Goal: Task Accomplishment & Management: Use online tool/utility

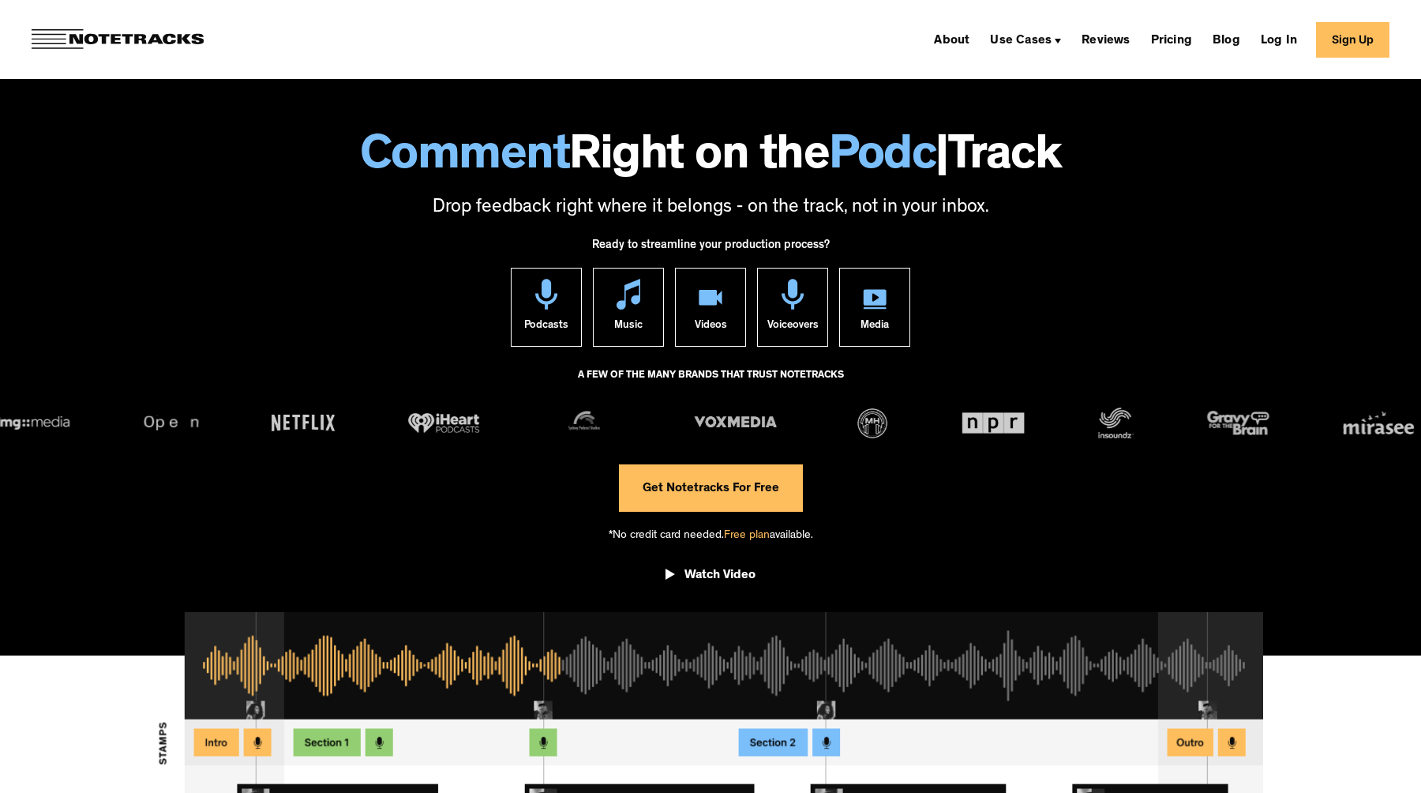
click at [1331, 39] on link "Sign Up" at bounding box center [1352, 40] width 73 height 36
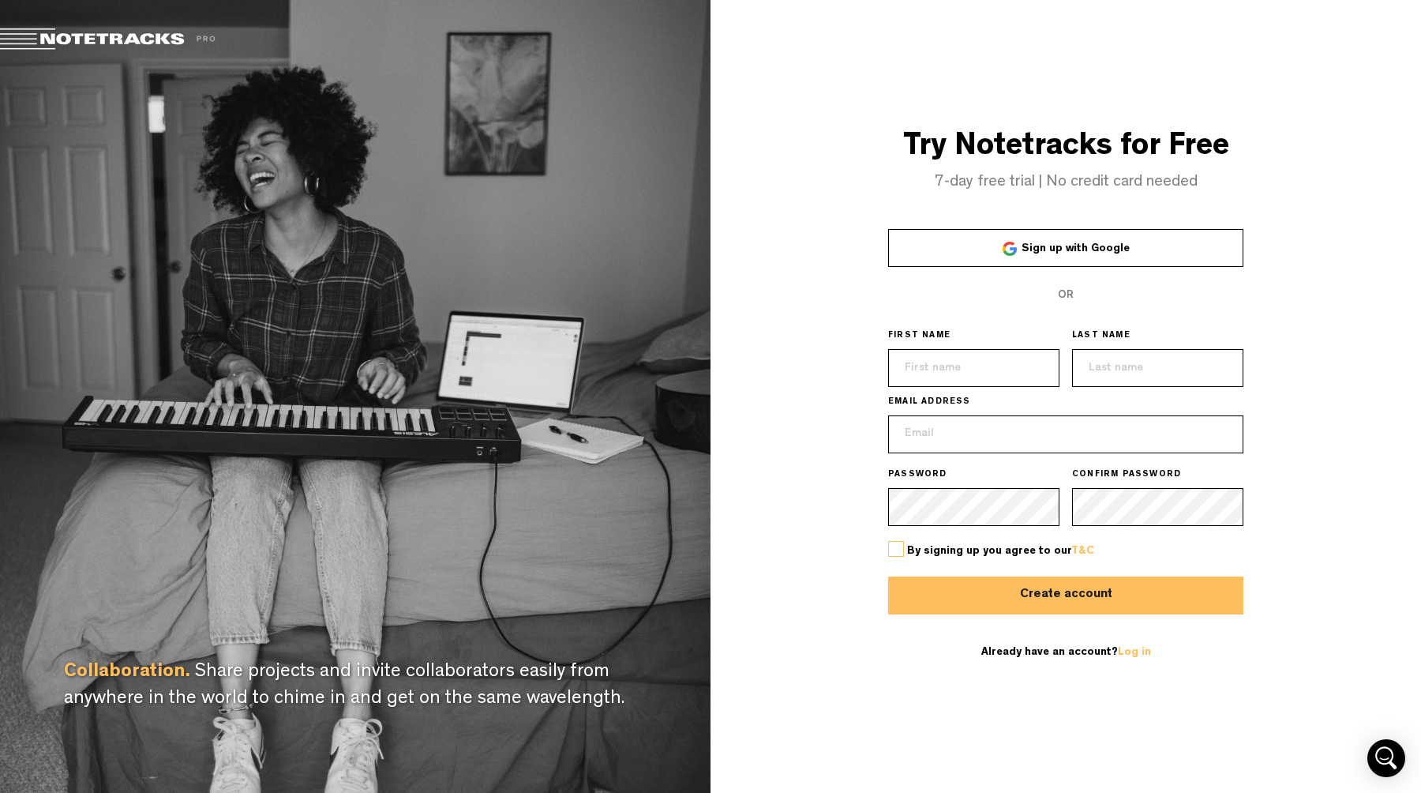
click at [1055, 251] on span "Sign up with Google" at bounding box center [1076, 248] width 108 height 11
click at [993, 237] on link "Sign up with Google" at bounding box center [1065, 248] width 355 height 38
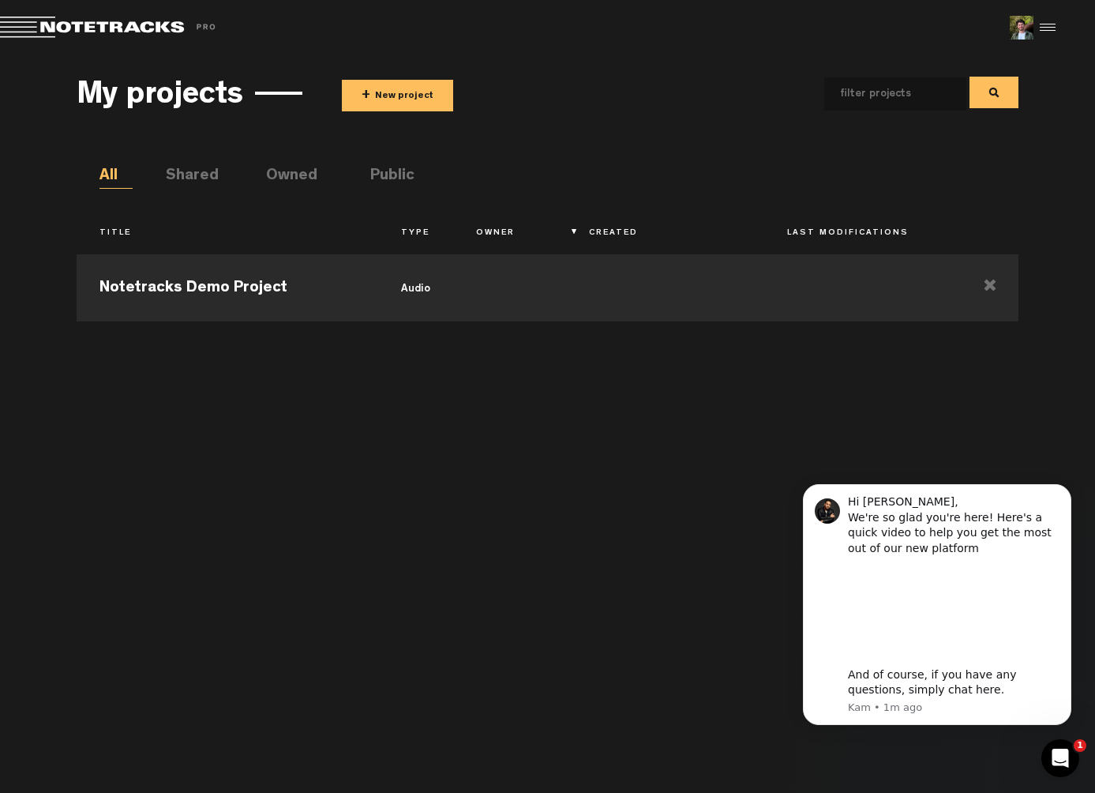
click at [199, 175] on li "Shared" at bounding box center [182, 177] width 33 height 24
click at [299, 175] on li "Owned" at bounding box center [282, 177] width 33 height 24
click at [373, 175] on li "Public" at bounding box center [386, 177] width 33 height 24
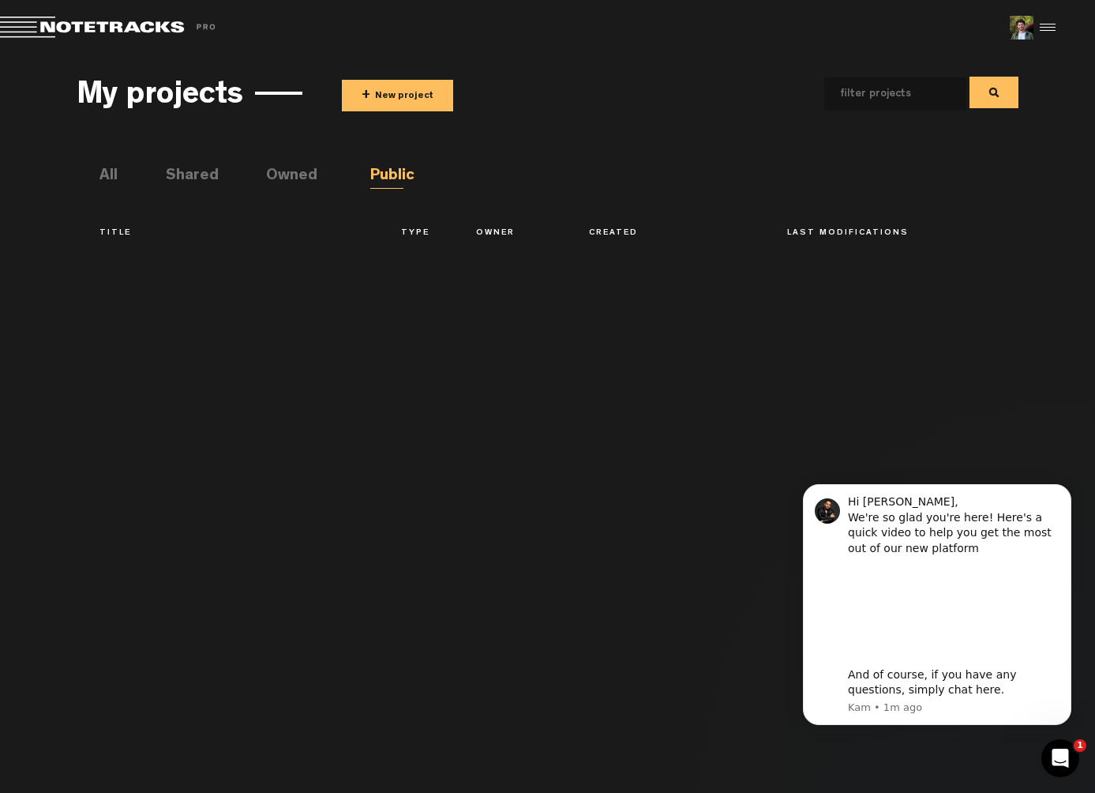
click at [297, 175] on li "Owned" at bounding box center [282, 177] width 33 height 24
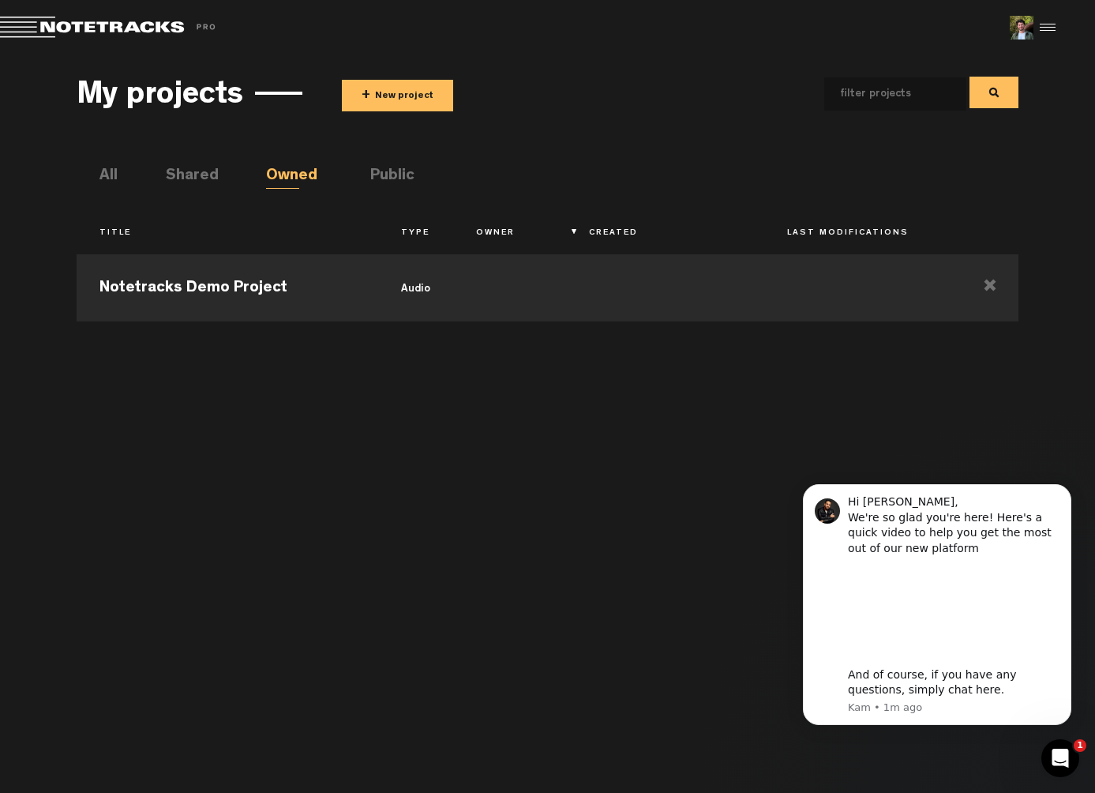
click at [196, 167] on li "Shared" at bounding box center [182, 177] width 33 height 24
click at [107, 180] on li "All" at bounding box center [115, 177] width 33 height 24
click at [414, 232] on th "Type" at bounding box center [415, 233] width 75 height 27
click at [178, 234] on th "Title" at bounding box center [228, 233] width 302 height 27
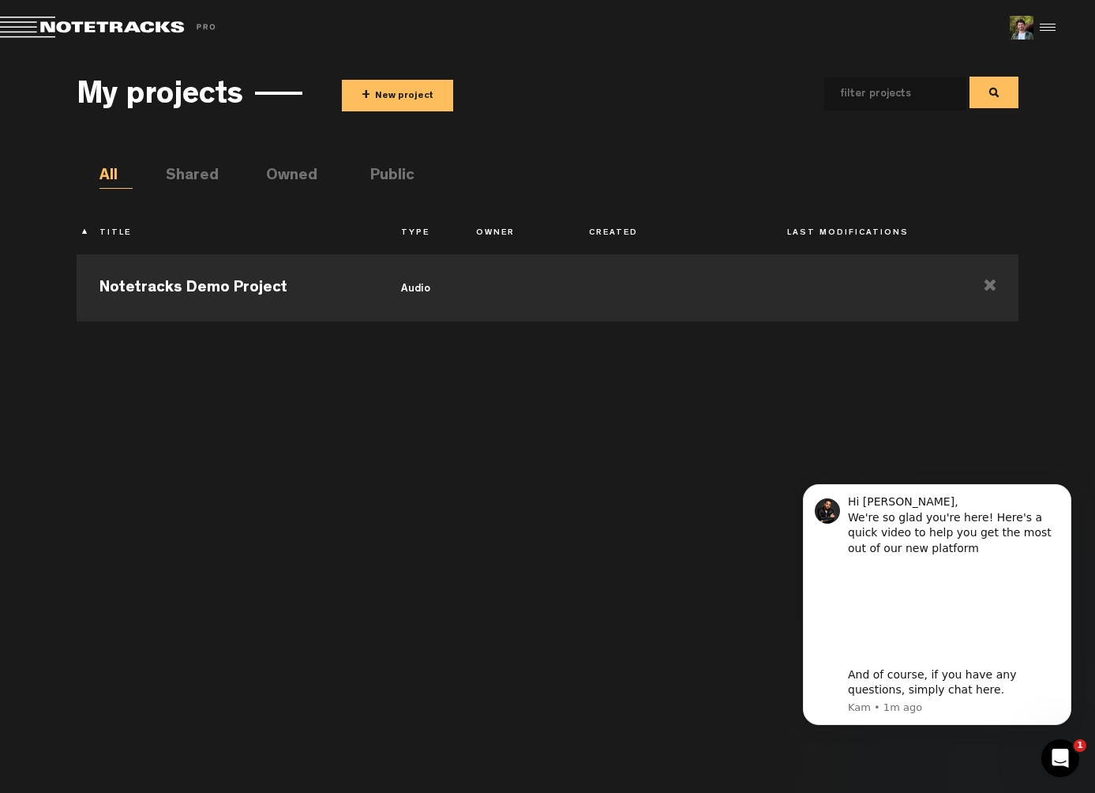
click at [187, 231] on th "Title" at bounding box center [228, 233] width 302 height 27
click at [1064, 489] on icon "Dismiss notification" at bounding box center [1067, 489] width 9 height 9
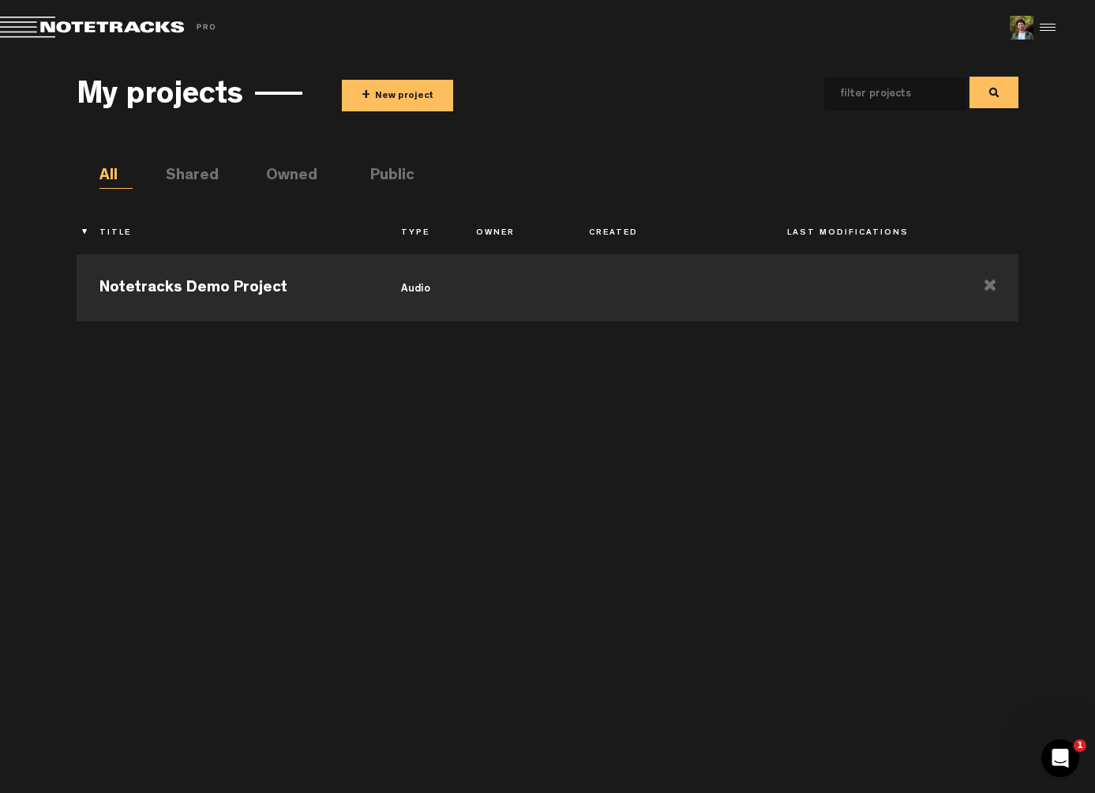
click at [522, 354] on div "Notetracks Demo Project audio" at bounding box center [548, 511] width 942 height 531
click at [501, 291] on td at bounding box center [509, 285] width 113 height 71
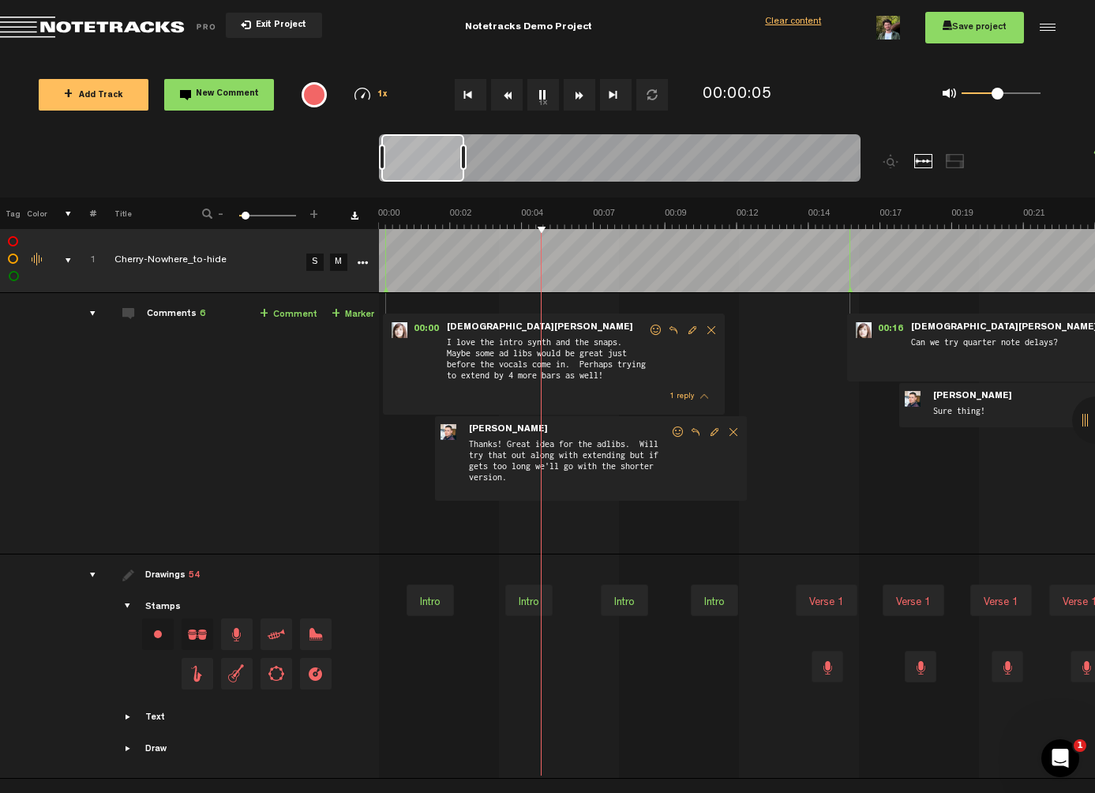
click at [998, 99] on span at bounding box center [1001, 92] width 79 height 25
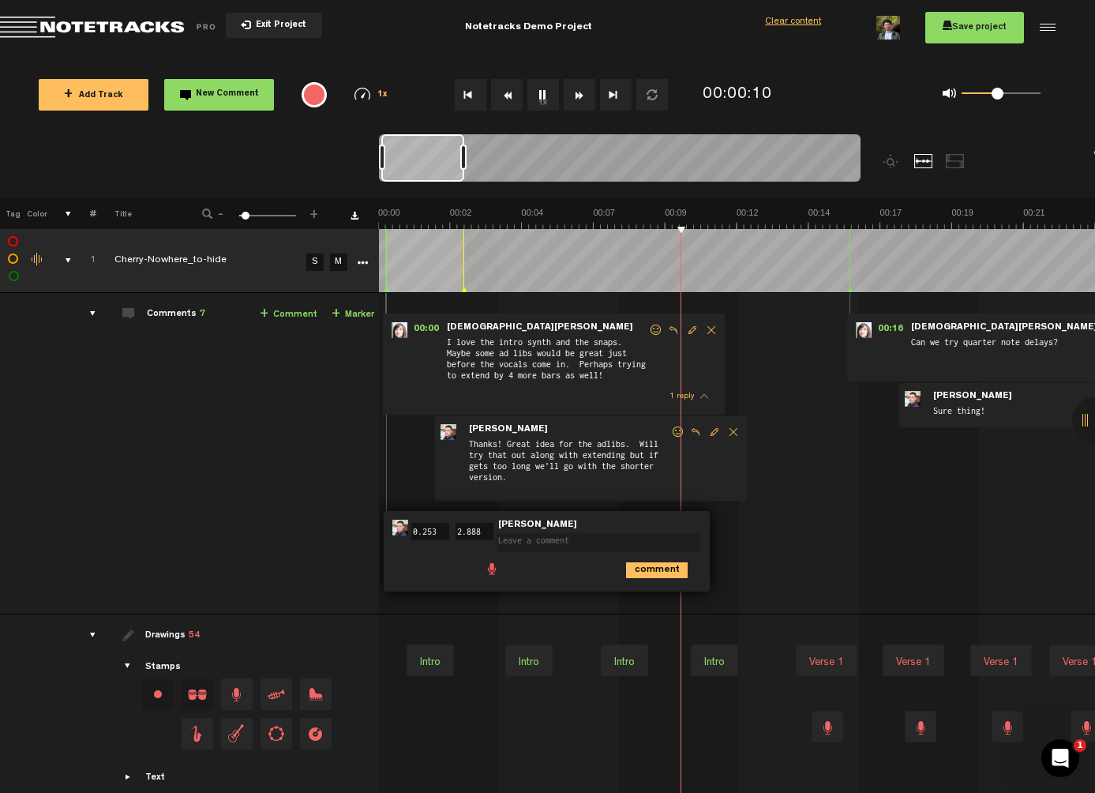
click at [810, 508] on div "00:00 - • Kristen Hall: "I love the intro synth and the snaps. Maybe some ad li…" at bounding box center [738, 460] width 715 height 308
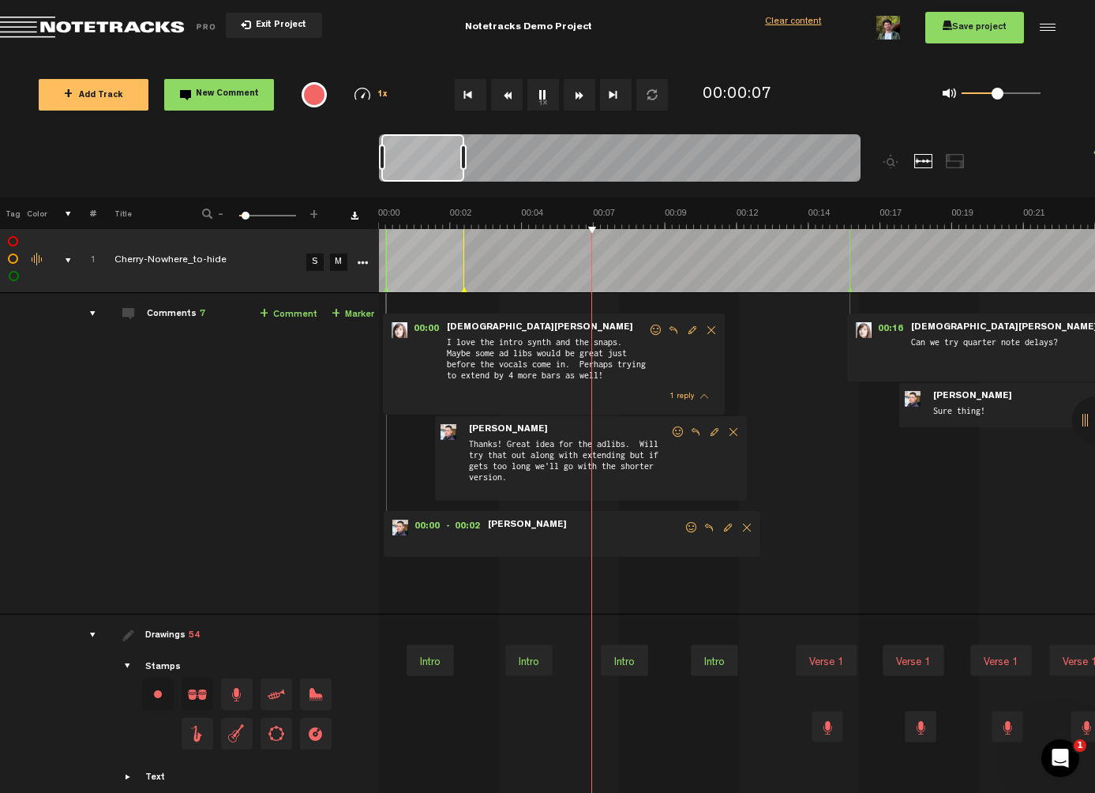
drag, startPoint x: 531, startPoint y: 223, endPoint x: 486, endPoint y: 223, distance: 45.8
click at [746, 520] on div "00:00 - 00:02 • Mike Hamilton: "" Mike Hamilton" at bounding box center [572, 534] width 377 height 46
click at [746, 527] on span "Delete comment" at bounding box center [747, 527] width 19 height 11
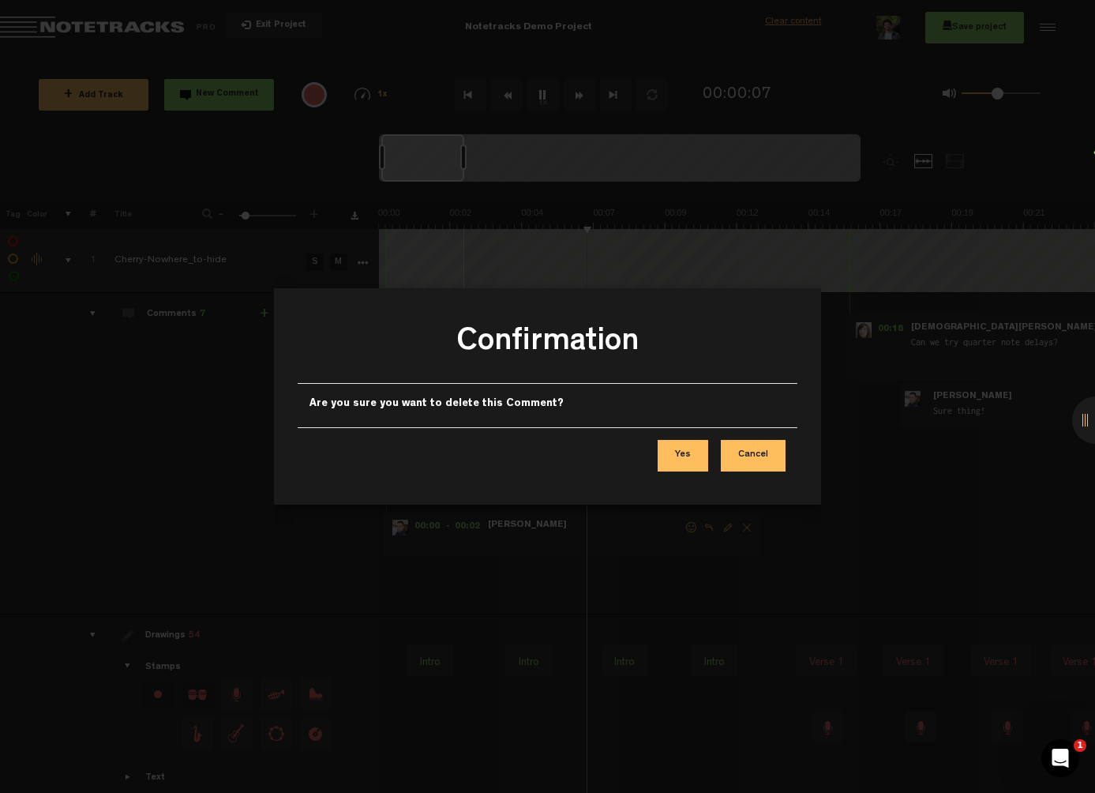
click at [690, 454] on button "Yes" at bounding box center [683, 456] width 51 height 32
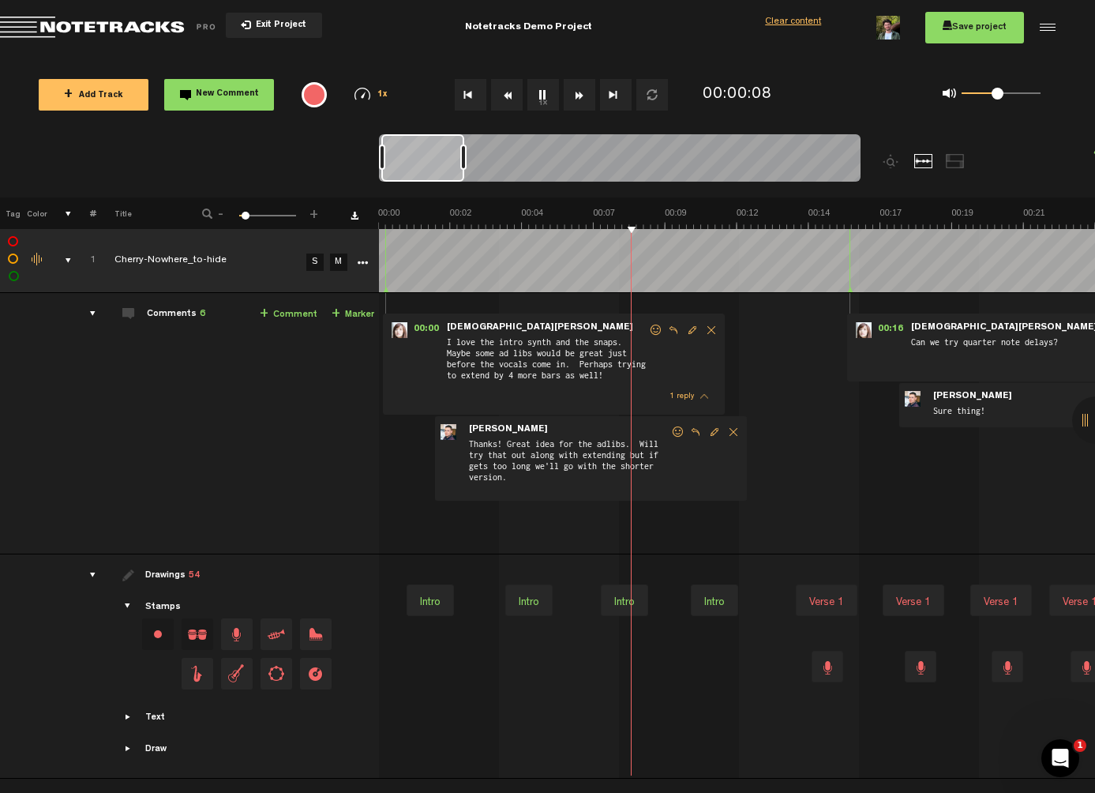
drag, startPoint x: 463, startPoint y: 223, endPoint x: 425, endPoint y: 221, distance: 37.9
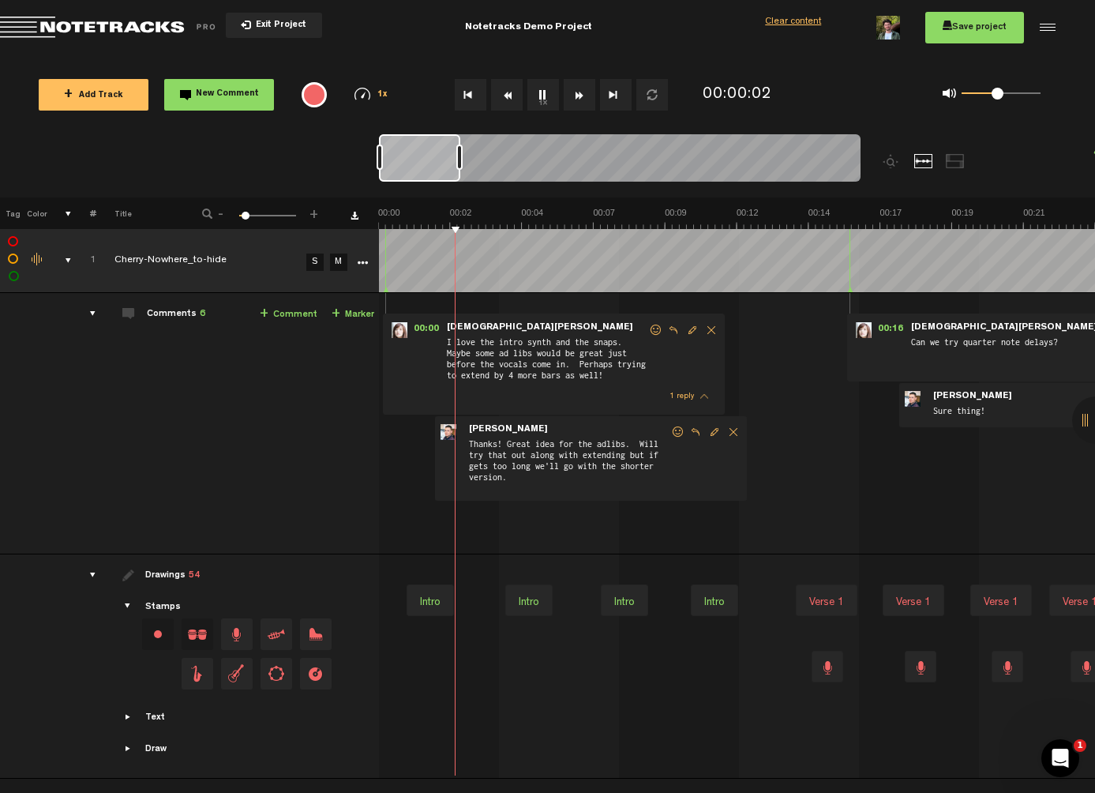
drag, startPoint x: 427, startPoint y: 168, endPoint x: 415, endPoint y: 169, distance: 11.9
click at [415, 169] on div at bounding box center [419, 157] width 81 height 47
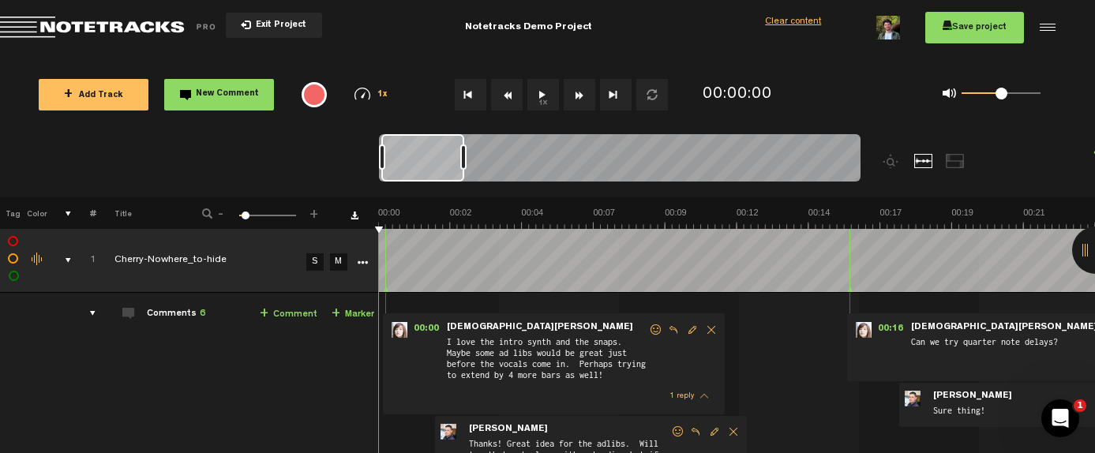
click at [756, 320] on div "00:00 - • Kristen Hall: "I love the intro synth and the snaps. Maybe some ad li…" at bounding box center [738, 430] width 715 height 248
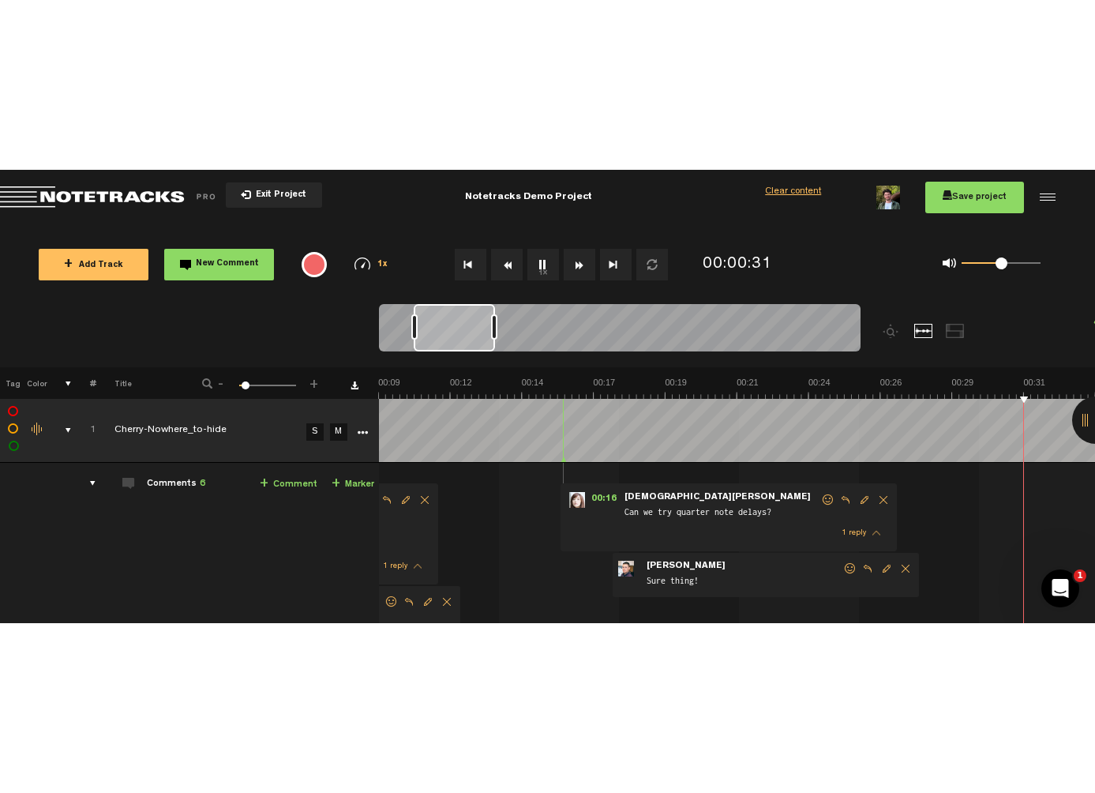
scroll to position [0, 573]
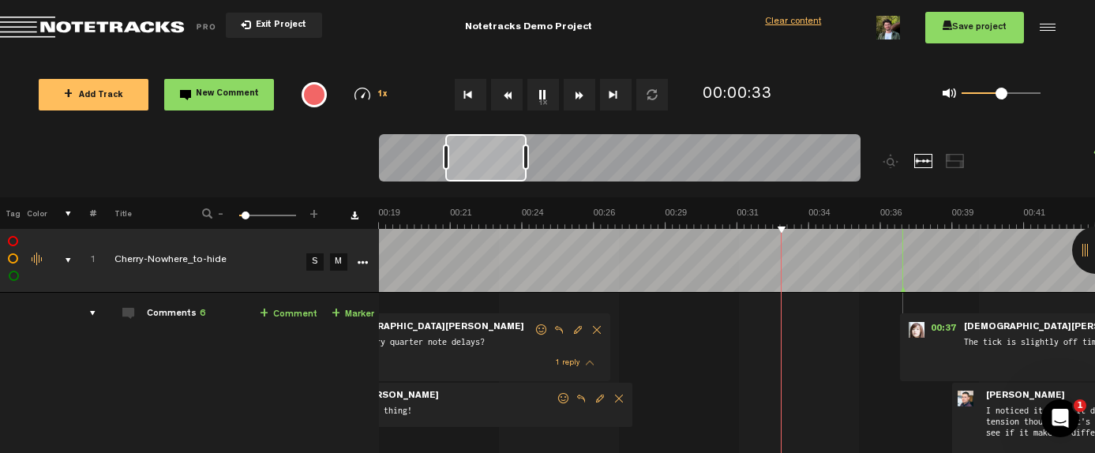
click at [715, 344] on td "1 Cherry-Nowhere_to-hide S M Cherry-Nowhere_to-hide by Mike Hamilton 2 collabor…" at bounding box center [737, 423] width 717 height 261
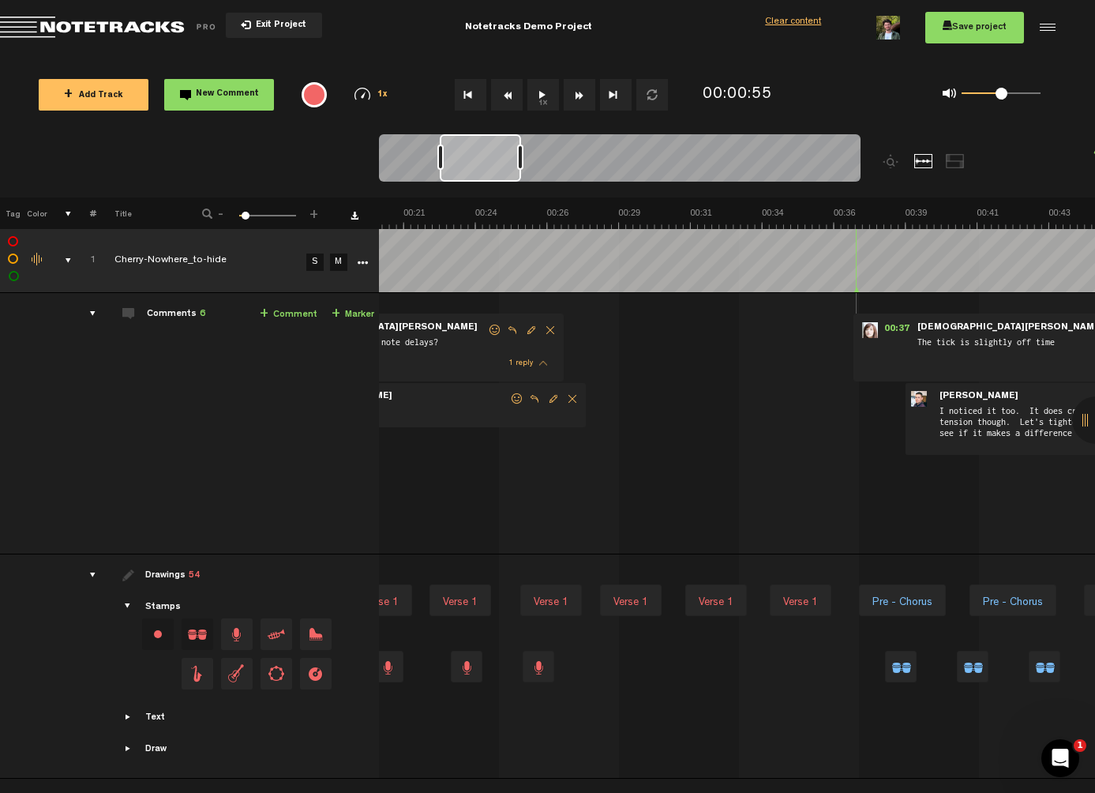
scroll to position [0, 0]
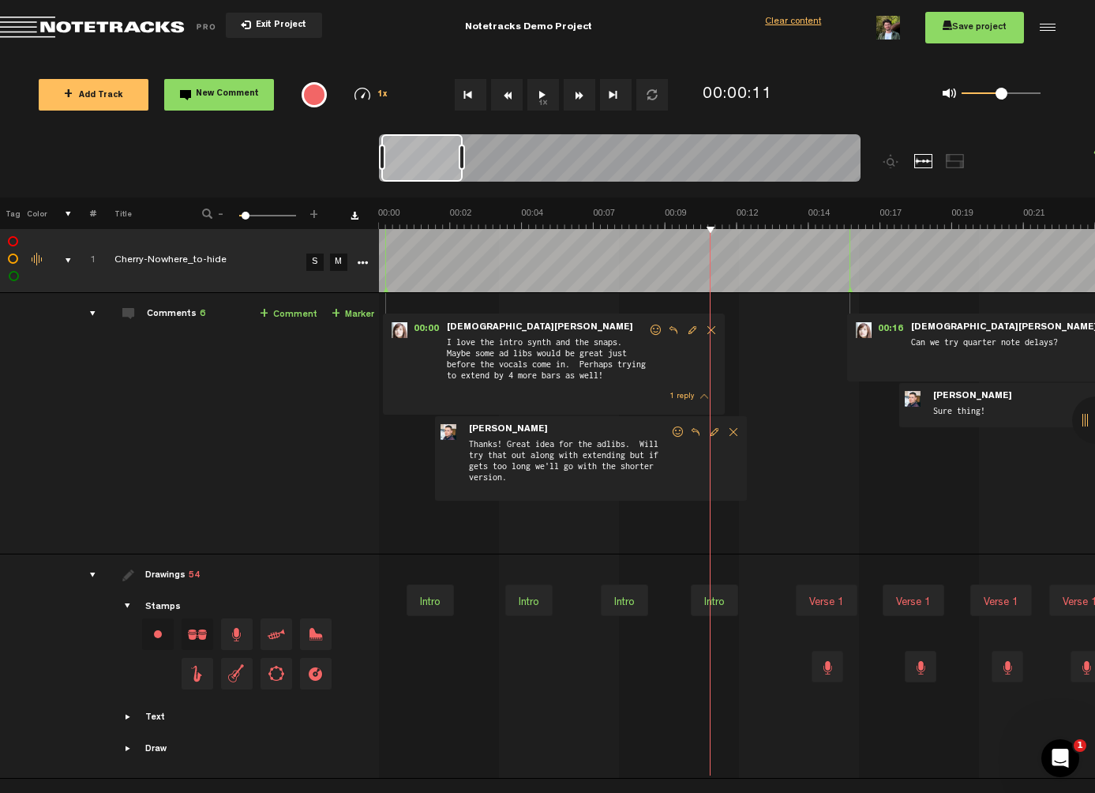
click at [276, 452] on td "Drawings 54 Stamps Text Intro" at bounding box center [237, 666] width 283 height 224
click at [271, 452] on td "Drawings 54 Stamps Text Intro" at bounding box center [237, 666] width 283 height 224
click at [127, 452] on span at bounding box center [128, 575] width 13 height 13
click at [197, 452] on span "54" at bounding box center [194, 575] width 11 height 9
click at [693, 328] on span "Edit comment" at bounding box center [692, 330] width 19 height 11
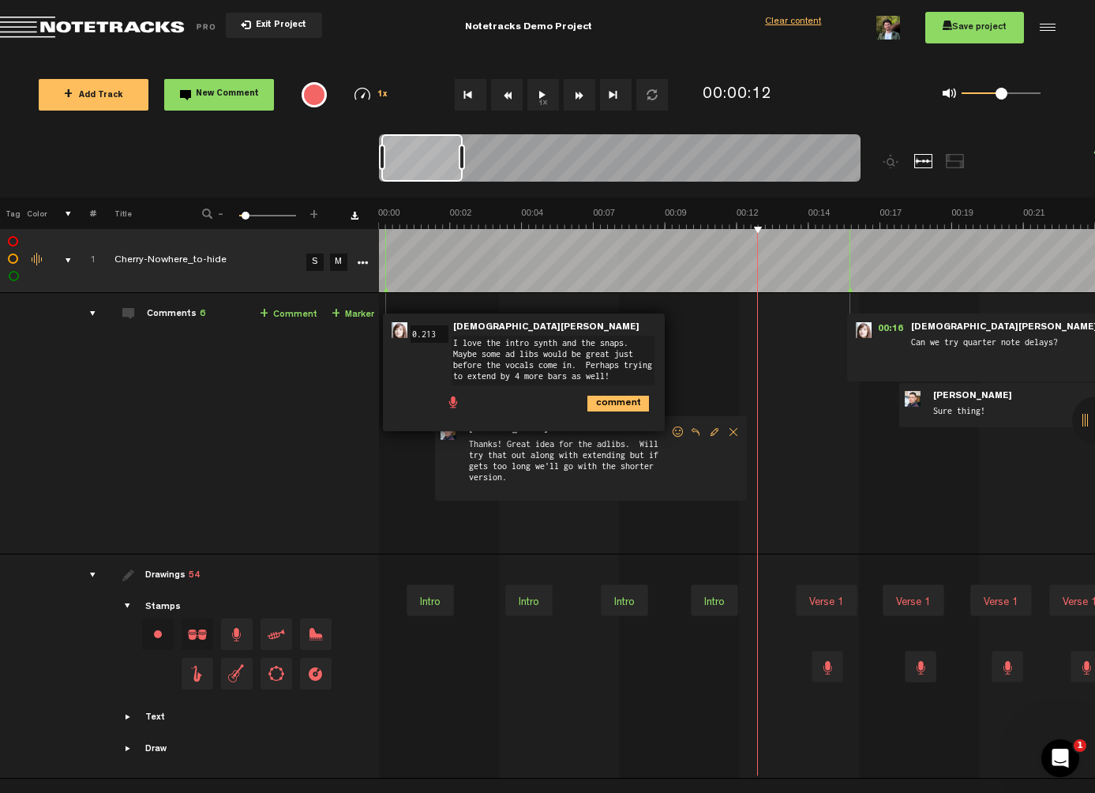
click at [569, 359] on textarea "I love the intro synth and the snaps. Maybe some ad libs would be great just be…" at bounding box center [553, 361] width 203 height 50
click at [601, 351] on textarea "I love the intro synth and the snaps. Maybe some ad libs would be great just be…" at bounding box center [546, 359] width 203 height 50
click at [685, 341] on div "00:00 - • Kristen Hall: "I love the intro synth and the snaps. Maybe some ad li…" at bounding box center [738, 430] width 715 height 248
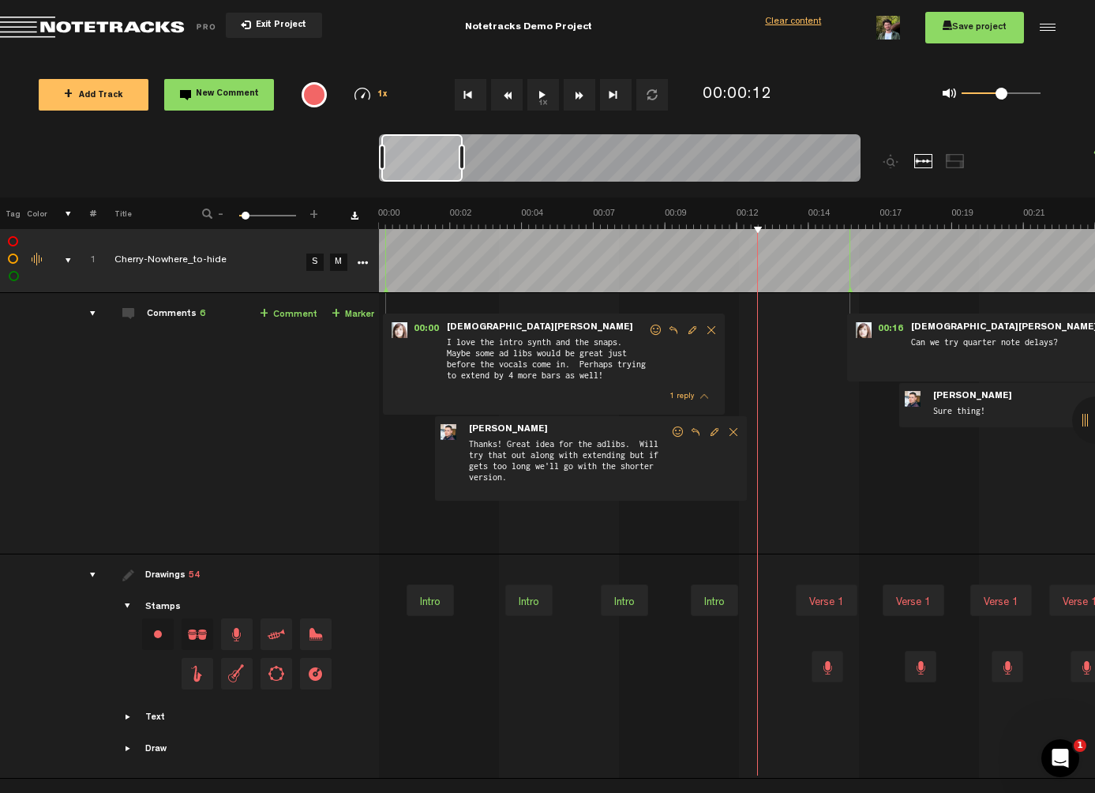
click at [709, 332] on span "Delete comment" at bounding box center [711, 330] width 19 height 11
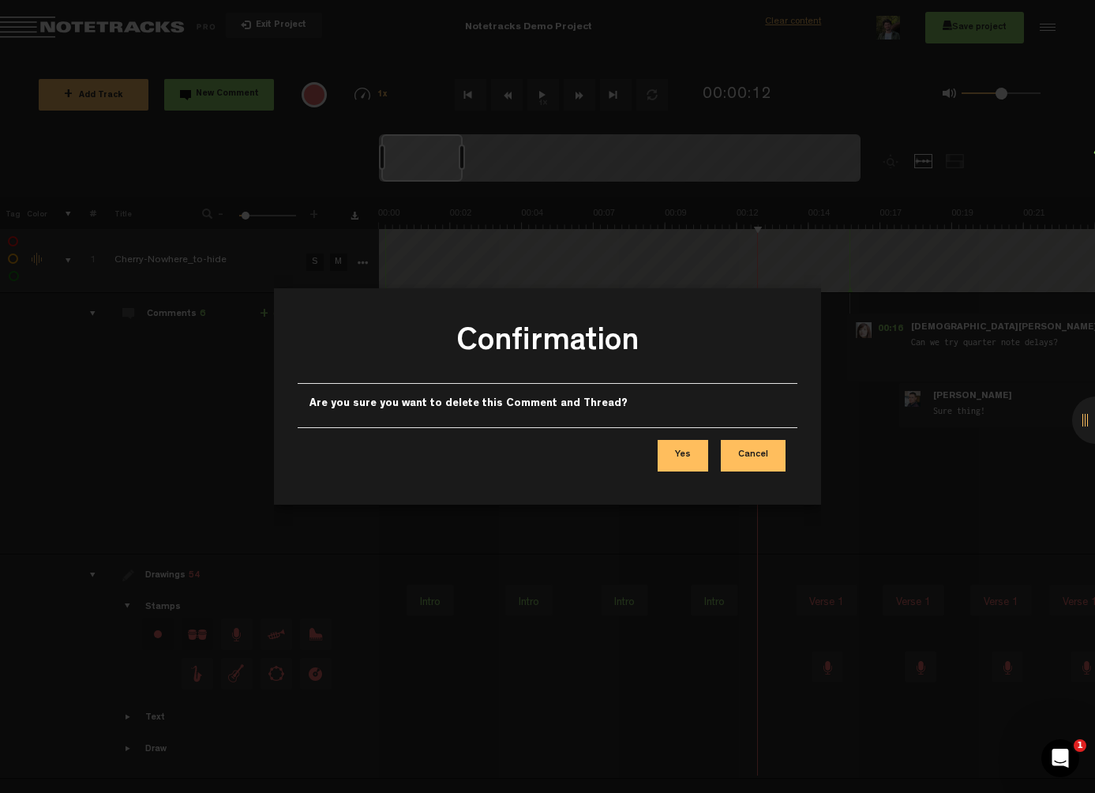
click at [749, 452] on button "Cancel" at bounding box center [753, 456] width 65 height 32
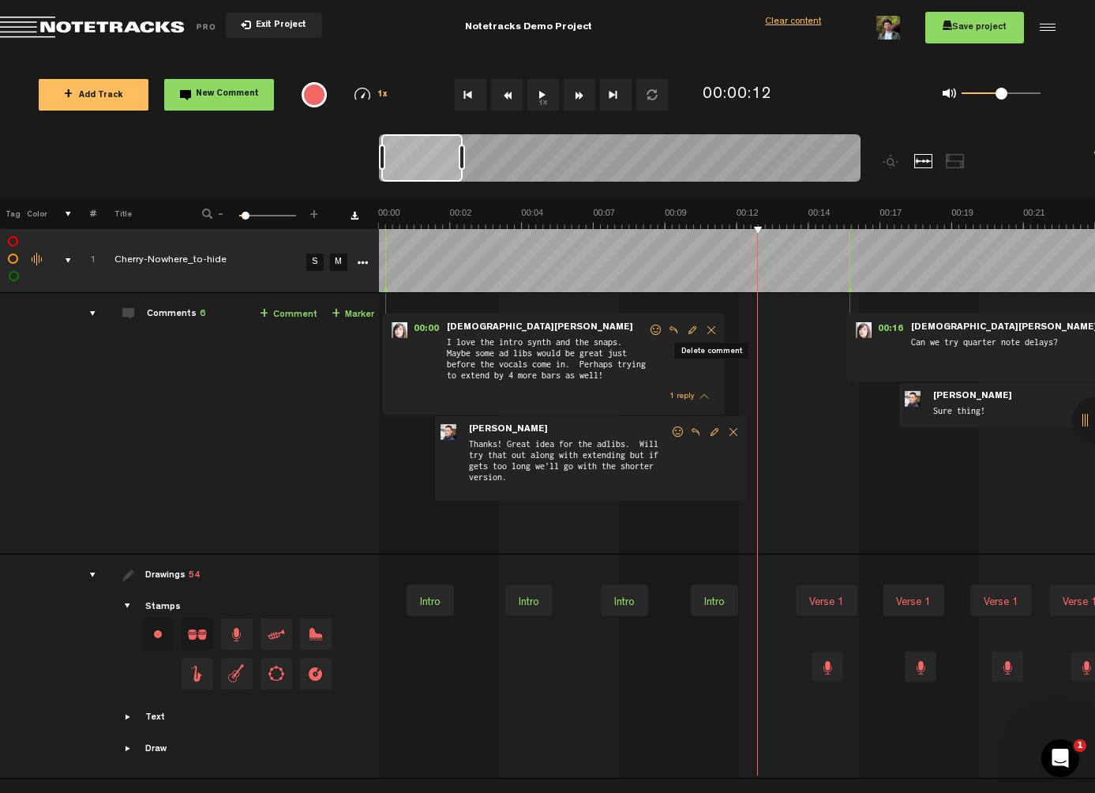
click at [629, 452] on span "Thanks! Great idea for the adlibs. Will try that out along with extending but i…" at bounding box center [568, 466] width 203 height 58
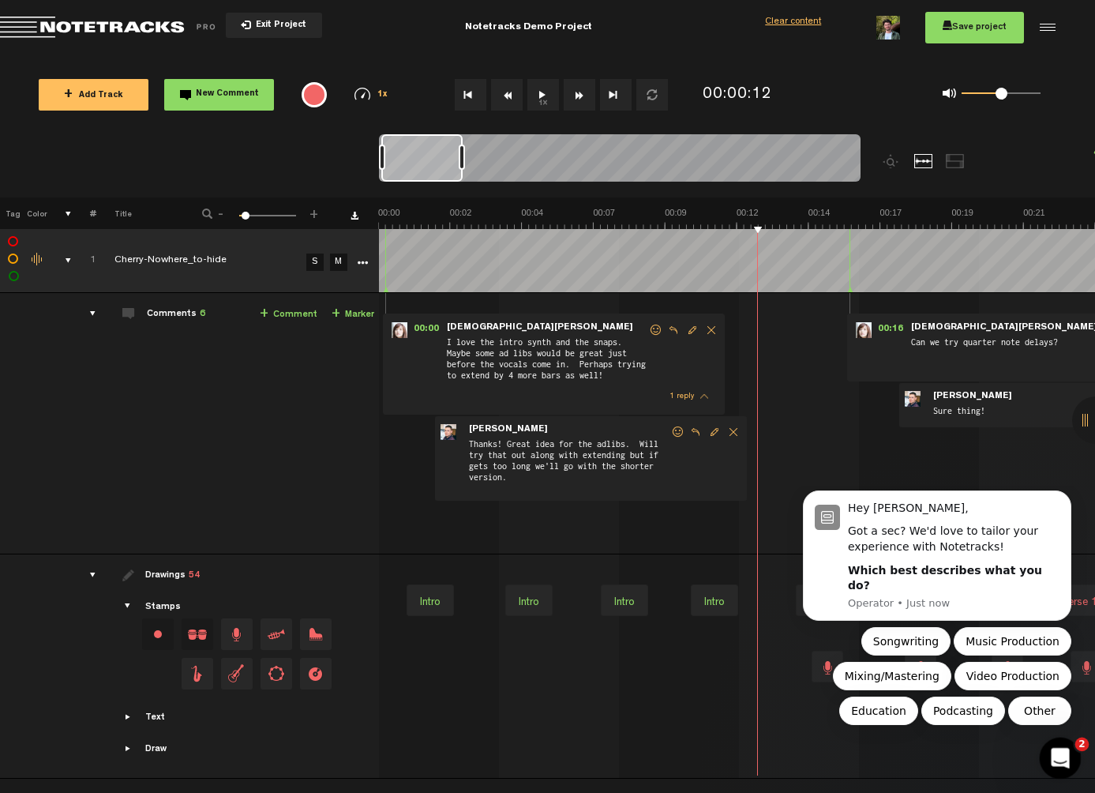
click at [1061, 452] on icon "Open Intercom Messenger" at bounding box center [1059, 756] width 26 height 26
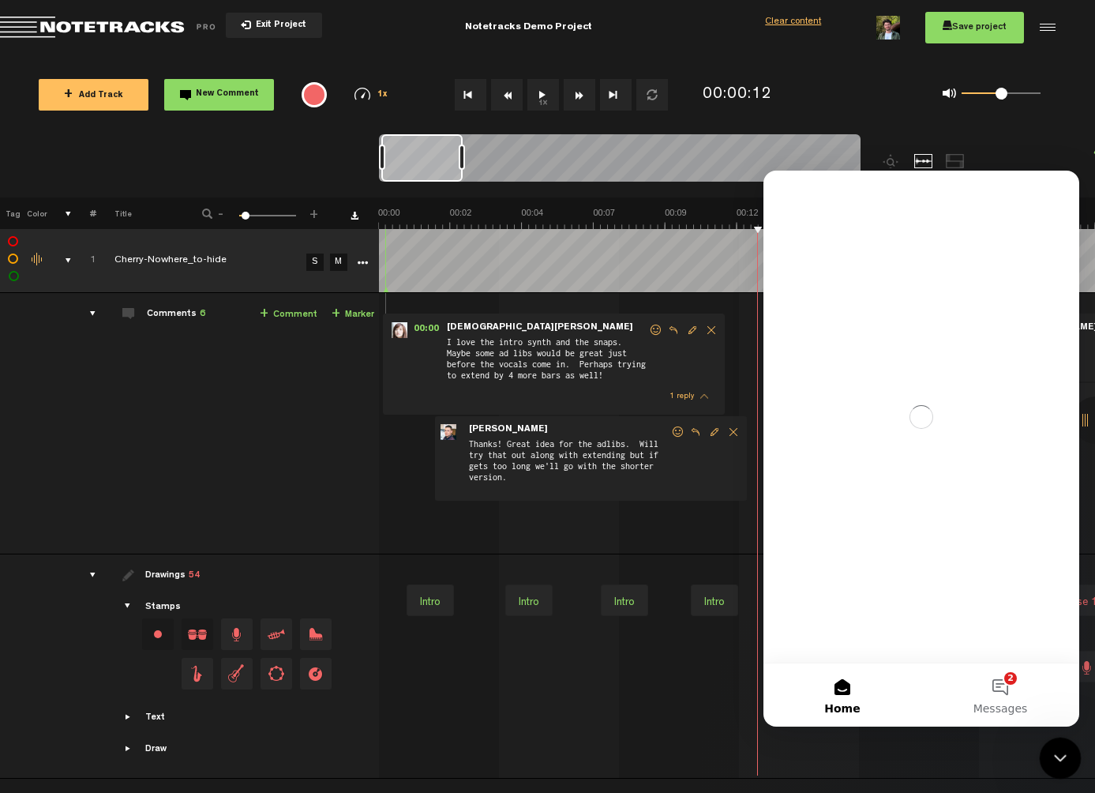
click at [1059, 452] on icon "Close Intercom Messenger" at bounding box center [1058, 755] width 19 height 19
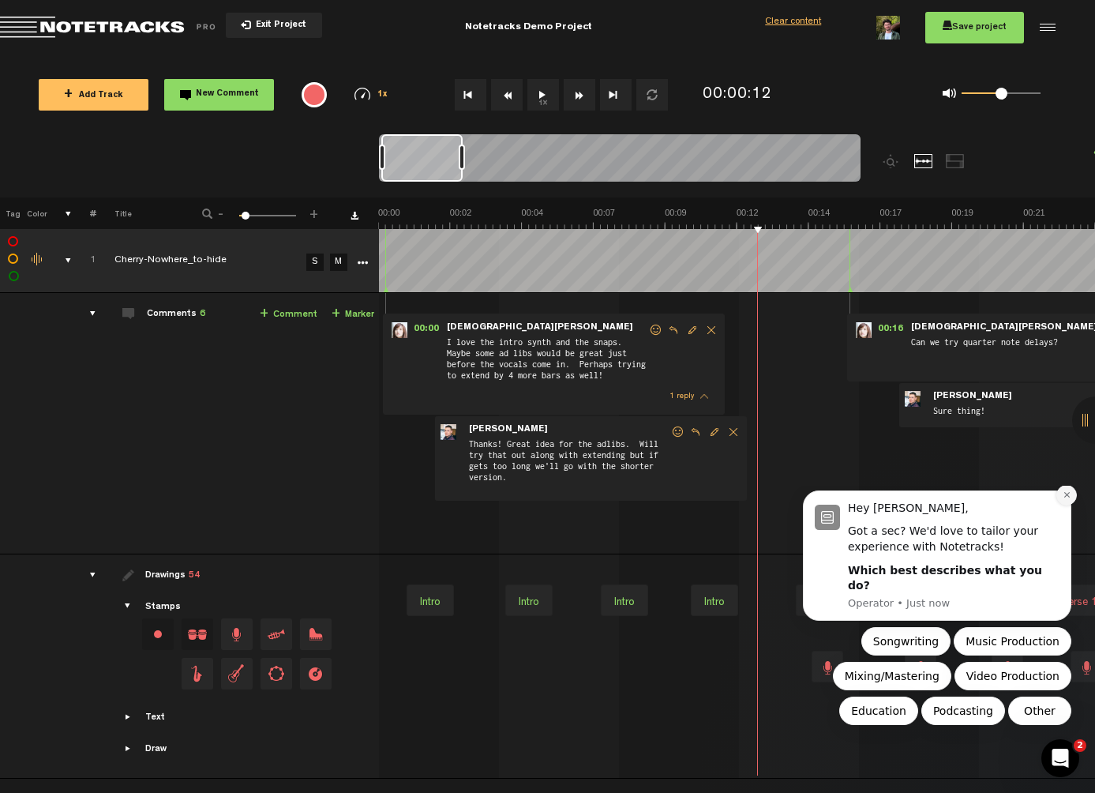
click at [1067, 452] on icon "Dismiss notification" at bounding box center [1067, 494] width 9 height 9
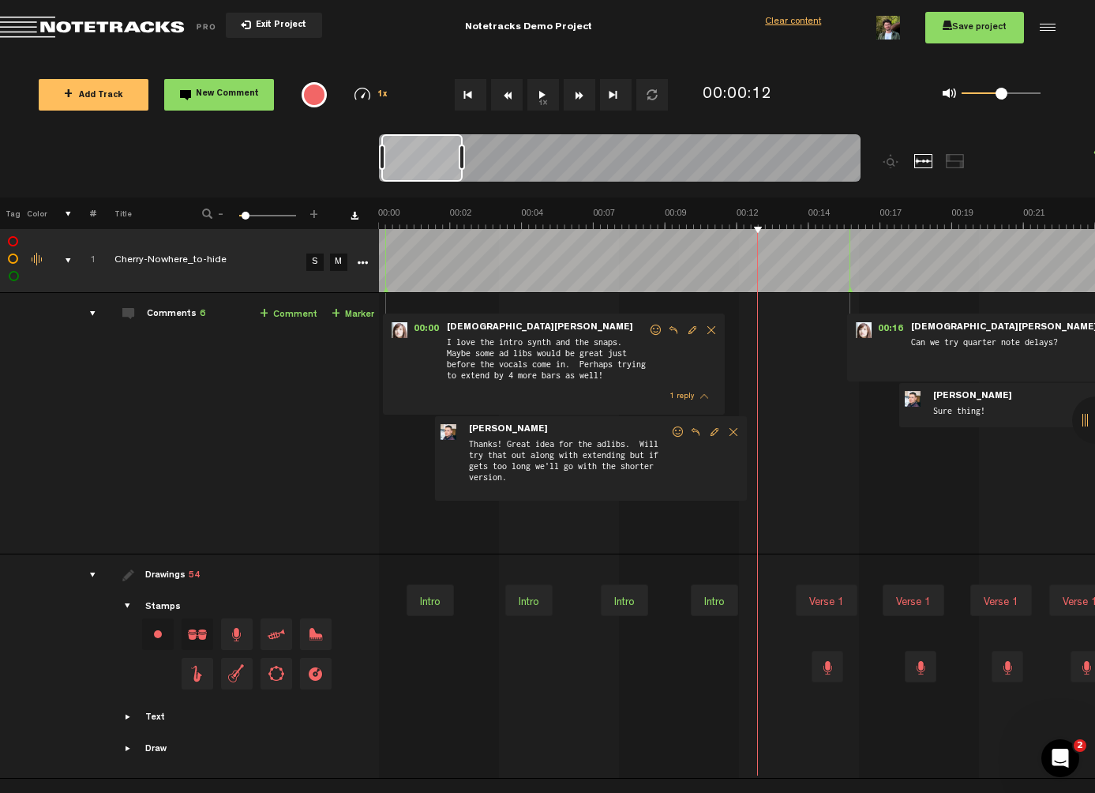
click at [825, 452] on div "Verse 1" at bounding box center [826, 602] width 47 height 22
click at [819, 452] on div "Verse 1" at bounding box center [825, 602] width 47 height 22
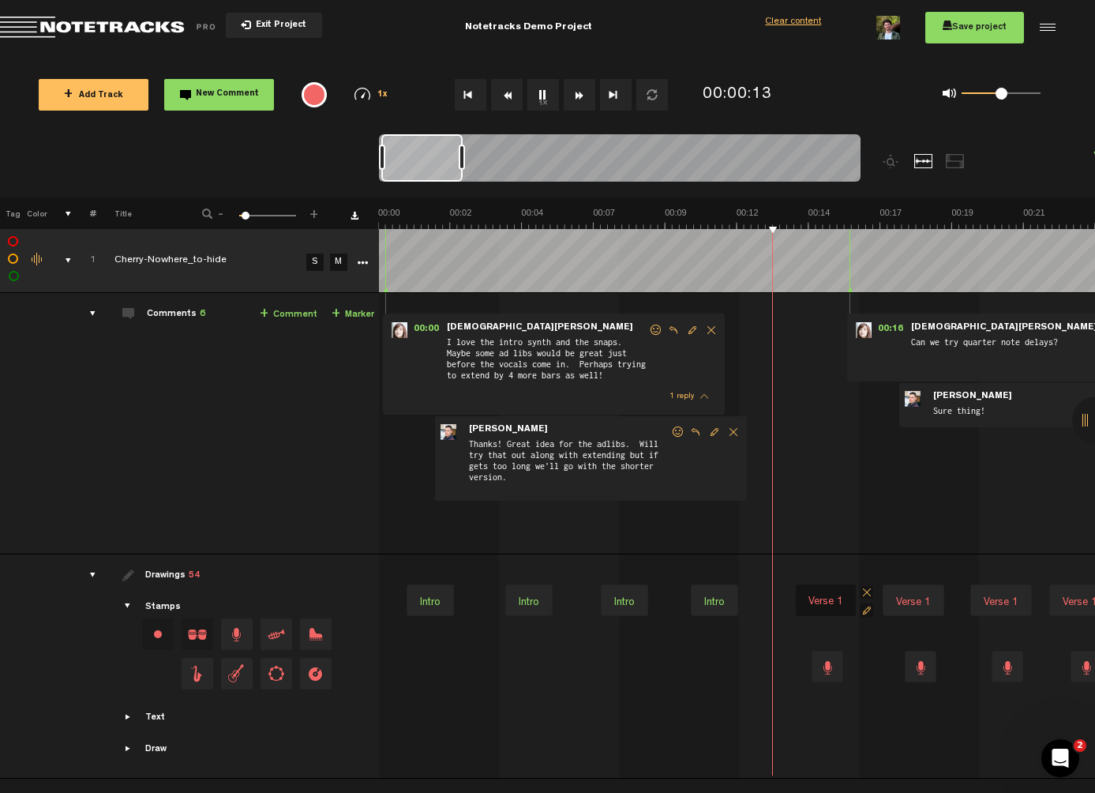
click at [819, 452] on div "Verse 1" at bounding box center [825, 602] width 47 height 22
click at [828, 452] on div at bounding box center [828, 667] width 32 height 32
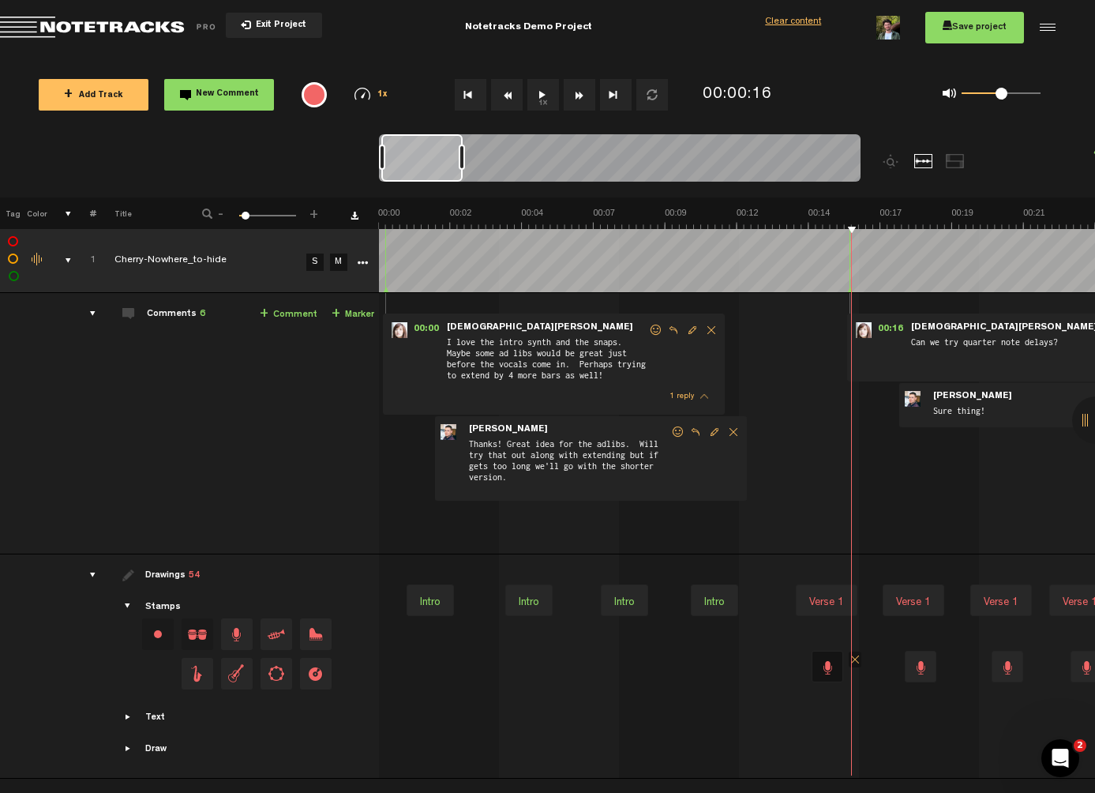
click at [830, 452] on div at bounding box center [828, 667] width 32 height 32
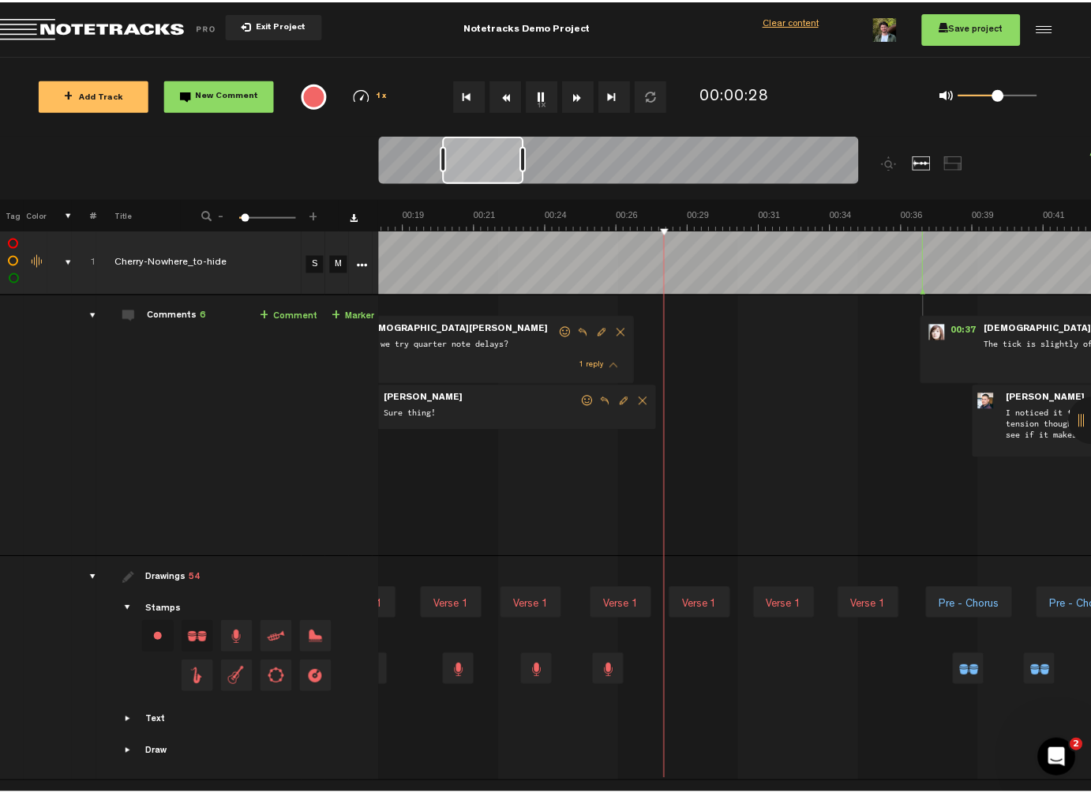
scroll to position [0, 546]
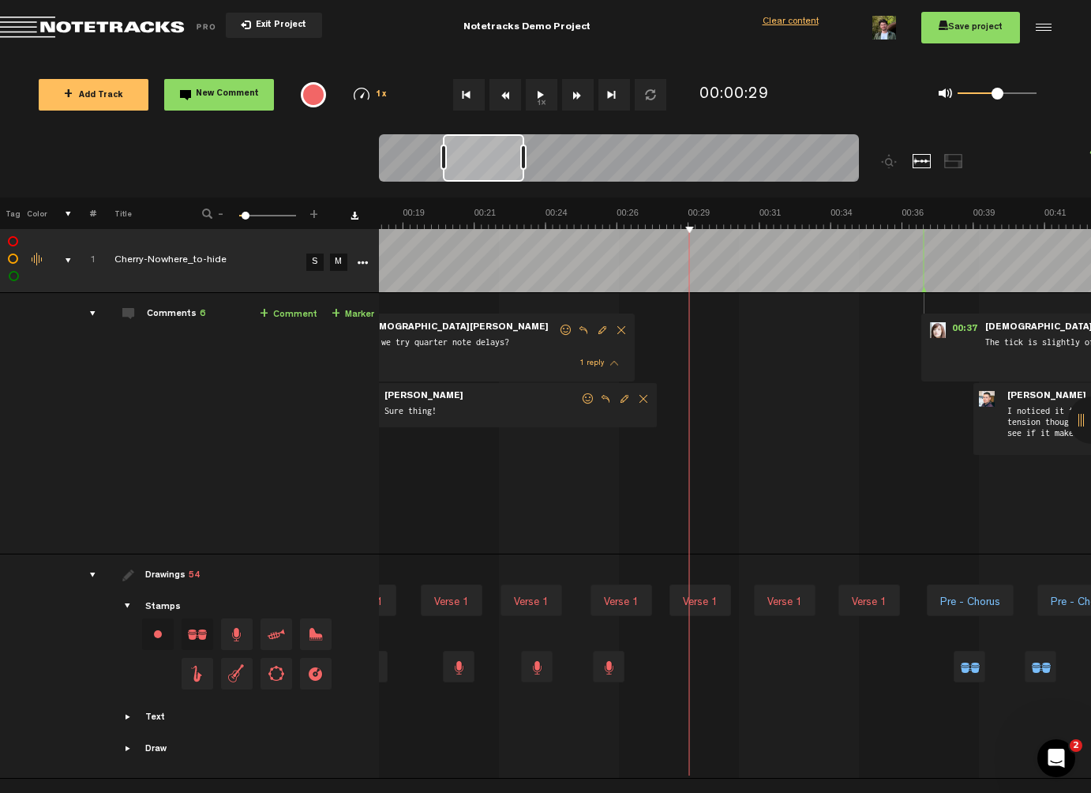
click at [538, 100] on button "1x" at bounding box center [542, 95] width 32 height 32
click at [545, 102] on button "1x" at bounding box center [542, 95] width 32 height 32
click at [542, 102] on button "1x" at bounding box center [542, 95] width 32 height 32
click at [359, 92] on img at bounding box center [362, 94] width 16 height 13
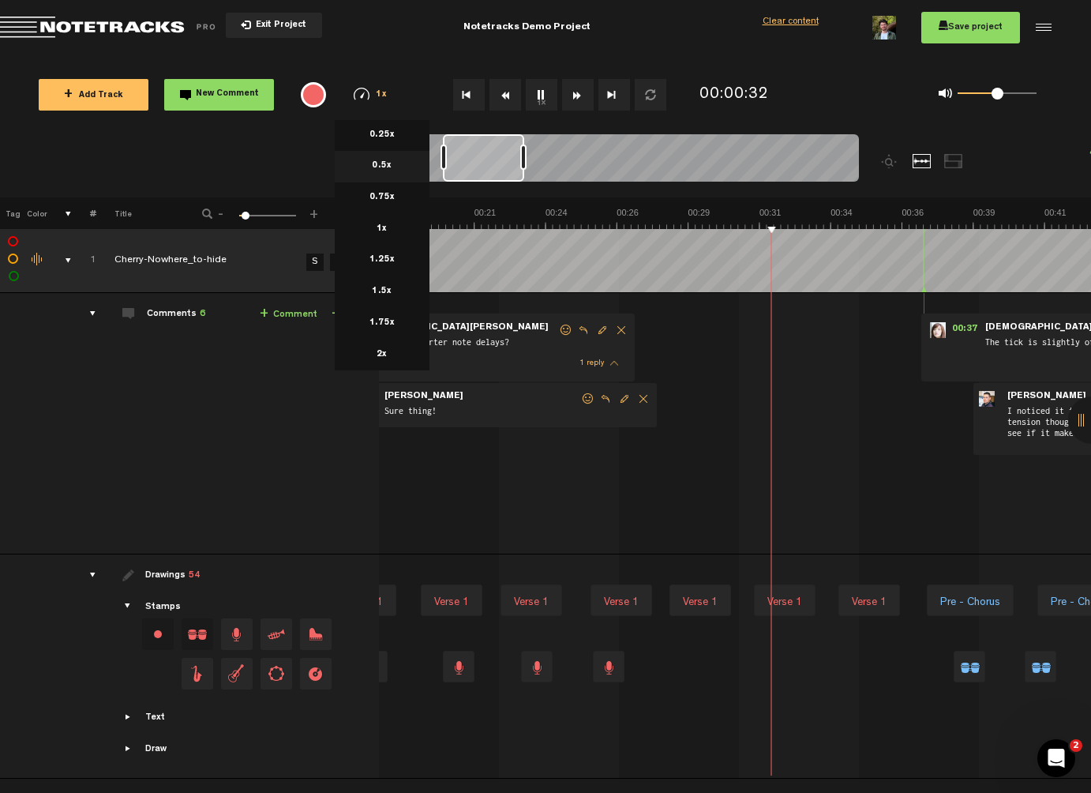
click at [385, 176] on li "0.5x" at bounding box center [382, 167] width 95 height 32
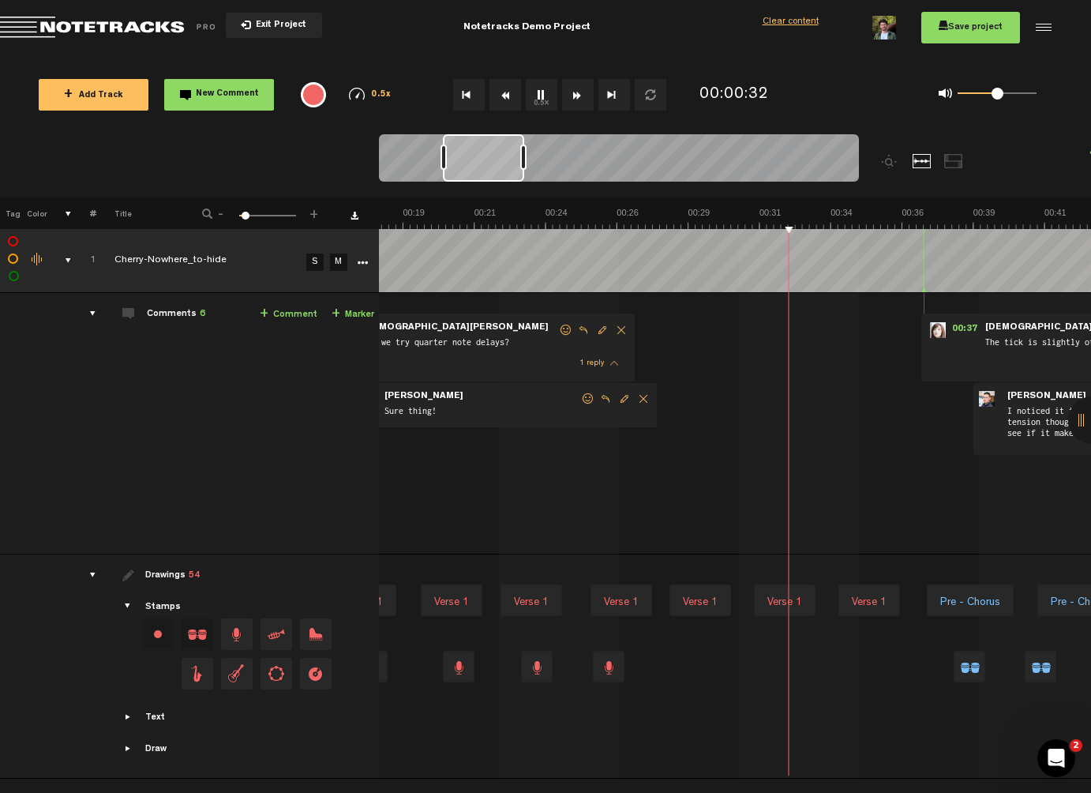
click at [359, 95] on img at bounding box center [357, 94] width 16 height 13
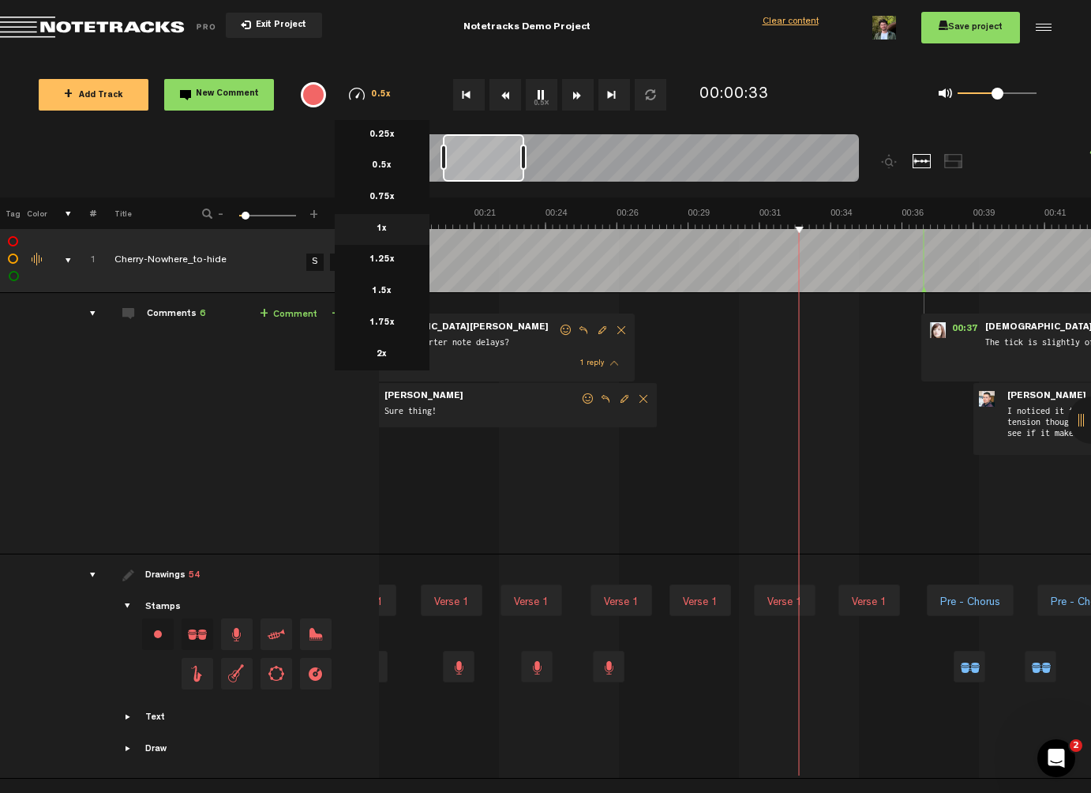
click at [360, 229] on li "1x" at bounding box center [382, 230] width 95 height 32
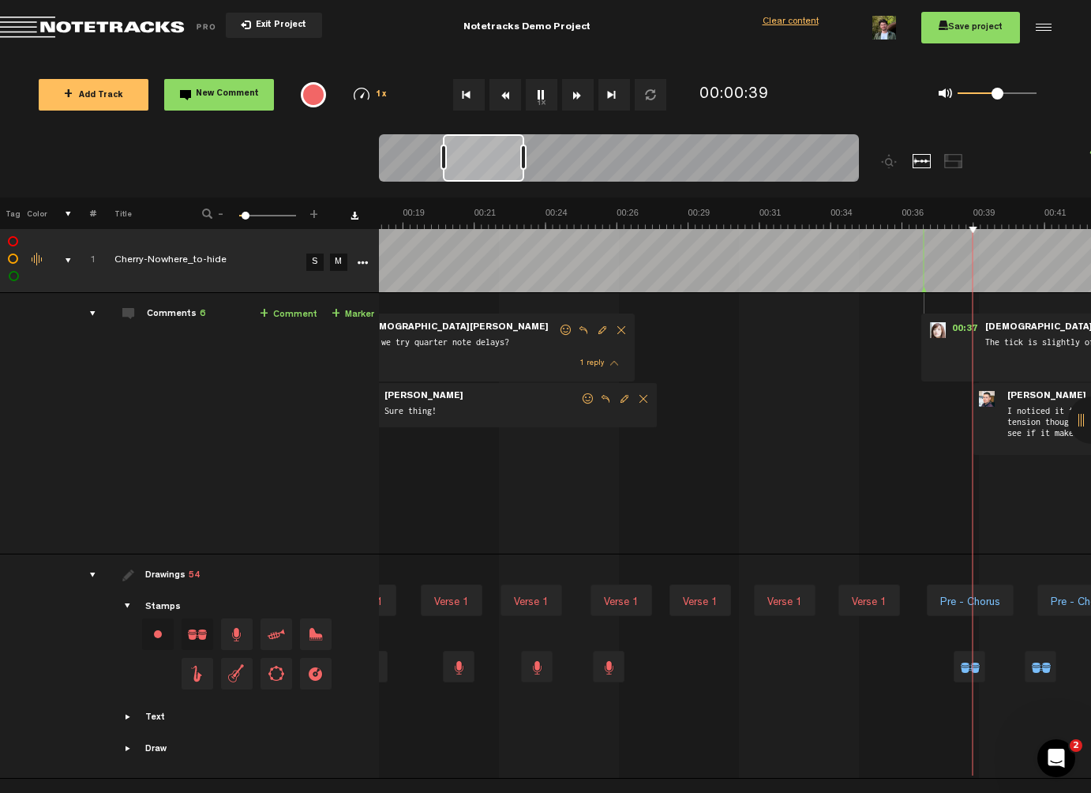
click at [1049, 21] on div at bounding box center [1042, 28] width 24 height 24
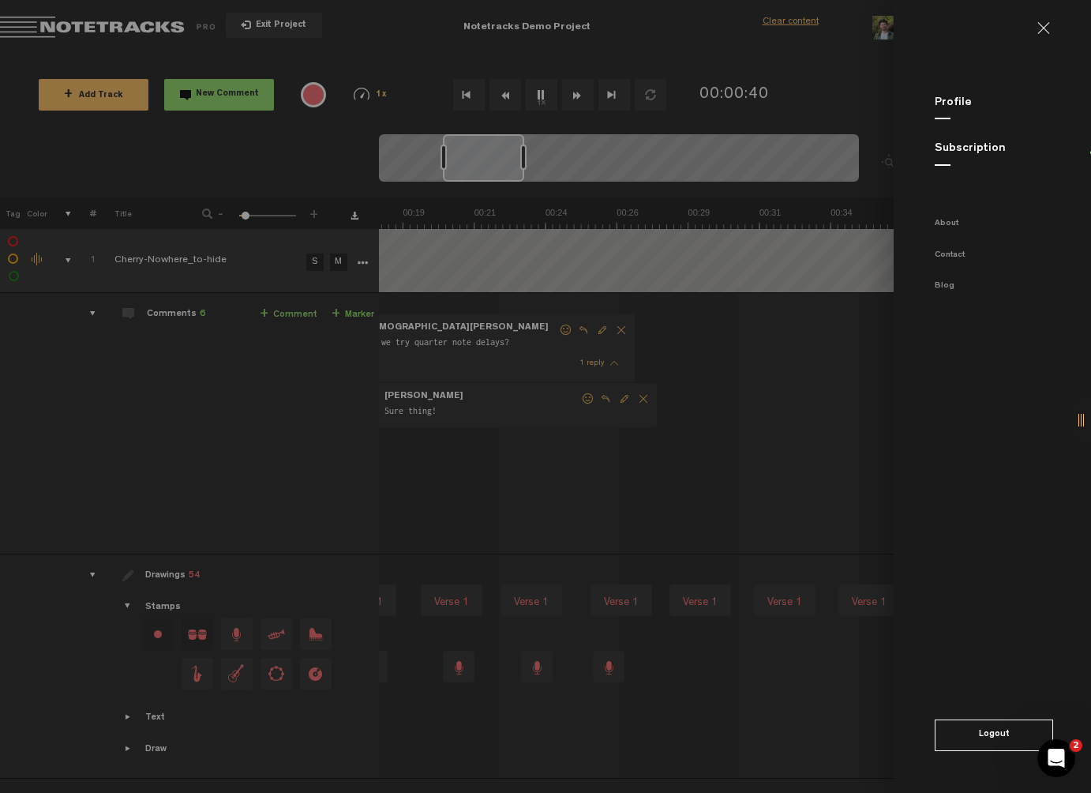
scroll to position [0, 831]
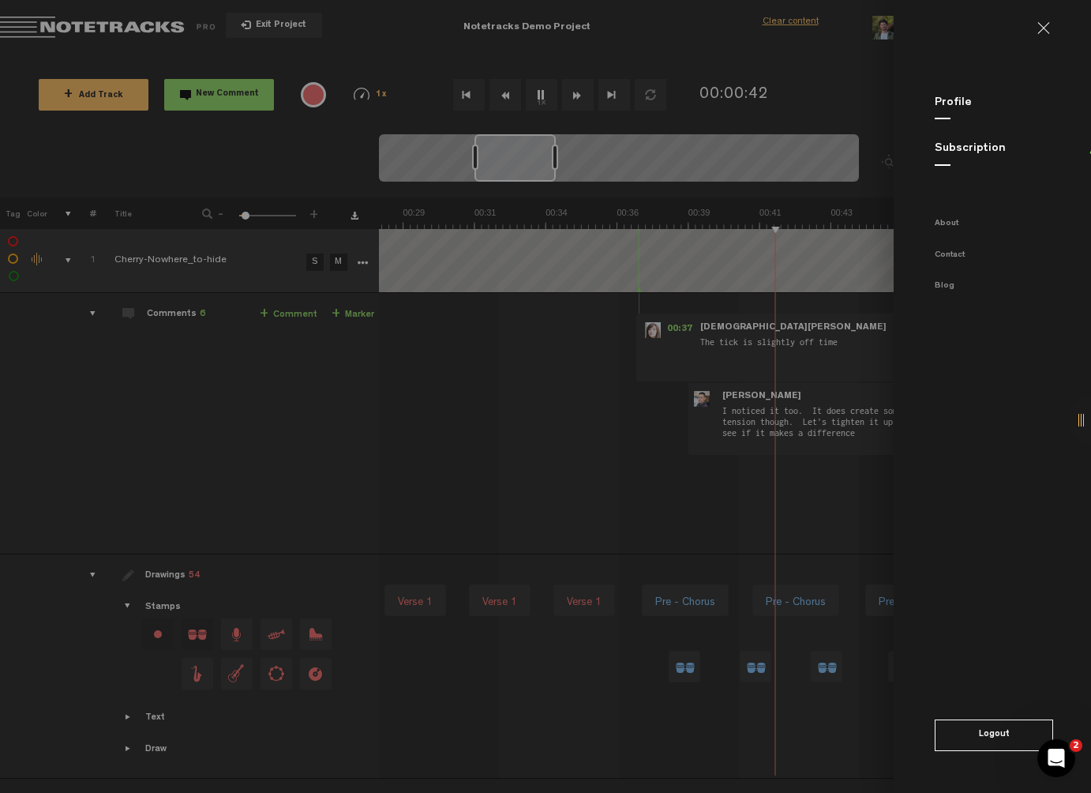
click at [1041, 30] on link at bounding box center [1050, 28] width 25 height 13
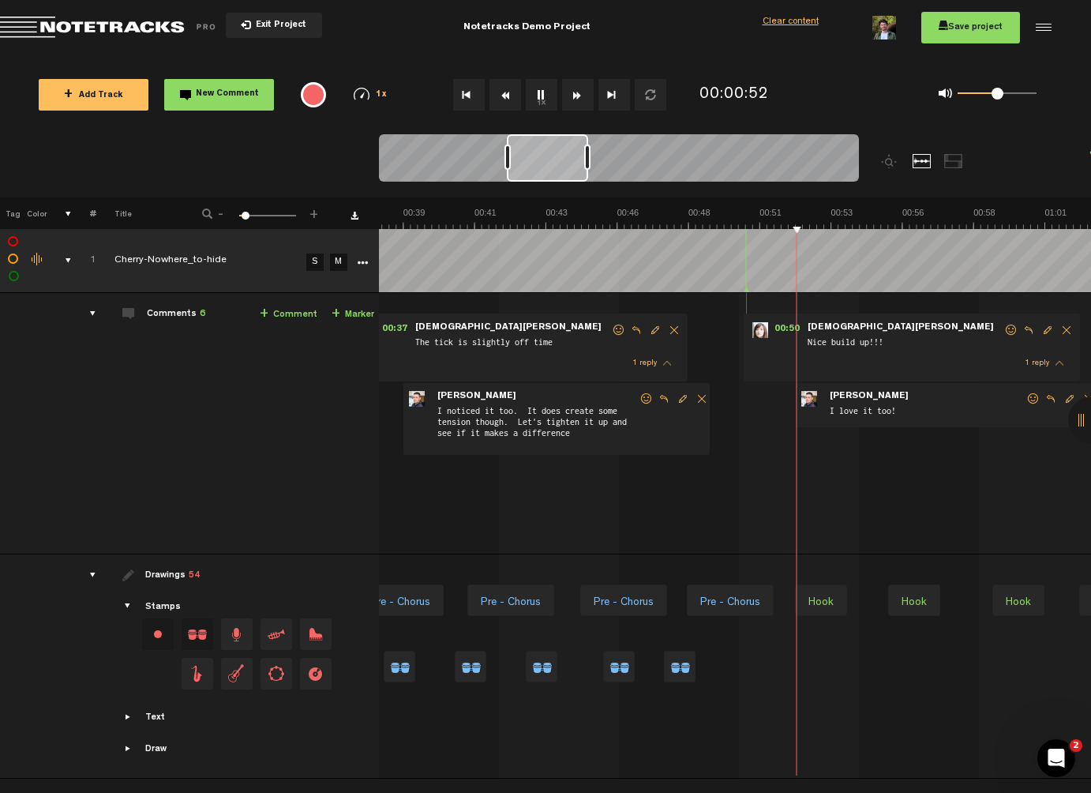
scroll to position [0, 1116]
click at [922, 166] on div at bounding box center [922, 161] width 19 height 14
click at [959, 165] on div at bounding box center [953, 161] width 19 height 14
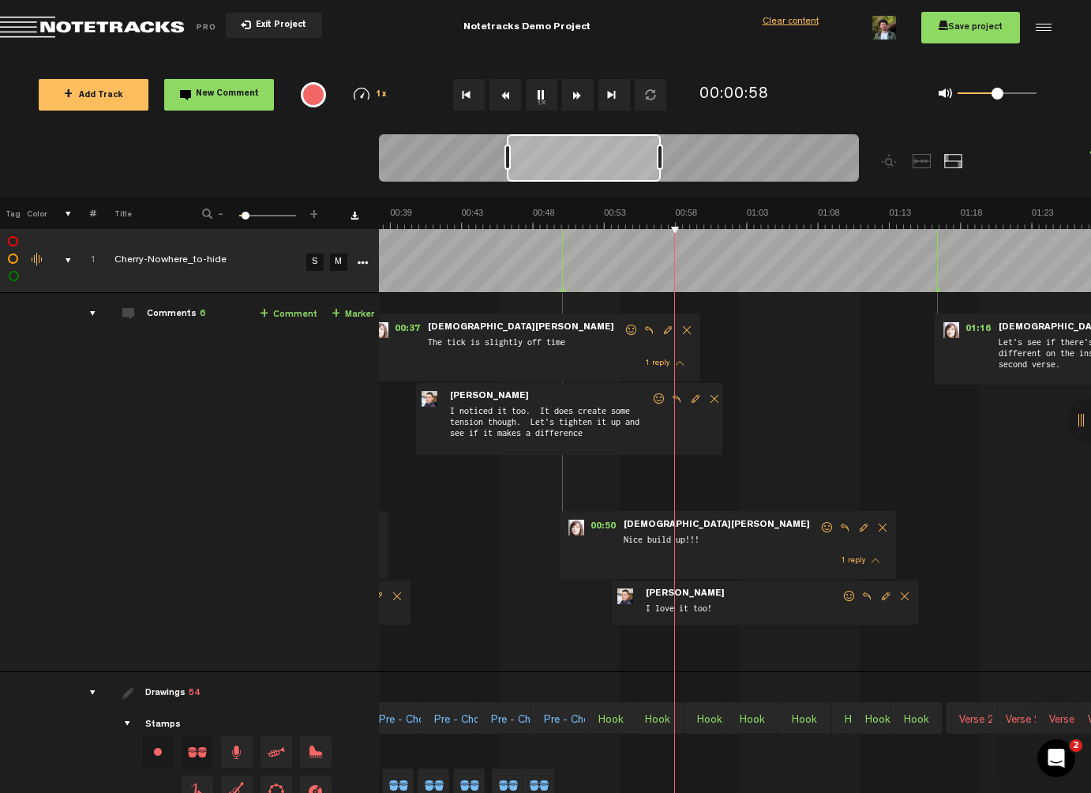
scroll to position [0, 372]
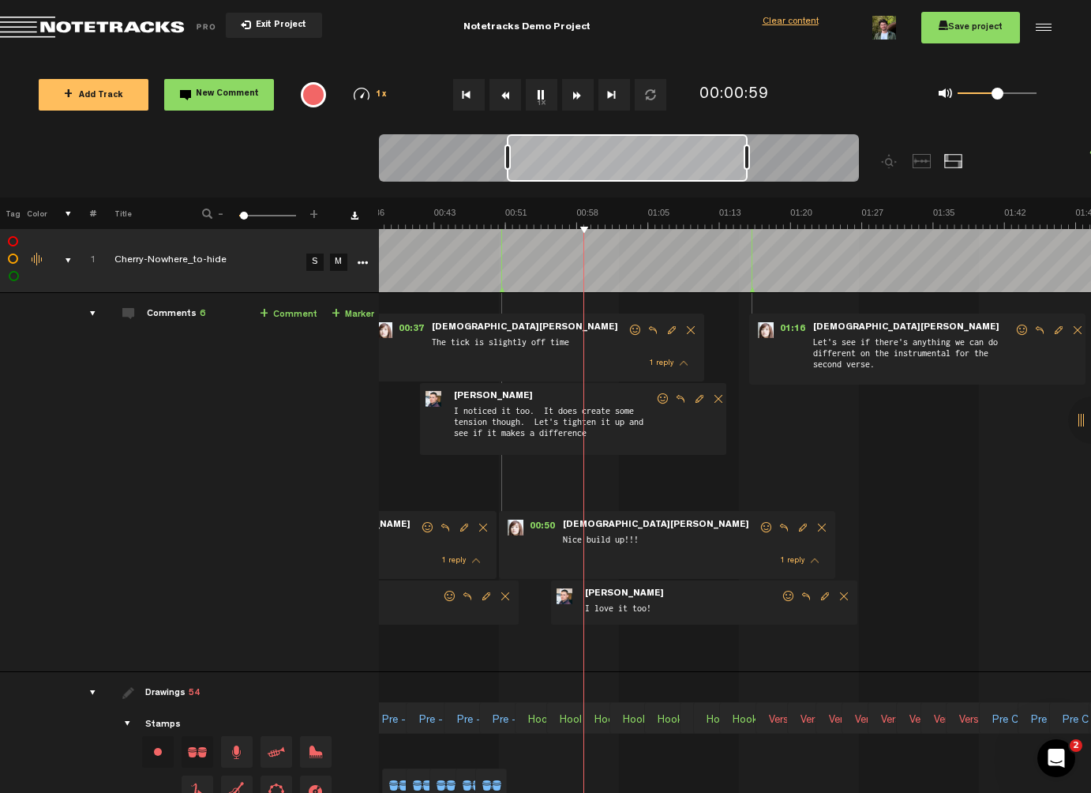
drag, startPoint x: 585, startPoint y: 156, endPoint x: 745, endPoint y: 156, distance: 160.3
click at [745, 156] on div at bounding box center [747, 157] width 6 height 25
click at [933, 159] on div at bounding box center [679, 165] width 600 height 63
click at [922, 162] on div at bounding box center [922, 161] width 19 height 14
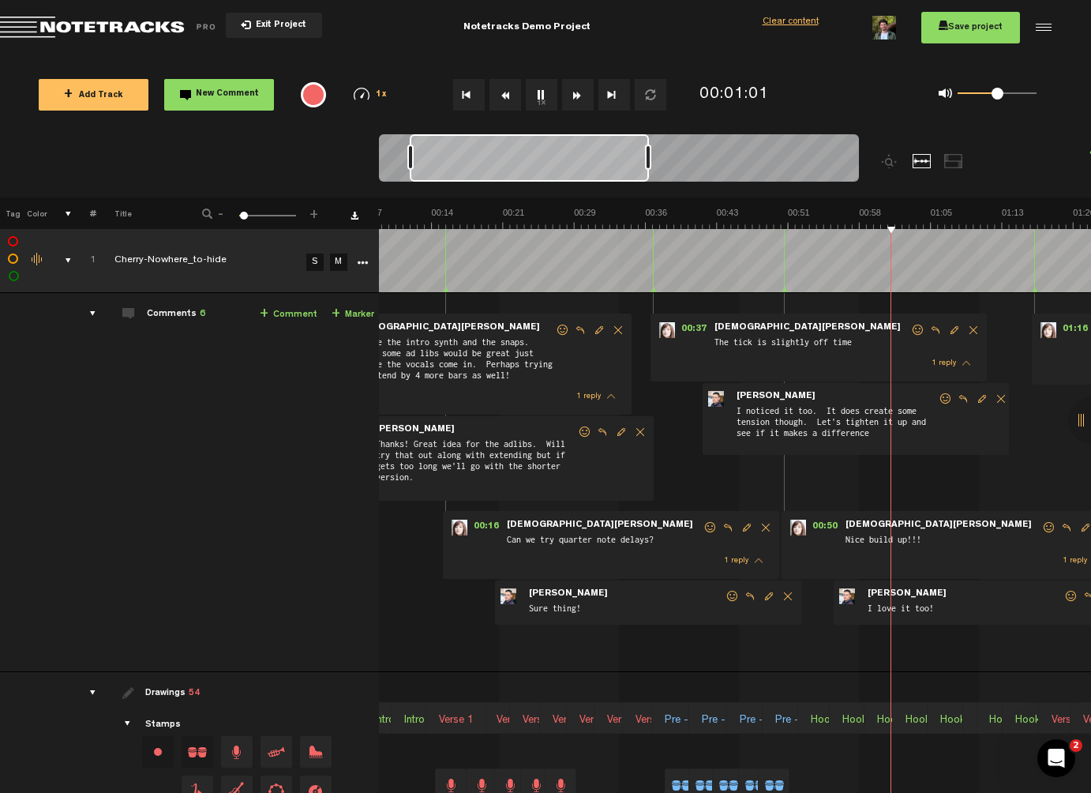
scroll to position [0, 0]
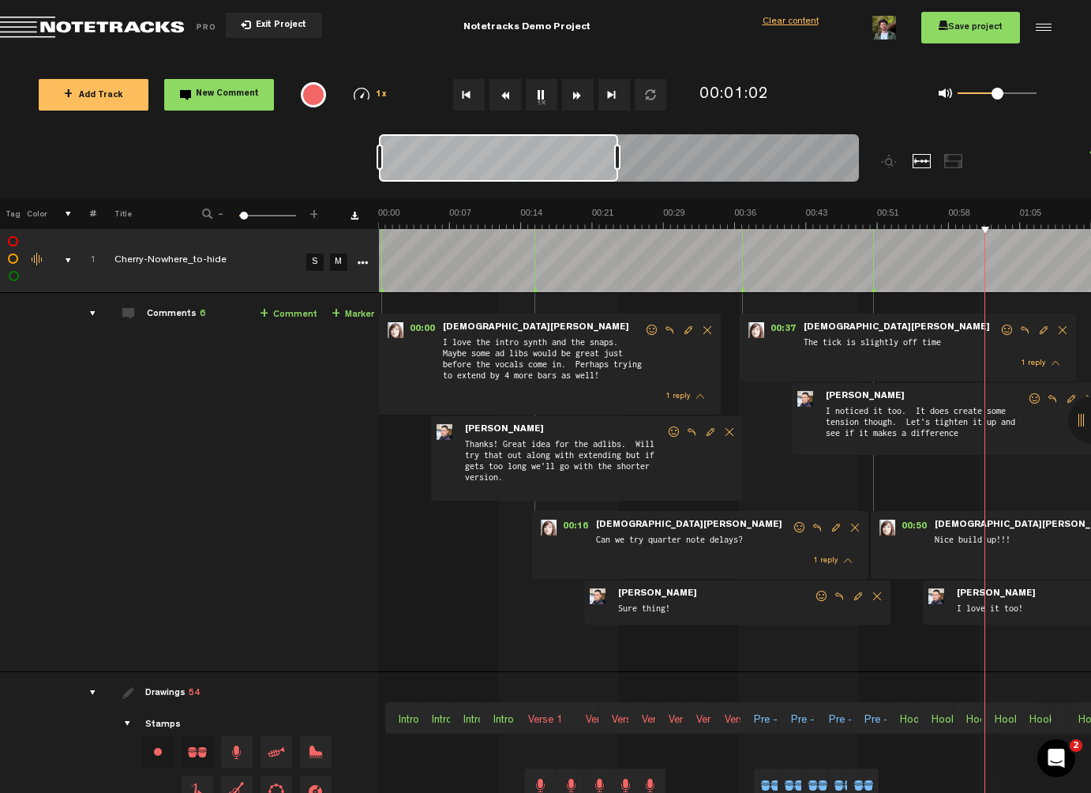
drag, startPoint x: 611, startPoint y: 166, endPoint x: 477, endPoint y: 168, distance: 134.3
click at [477, 168] on div at bounding box center [498, 157] width 239 height 47
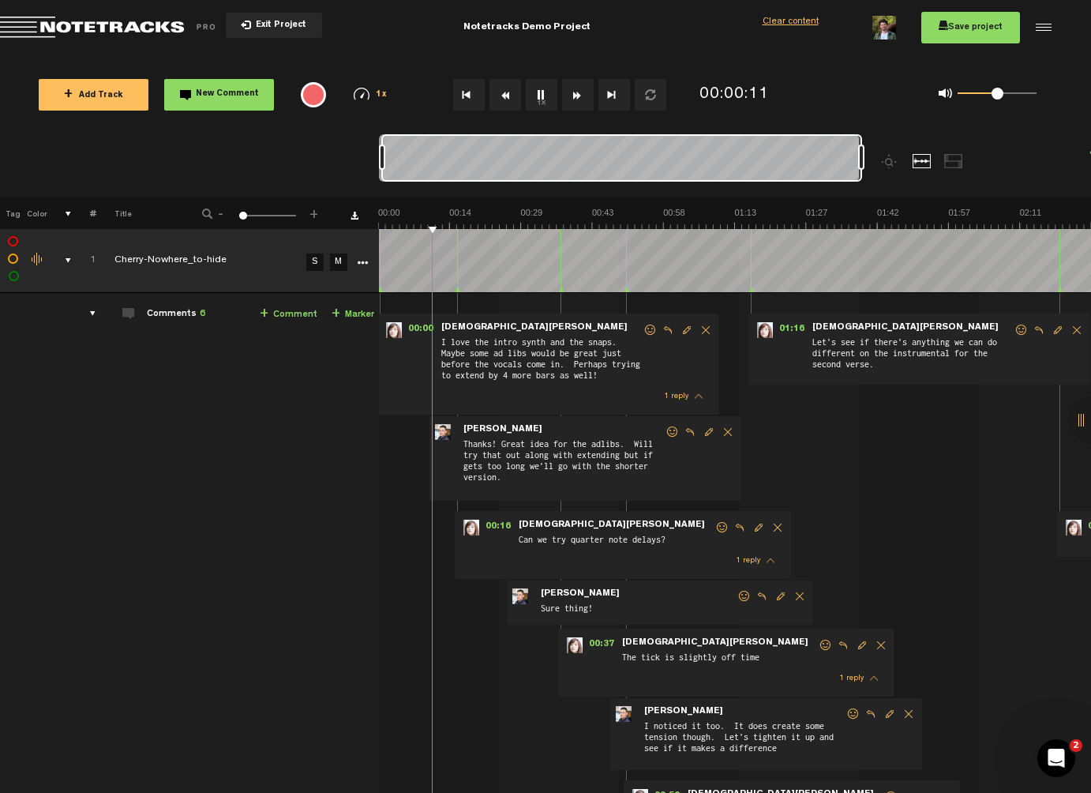
drag, startPoint x: 240, startPoint y: 216, endPoint x: 222, endPoint y: 212, distance: 18.4
click at [222, 212] on div "- 1 100 1 +" at bounding box center [261, 214] width 156 height 15
click at [11, 216] on th "Tag" at bounding box center [12, 213] width 24 height 32
click at [13, 242] on label at bounding box center [13, 242] width 0 height 0
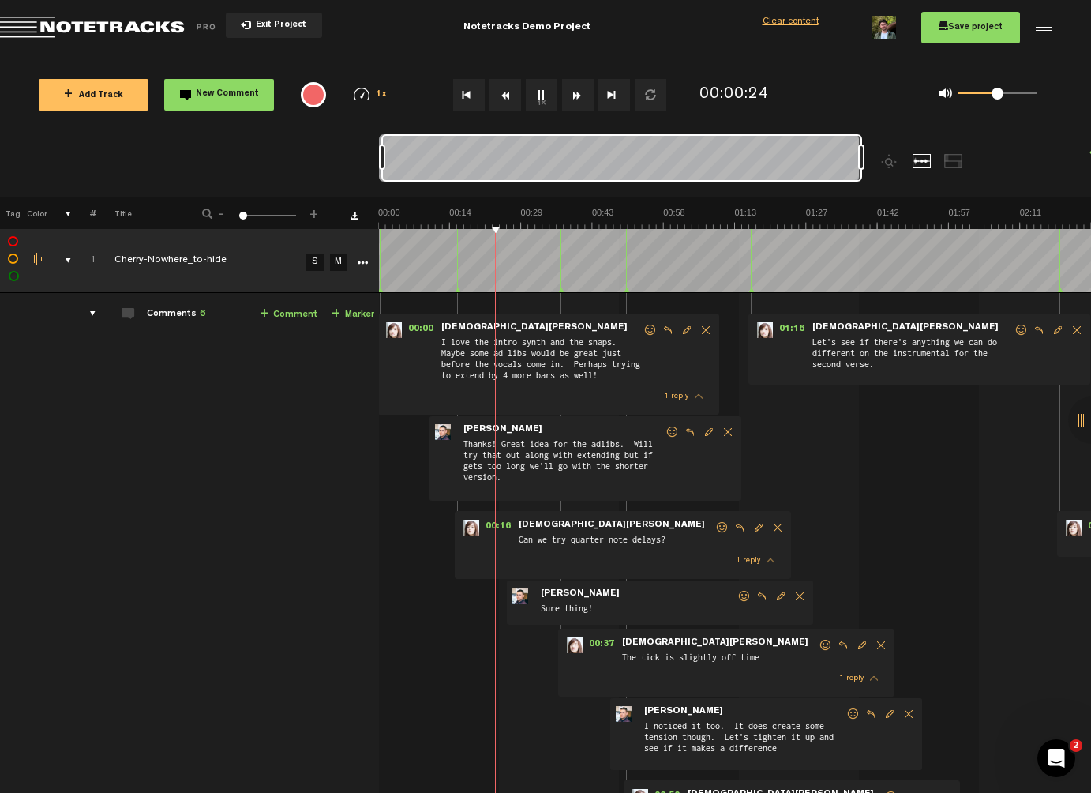
checkbox input "true"
click at [13, 259] on label at bounding box center [13, 259] width 0 height 0
checkbox input "true"
click at [14, 276] on label at bounding box center [14, 276] width 0 height 0
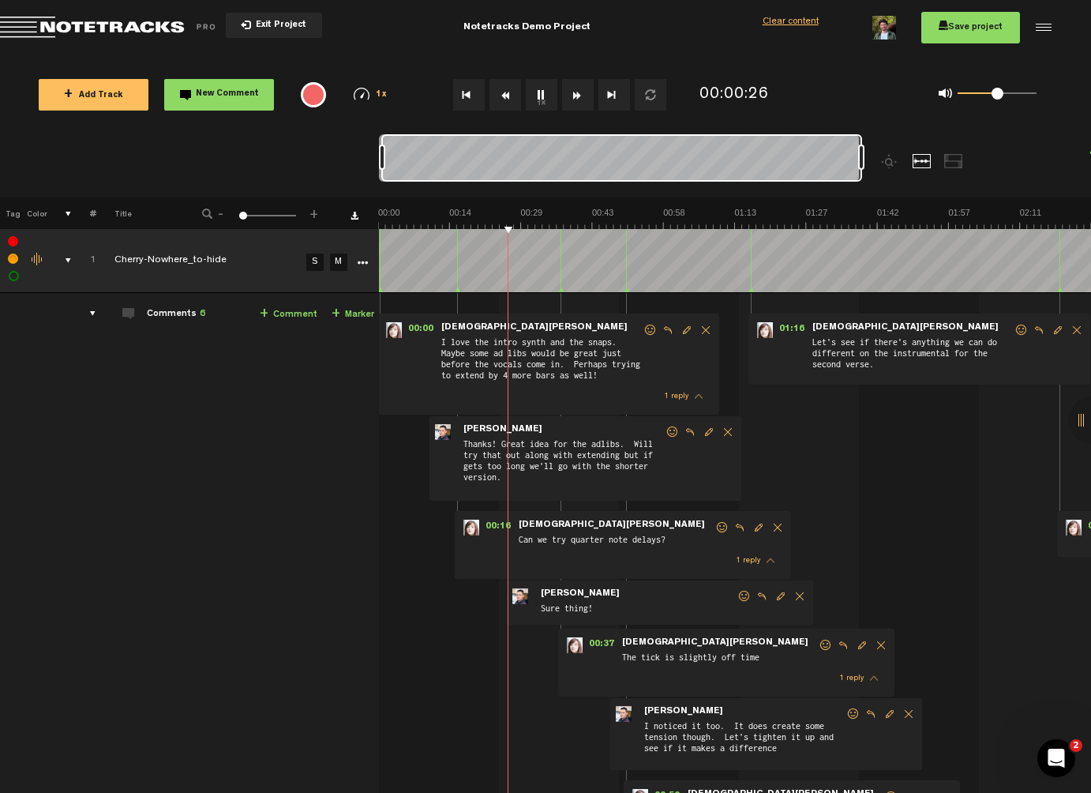
click at [36, 261] on div "Change the color of the waveform" at bounding box center [38, 260] width 24 height 14
click at [14, 276] on label at bounding box center [14, 276] width 0 height 0
checkbox input "false"
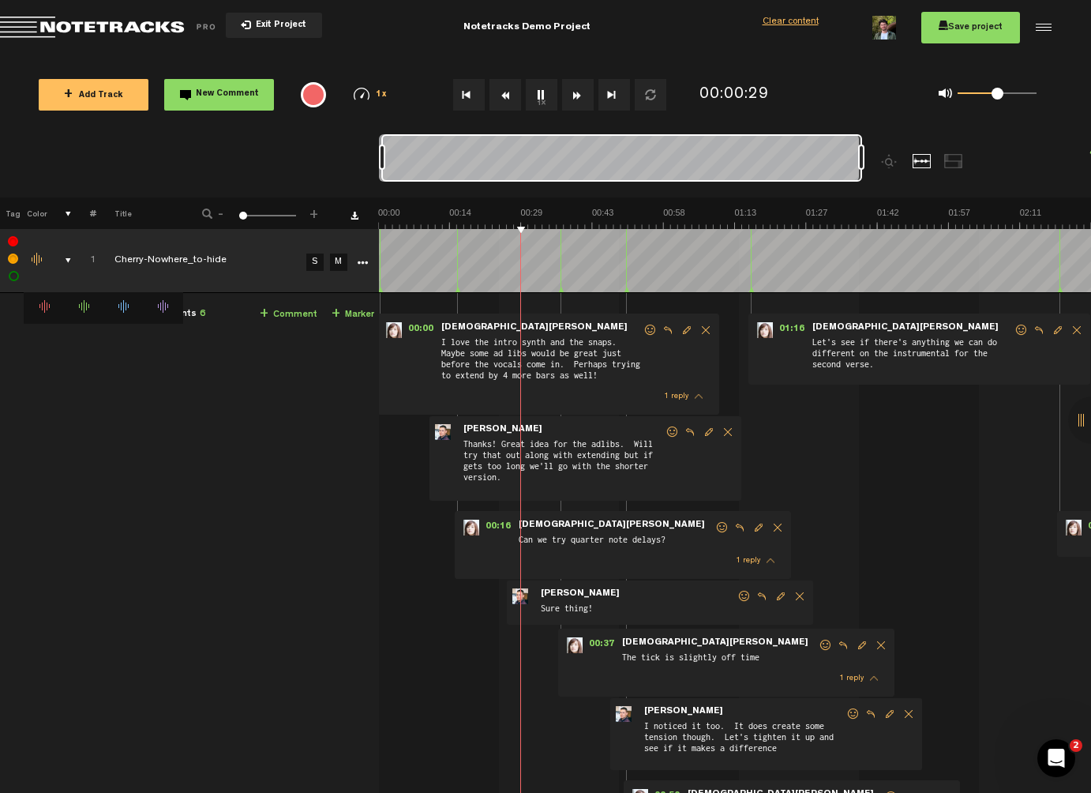
click at [13, 259] on label at bounding box center [13, 259] width 0 height 0
checkbox input "false"
click at [35, 261] on div "Change the color of the waveform" at bounding box center [38, 260] width 24 height 14
click at [84, 310] on li at bounding box center [83, 308] width 39 height 16
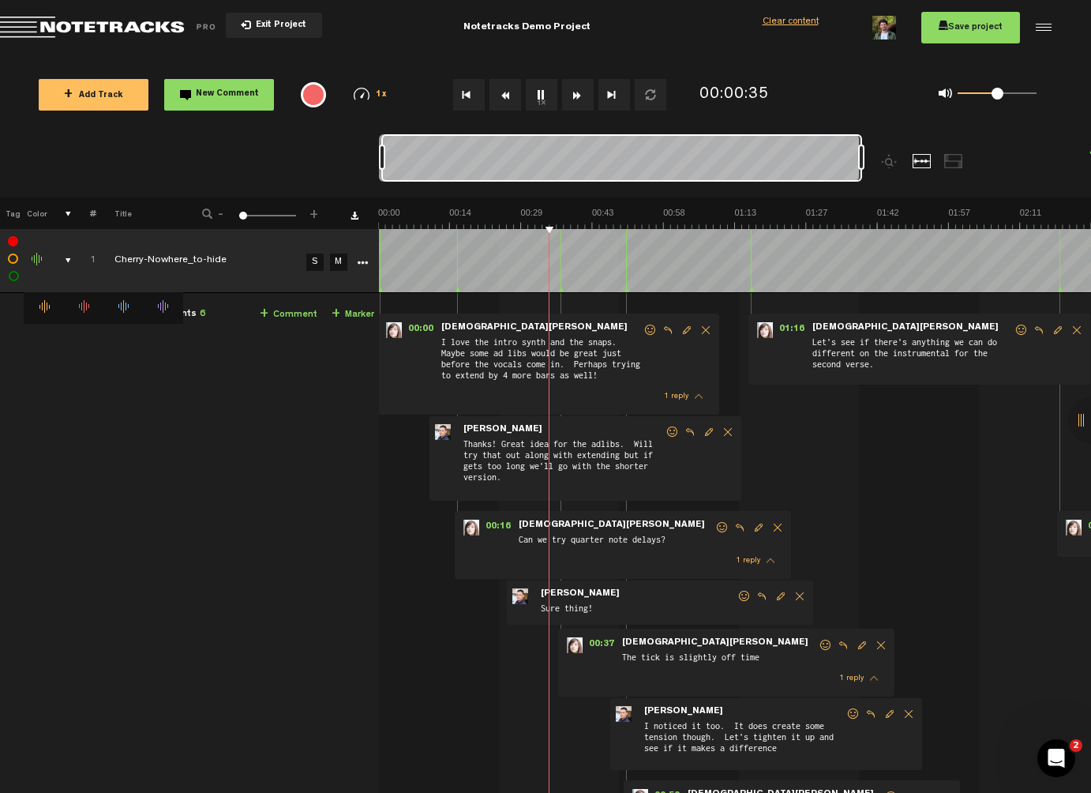
click at [126, 306] on li at bounding box center [122, 308] width 39 height 16
click at [194, 351] on td "Comments 6 + Comment + Marker" at bounding box center [237, 617] width 283 height 648
click at [175, 362] on td "Comments 6 + Comment + Marker" at bounding box center [237, 617] width 283 height 648
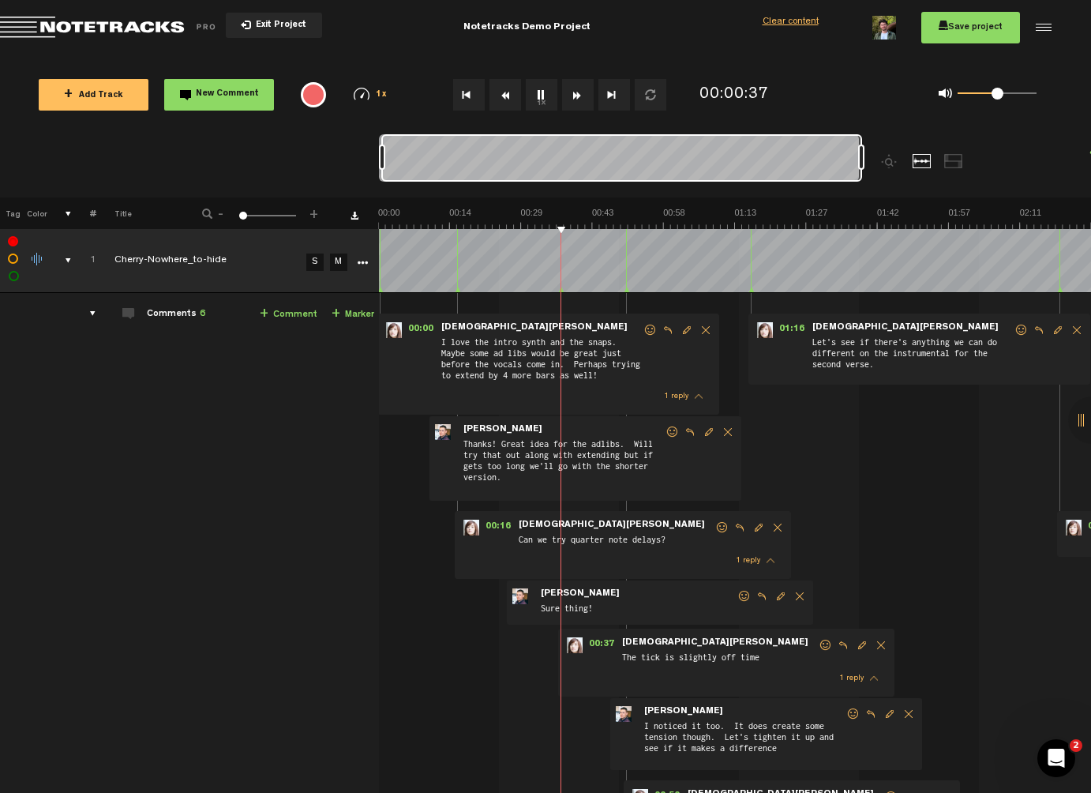
click at [161, 264] on div "Click to edit the title" at bounding box center [217, 261] width 205 height 16
click at [92, 313] on div "comments" at bounding box center [86, 314] width 24 height 16
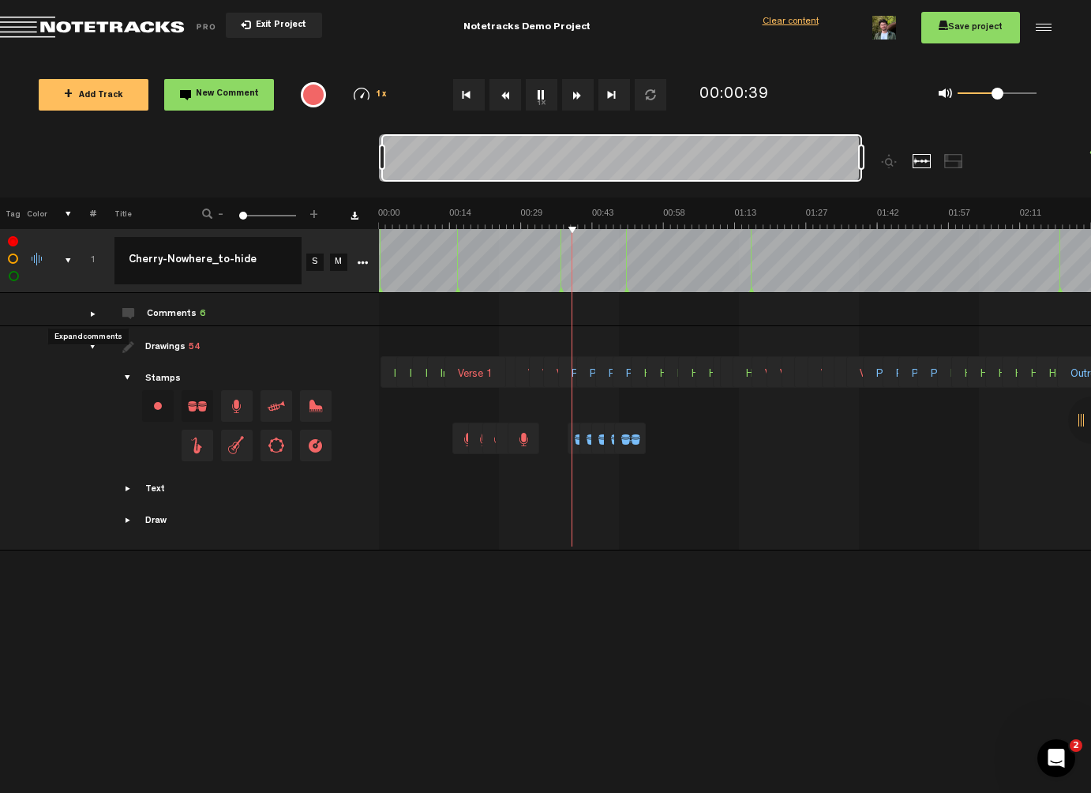
click at [92, 314] on div "comments" at bounding box center [86, 314] width 24 height 16
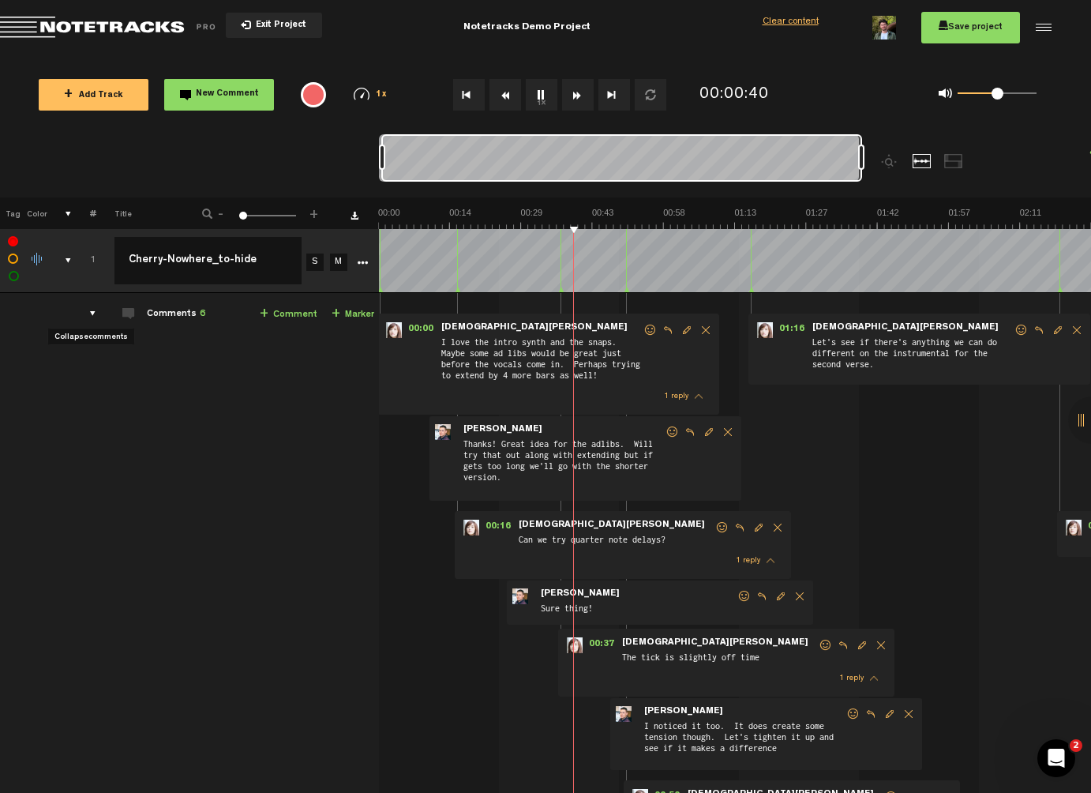
click at [92, 314] on div "comments" at bounding box center [86, 314] width 24 height 16
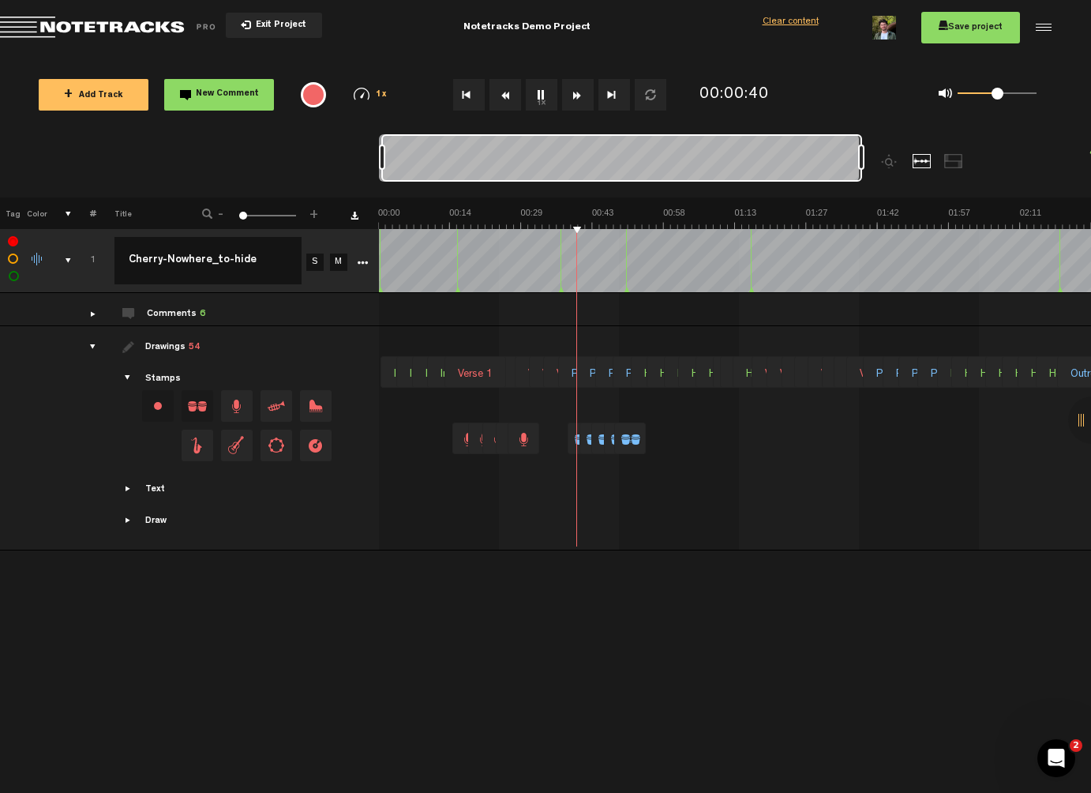
click at [90, 347] on div "drawings" at bounding box center [86, 347] width 24 height 16
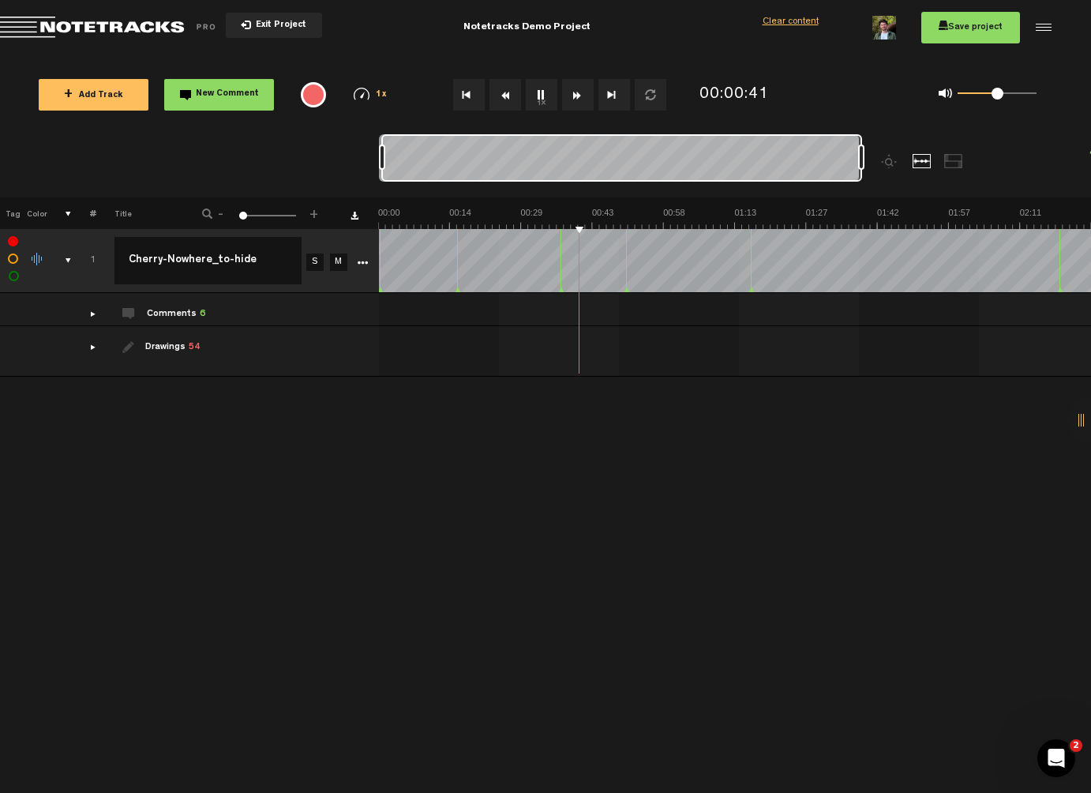
click at [90, 347] on div "drawings" at bounding box center [86, 347] width 24 height 16
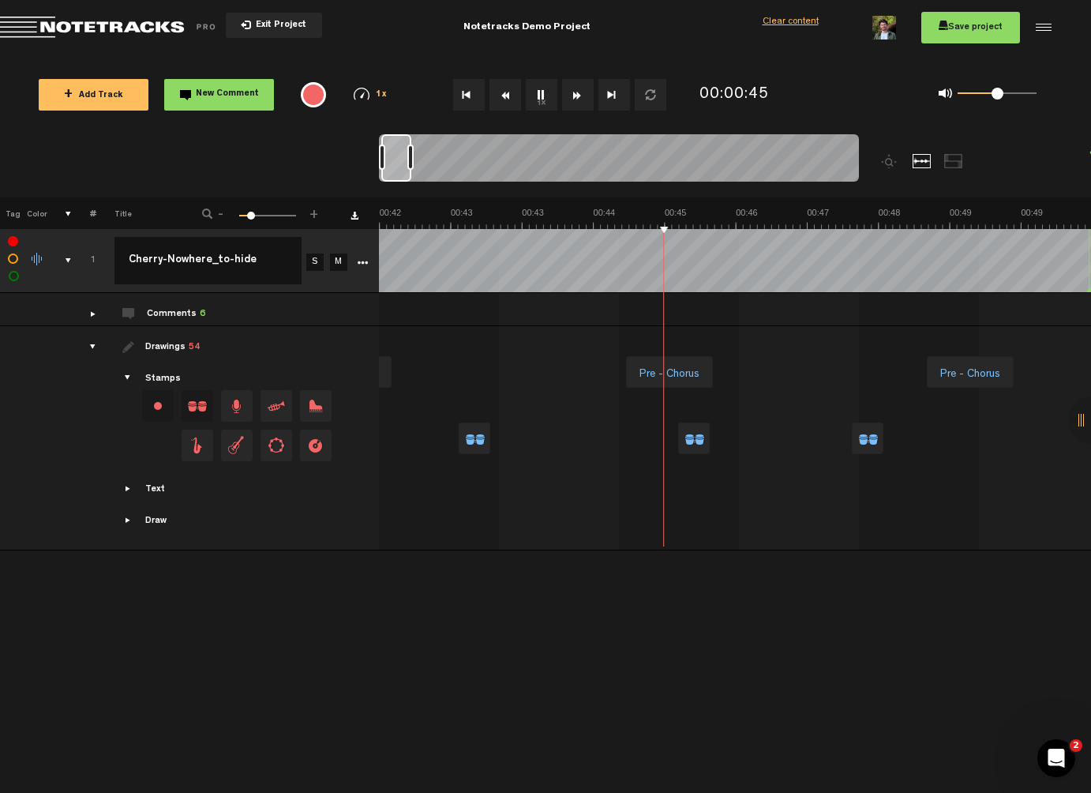
scroll to position [0, 3722]
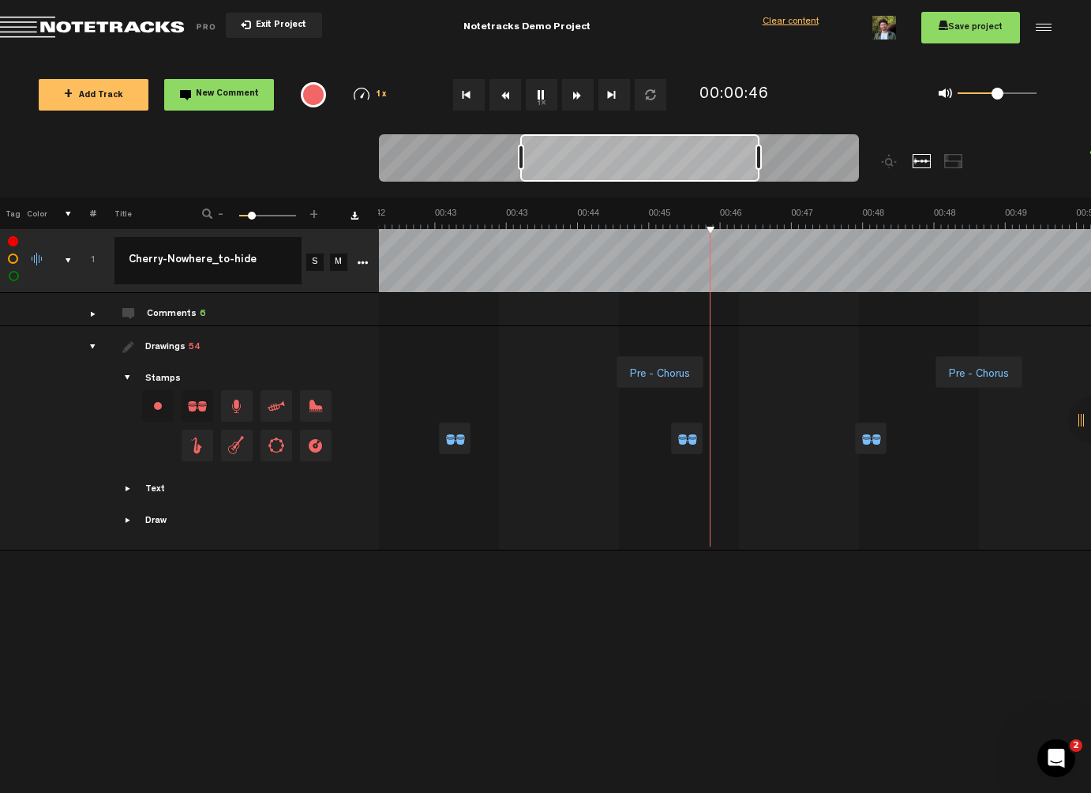
click at [251, 216] on span at bounding box center [252, 216] width 8 height 8
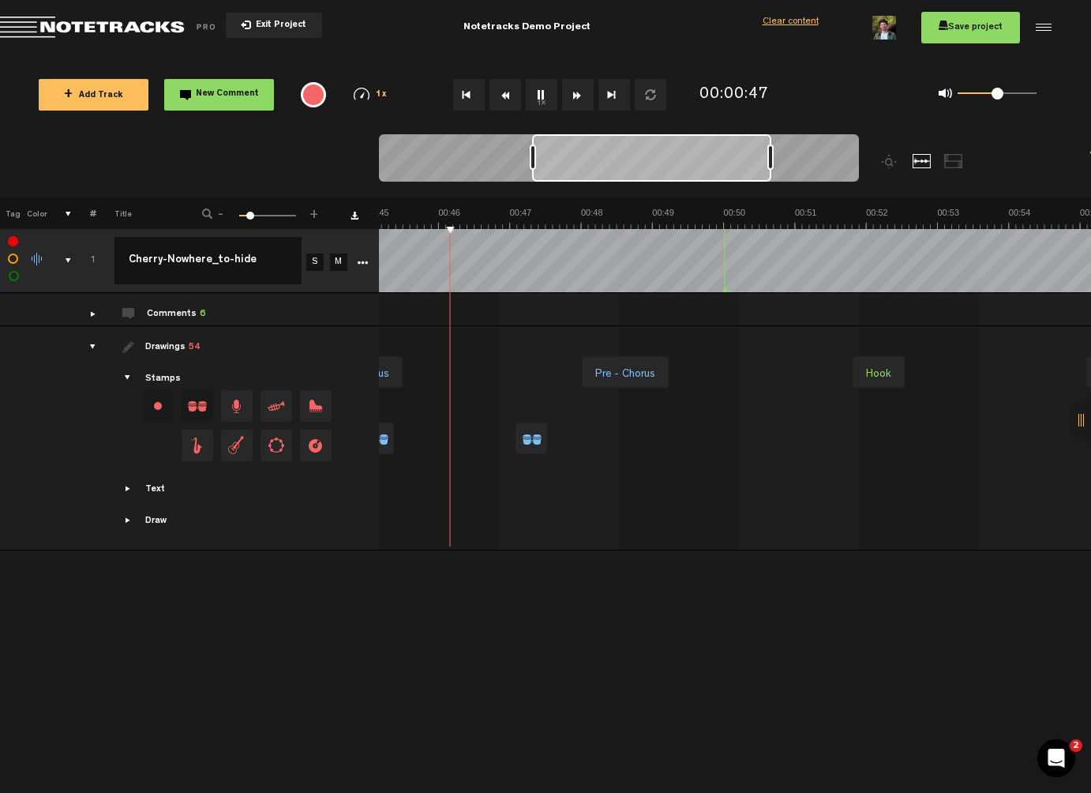
scroll to position [0, 3362]
click at [250, 216] on span at bounding box center [250, 216] width 8 height 8
click at [246, 216] on span at bounding box center [250, 216] width 8 height 8
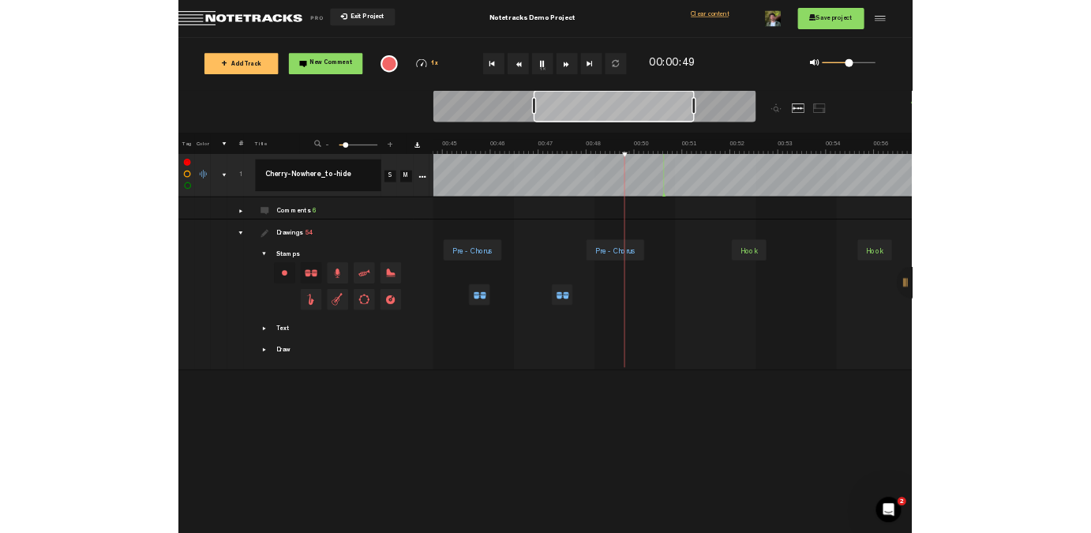
scroll to position [0, 1145]
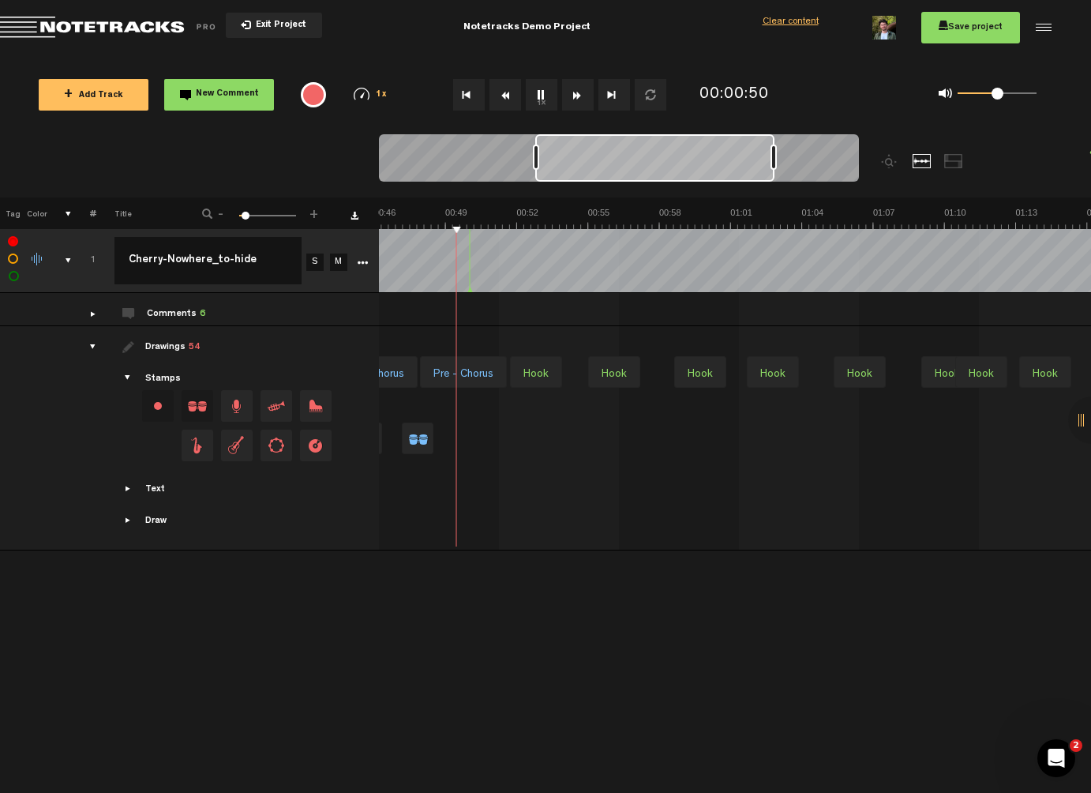
click at [245, 216] on span at bounding box center [246, 216] width 8 height 8
click at [539, 375] on div "Hook" at bounding box center [536, 374] width 38 height 22
click at [531, 430] on div at bounding box center [1018, 438] width 3565 height 66
click at [235, 404] on span "Drag and drop a stamp" at bounding box center [237, 406] width 32 height 32
drag, startPoint x: 238, startPoint y: 438, endPoint x: 428, endPoint y: 431, distance: 190.4
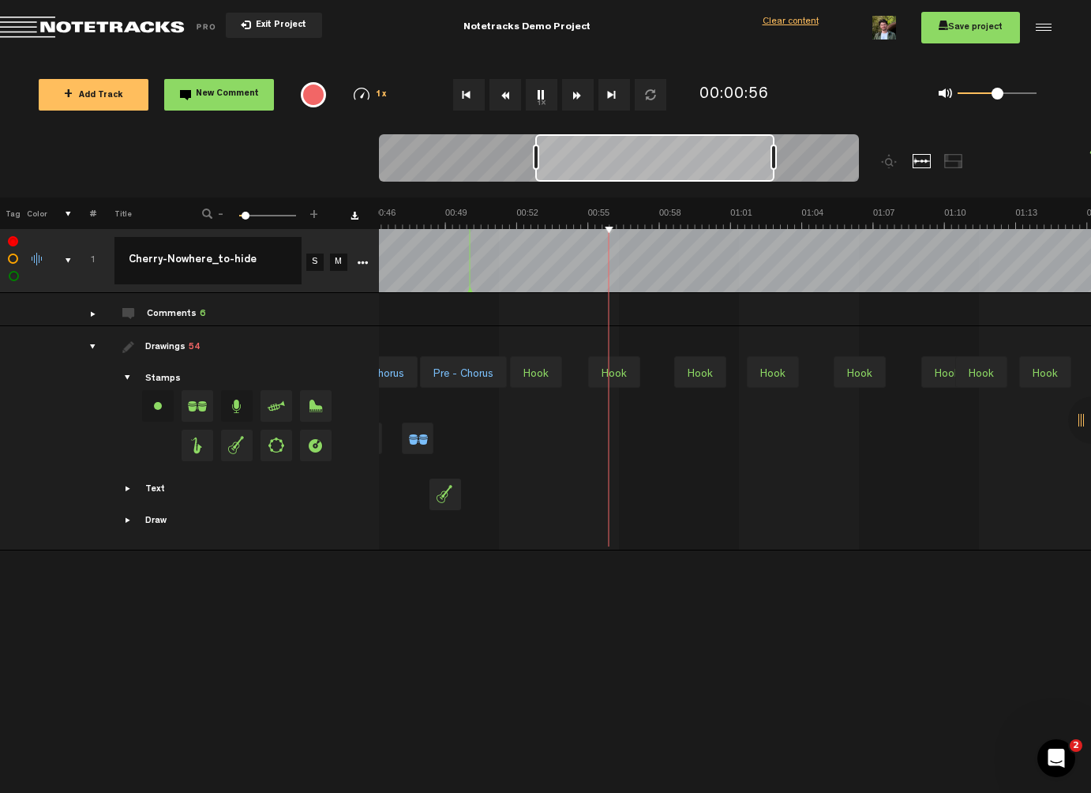
click at [428, 431] on tr "Drawings 54 Stamps Text Intro" at bounding box center [546, 438] width 1092 height 224
drag, startPoint x: 279, startPoint y: 444, endPoint x: 645, endPoint y: 430, distance: 366.7
click at [645, 430] on tr "Drawings 54 Stamps Text Intro" at bounding box center [546, 438] width 1092 height 224
drag, startPoint x: 318, startPoint y: 451, endPoint x: 695, endPoint y: 434, distance: 377.0
click at [695, 434] on tr "Drawings 55 Stamps Text Intro" at bounding box center [546, 438] width 1092 height 224
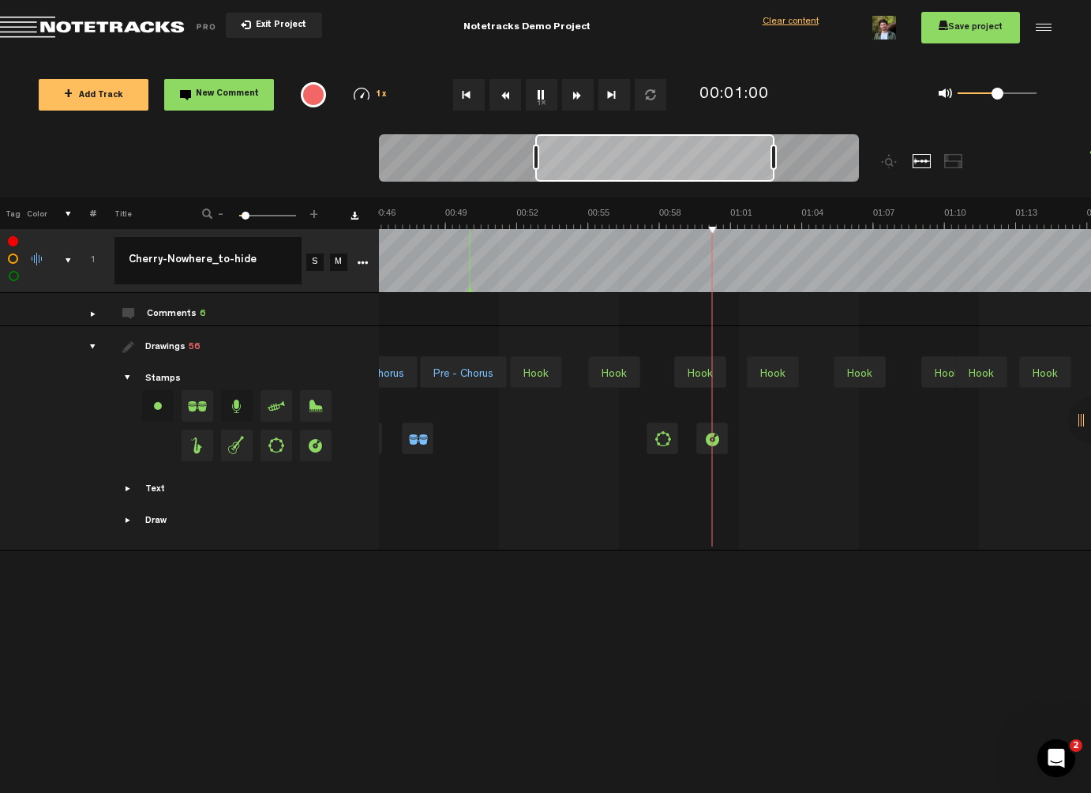
click at [705, 439] on div at bounding box center [712, 438] width 32 height 32
drag, startPoint x: 719, startPoint y: 434, endPoint x: 672, endPoint y: 437, distance: 46.7
click at [673, 436] on div at bounding box center [1018, 438] width 3565 height 66
click at [708, 437] on div at bounding box center [712, 438] width 32 height 32
click at [745, 427] on div at bounding box center [1018, 438] width 3565 height 66
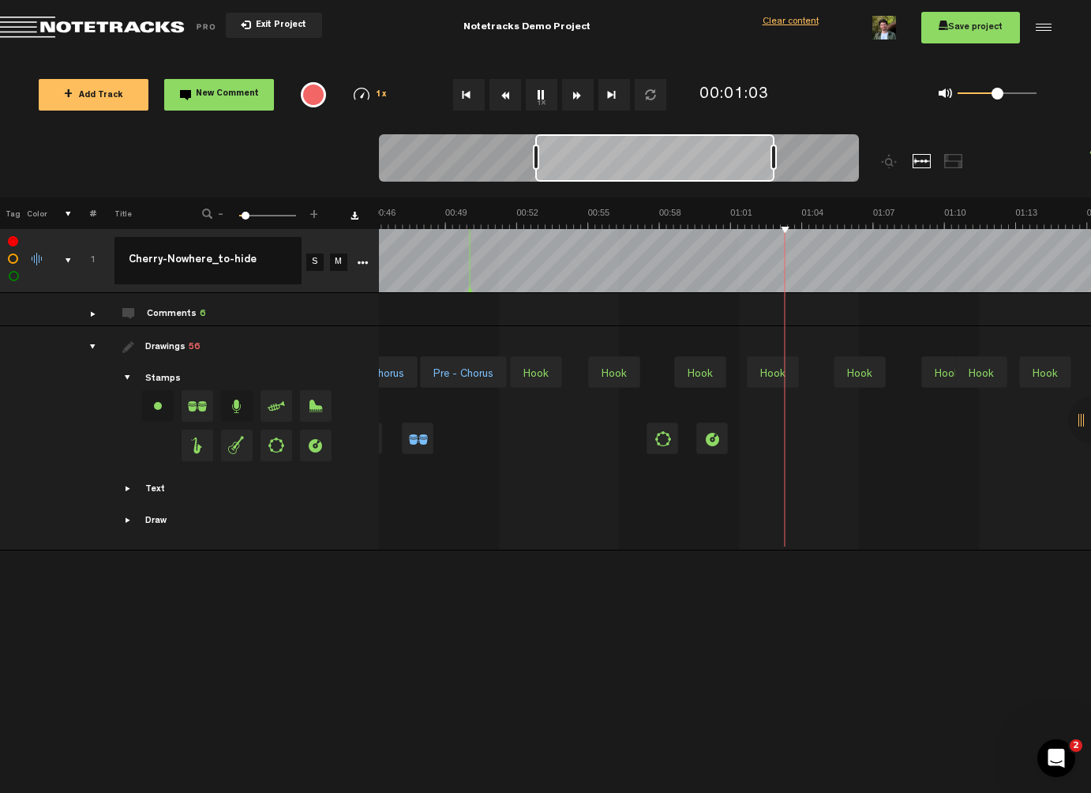
click at [675, 439] on div at bounding box center [663, 438] width 32 height 32
click at [695, 435] on span at bounding box center [690, 431] width 13 height 16
click at [712, 434] on div at bounding box center [712, 438] width 32 height 32
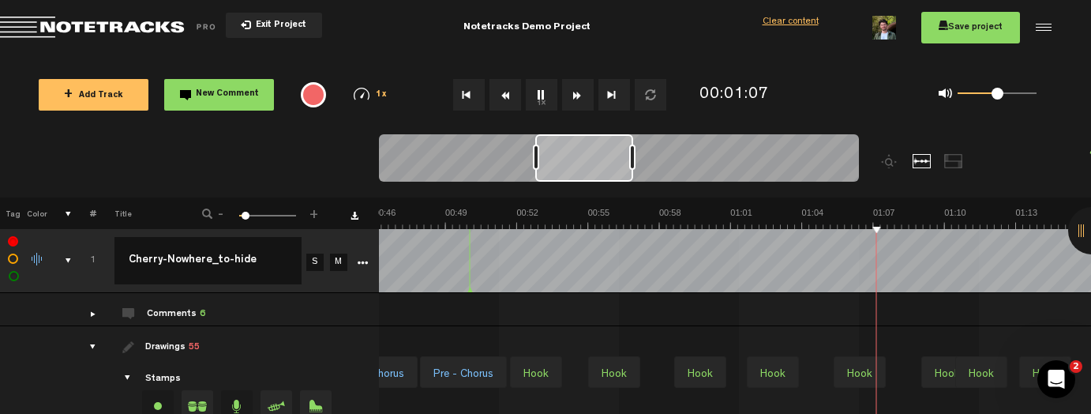
click at [720, 401] on div "+ New drawing Tag Color # Title - 1 100 5 + 1 Cherry-Nowhere_to-hide Cherry-Now…" at bounding box center [545, 357] width 1091 height 321
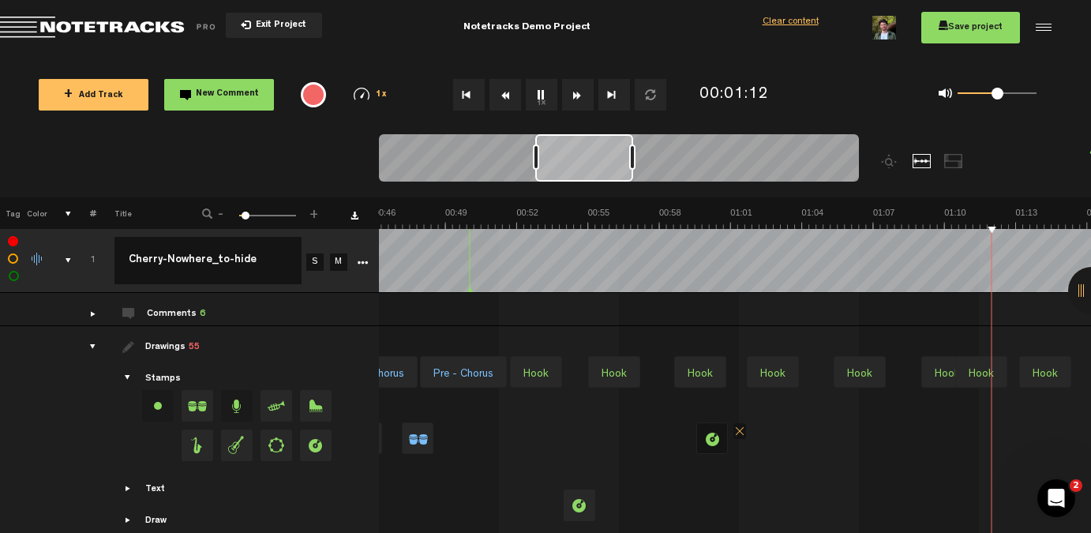
drag, startPoint x: 346, startPoint y: 443, endPoint x: 570, endPoint y: 442, distance: 224.3
click at [570, 442] on tr "Drawings 55 Stamps Text Intro" at bounding box center [546, 438] width 1092 height 224
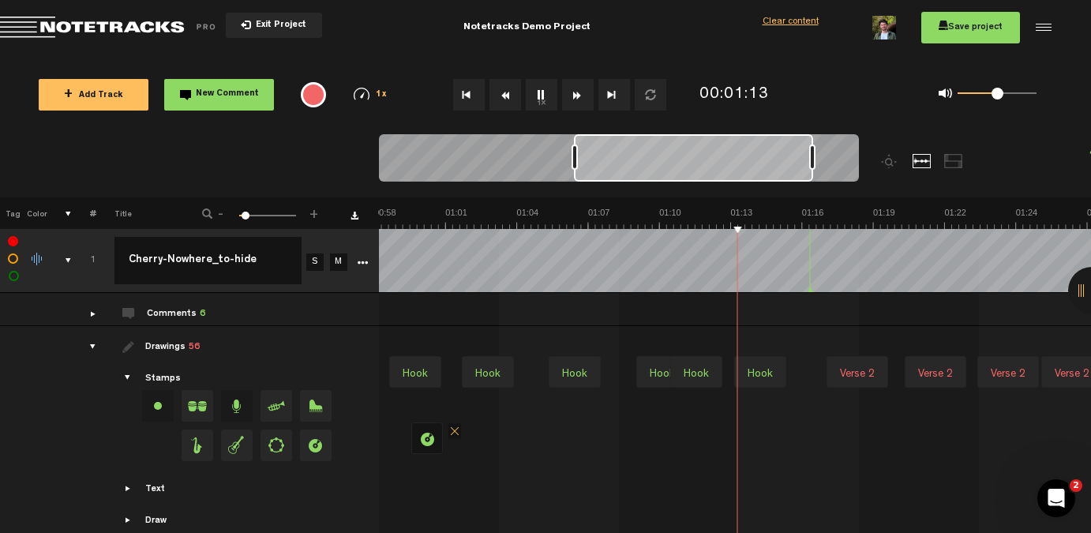
scroll to position [0, 1430]
drag, startPoint x: 329, startPoint y: 444, endPoint x: 513, endPoint y: 443, distance: 184.0
click at [513, 443] on tr "Drawings 56 Stamps Text Intro" at bounding box center [546, 438] width 1092 height 224
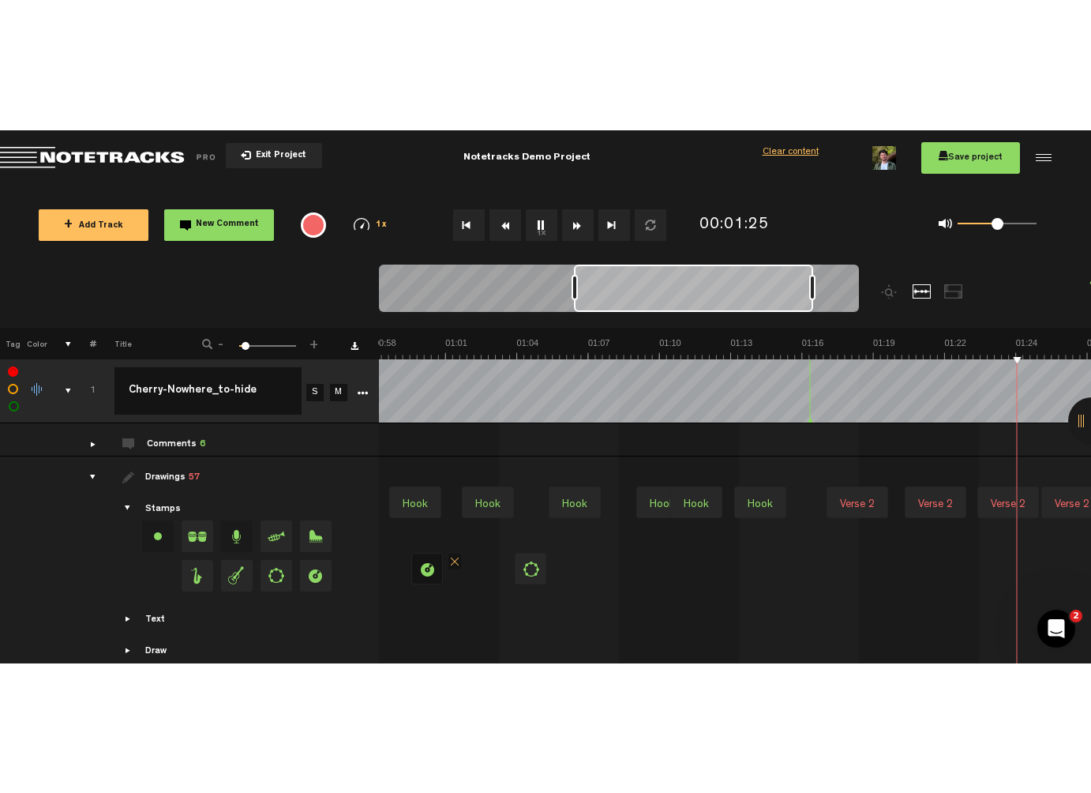
scroll to position [0, 1715]
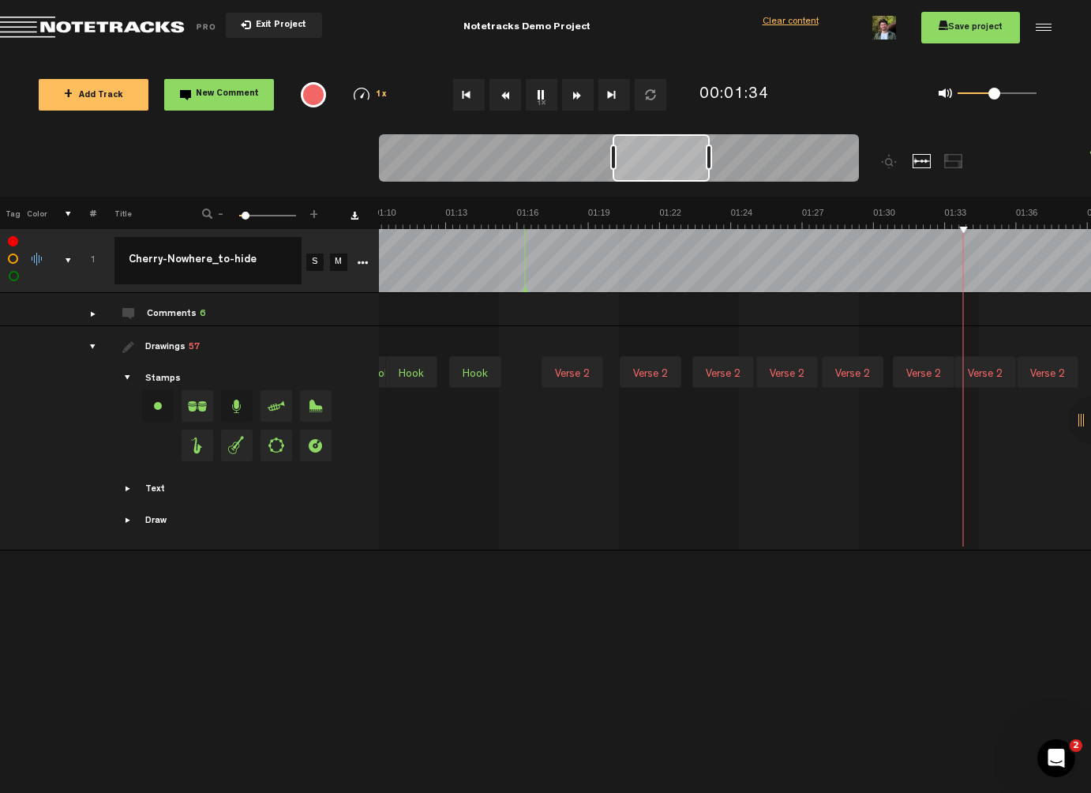
drag, startPoint x: 997, startPoint y: 91, endPoint x: 1004, endPoint y: 98, distance: 10.6
click at [1001, 98] on span at bounding box center [995, 94] width 12 height 12
click at [253, 32] on button "Exit Project" at bounding box center [274, 25] width 96 height 25
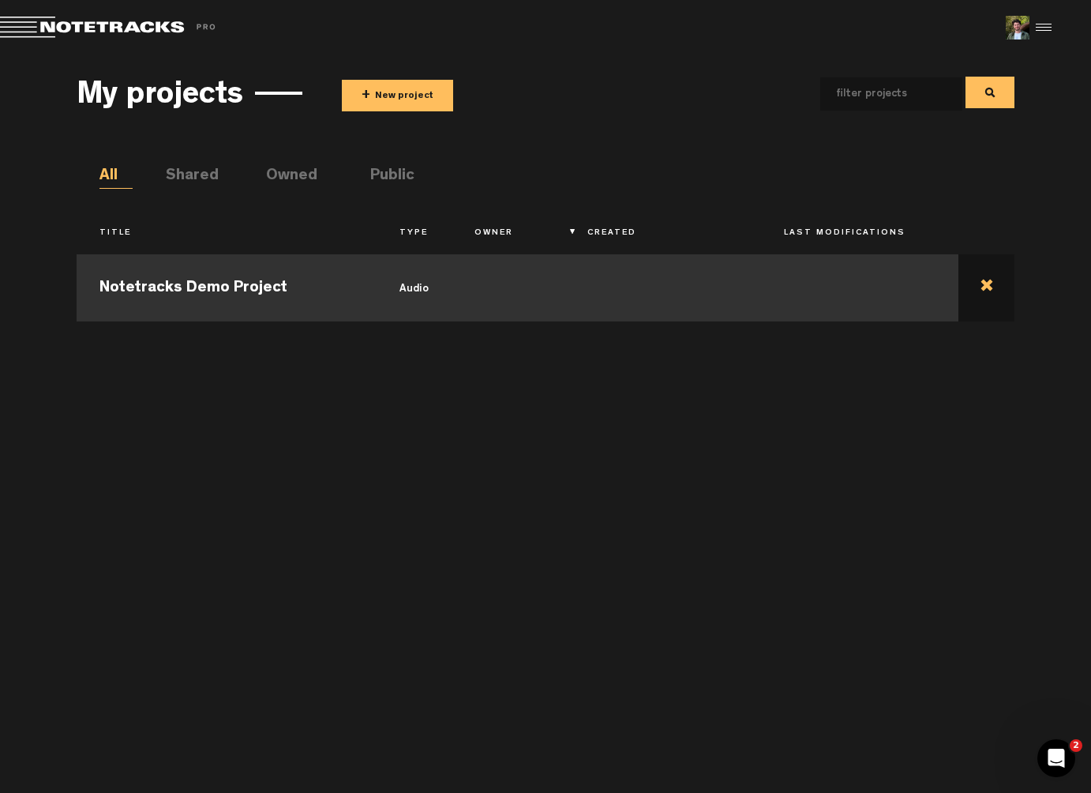
click at [986, 287] on td at bounding box center [987, 285] width 56 height 71
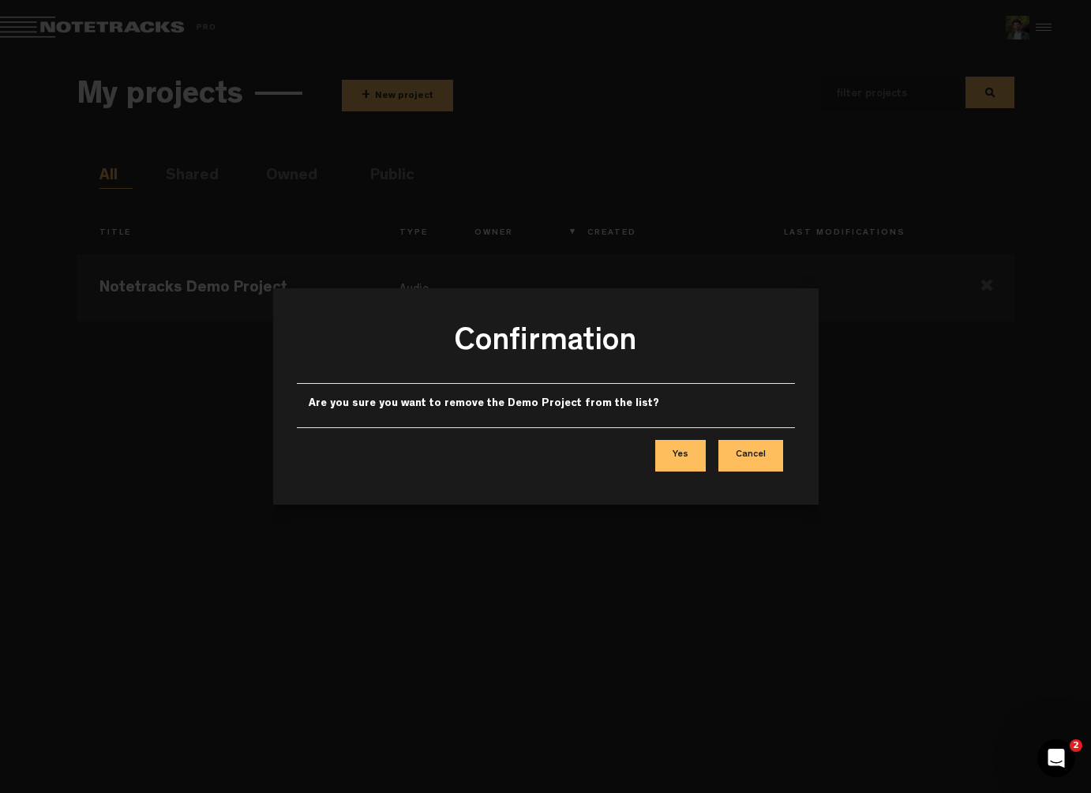
click at [747, 452] on button "Cancel" at bounding box center [751, 456] width 65 height 32
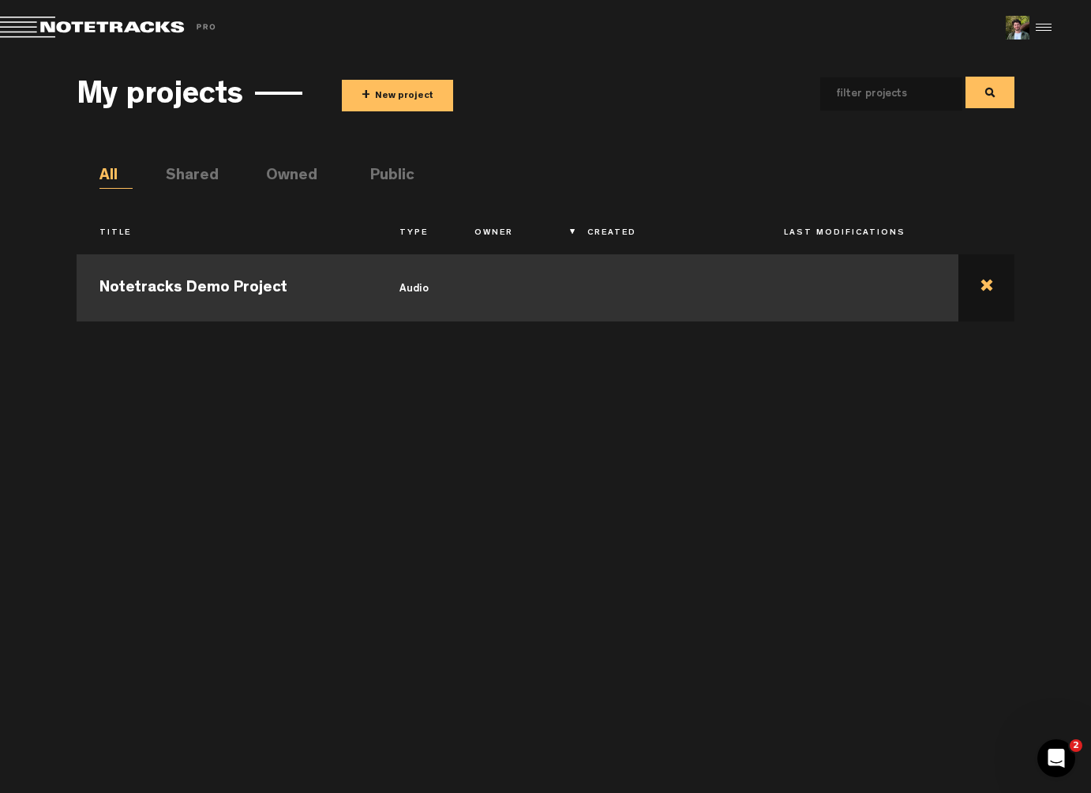
click at [983, 293] on td at bounding box center [987, 285] width 56 height 71
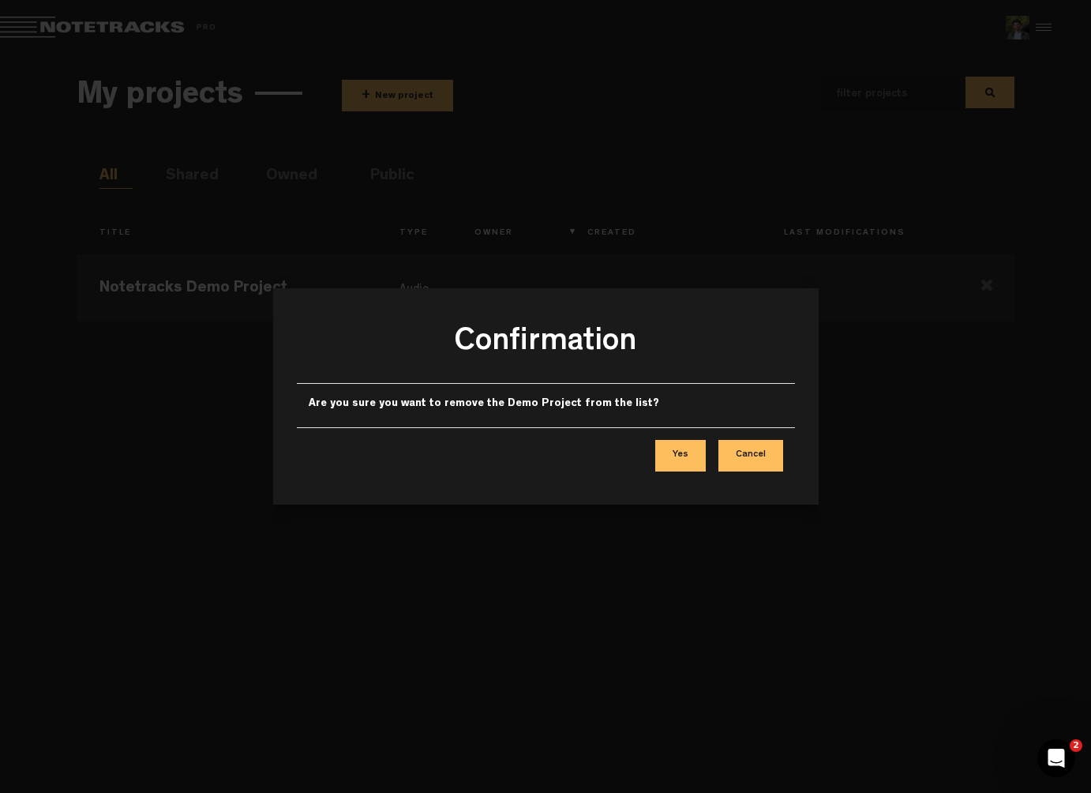
click at [688, 452] on button "Yes" at bounding box center [680, 456] width 51 height 32
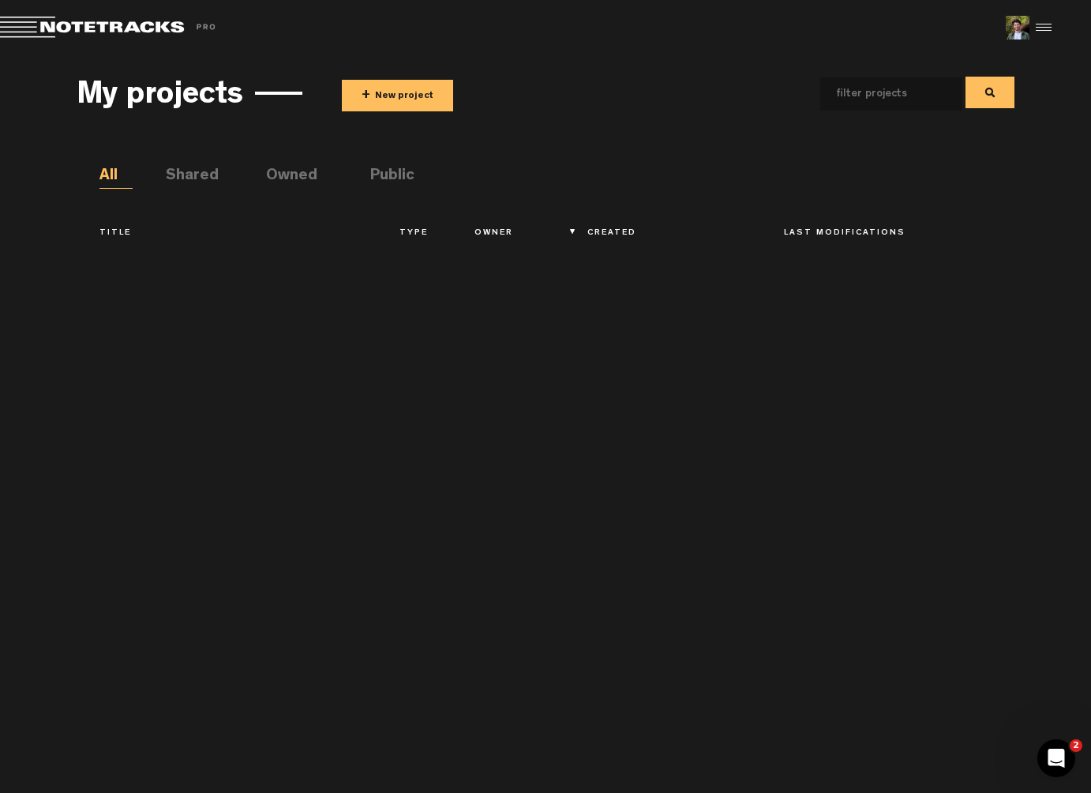
click at [199, 175] on li "Shared" at bounding box center [182, 177] width 33 height 24
click at [298, 176] on li "Owned" at bounding box center [282, 177] width 33 height 24
click at [381, 168] on li "Public" at bounding box center [386, 177] width 33 height 24
click at [106, 171] on li "All" at bounding box center [115, 177] width 33 height 24
click at [171, 90] on h3 "My projects" at bounding box center [160, 97] width 167 height 35
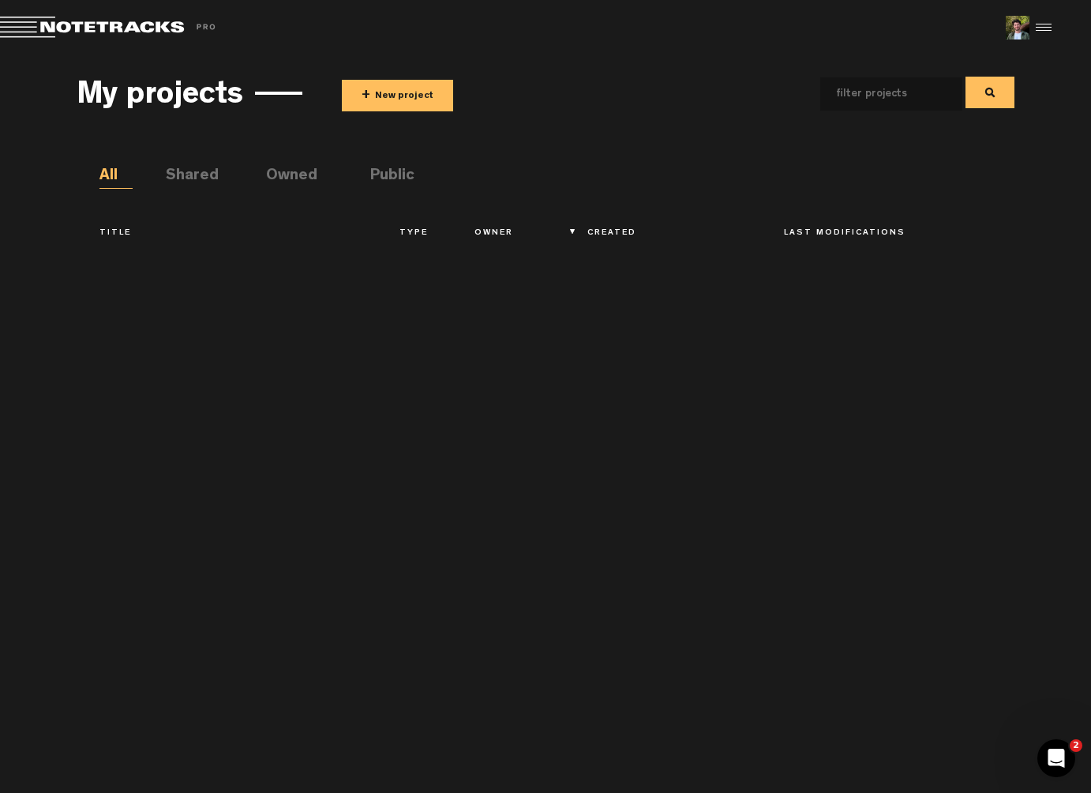
click at [131, 28] on span "Return to Project List" at bounding box center [110, 28] width 221 height 22
click at [34, 30] on span "Return to Project List" at bounding box center [110, 28] width 221 height 22
click at [381, 101] on button "+ New project" at bounding box center [397, 96] width 111 height 32
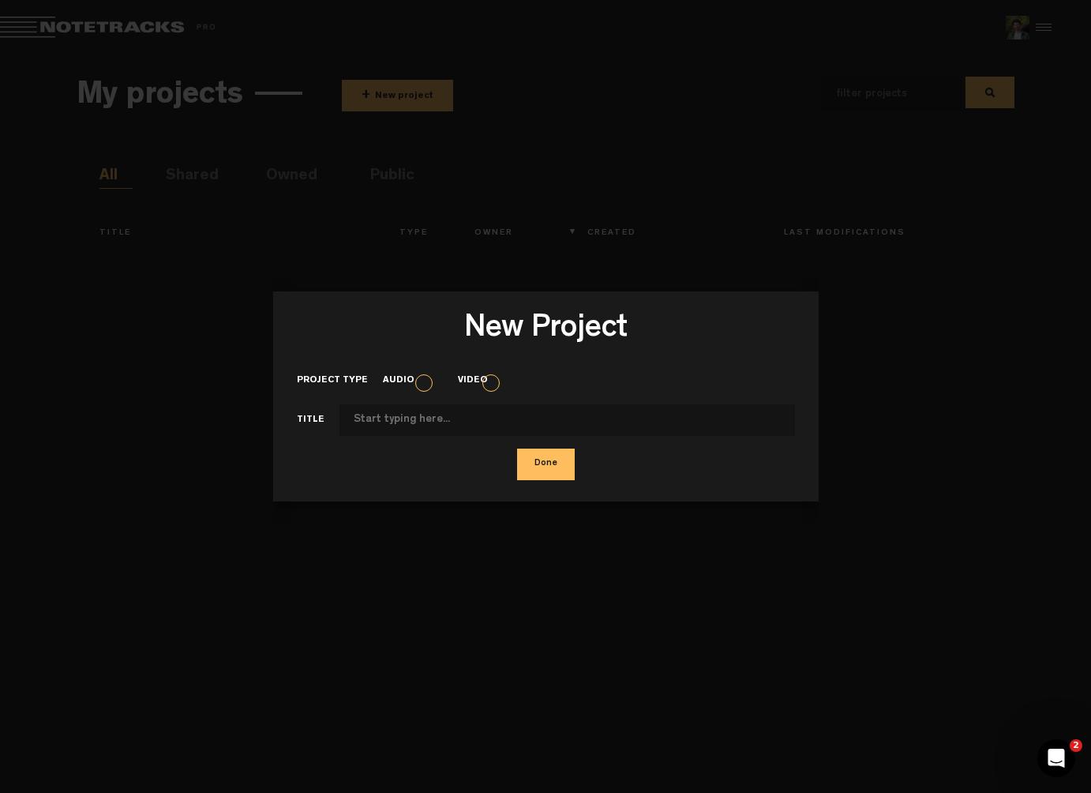
click at [456, 419] on input "Project type" at bounding box center [568, 420] width 456 height 32
type input "Project"
click at [517, 449] on button "Done" at bounding box center [546, 465] width 58 height 32
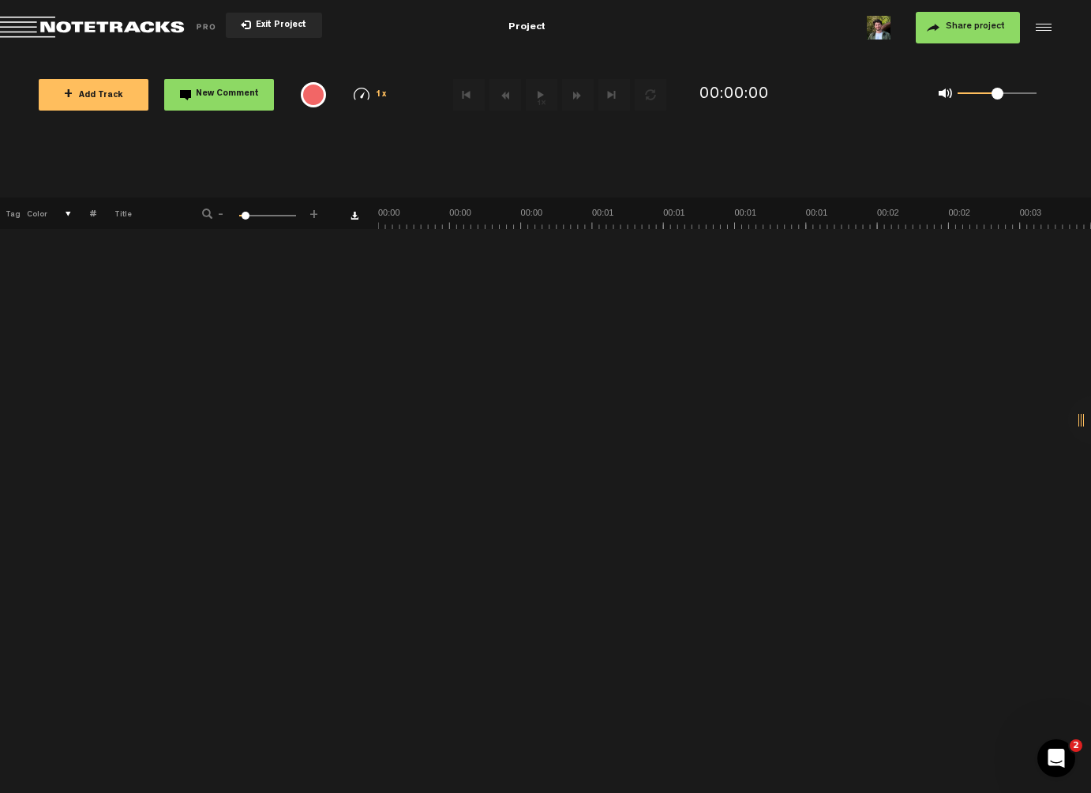
click at [106, 99] on button "+ Add Track" at bounding box center [94, 95] width 110 height 32
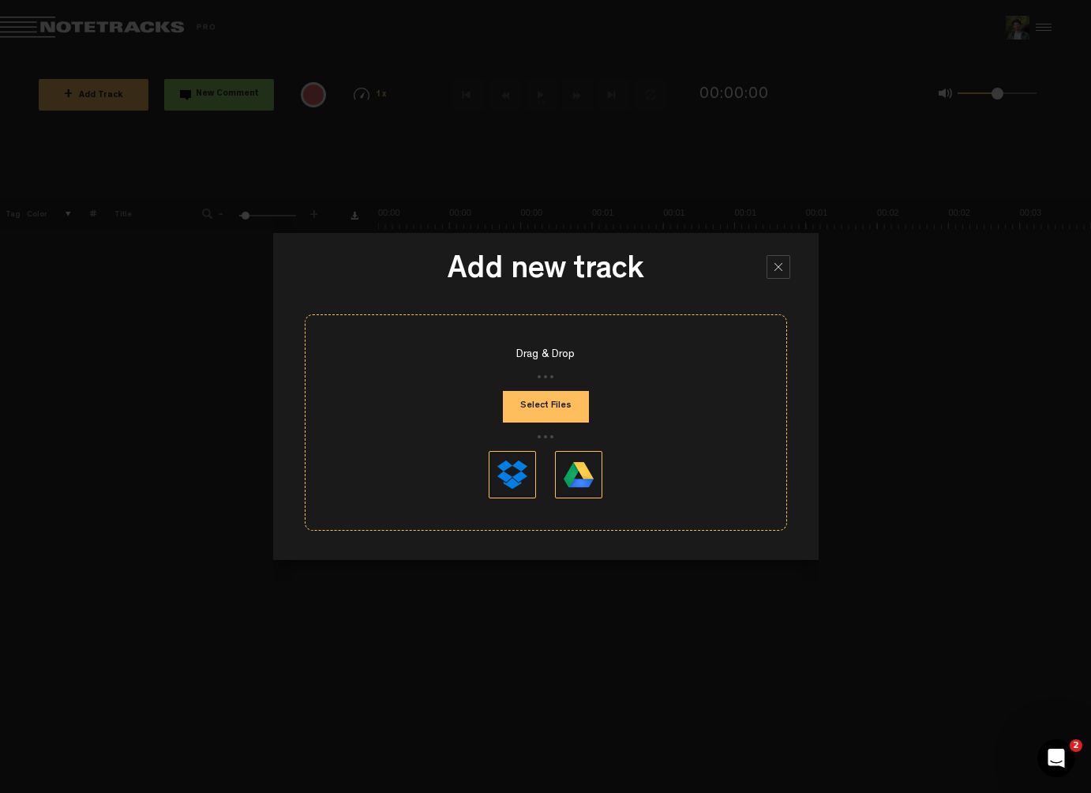
click at [541, 407] on button "Select Files" at bounding box center [546, 407] width 86 height 32
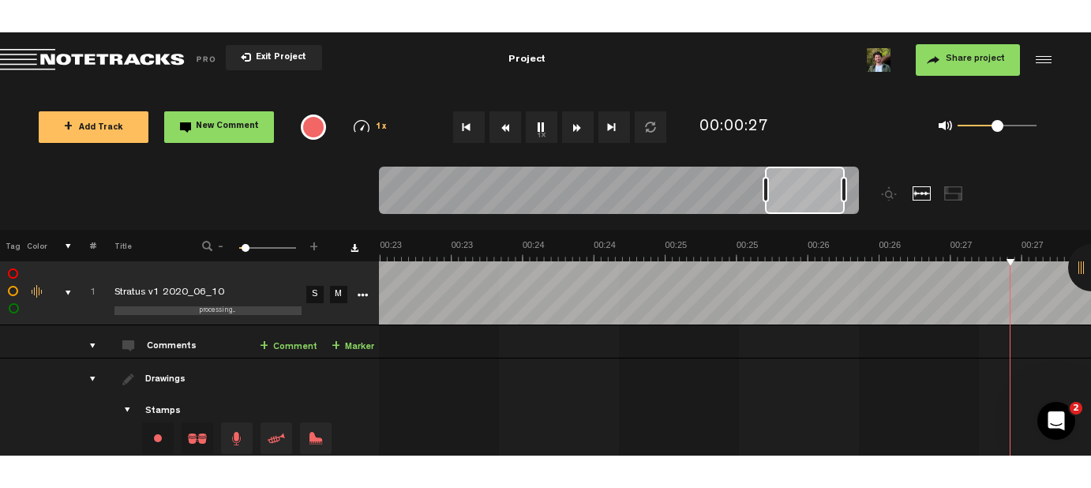
scroll to position [0, 3706]
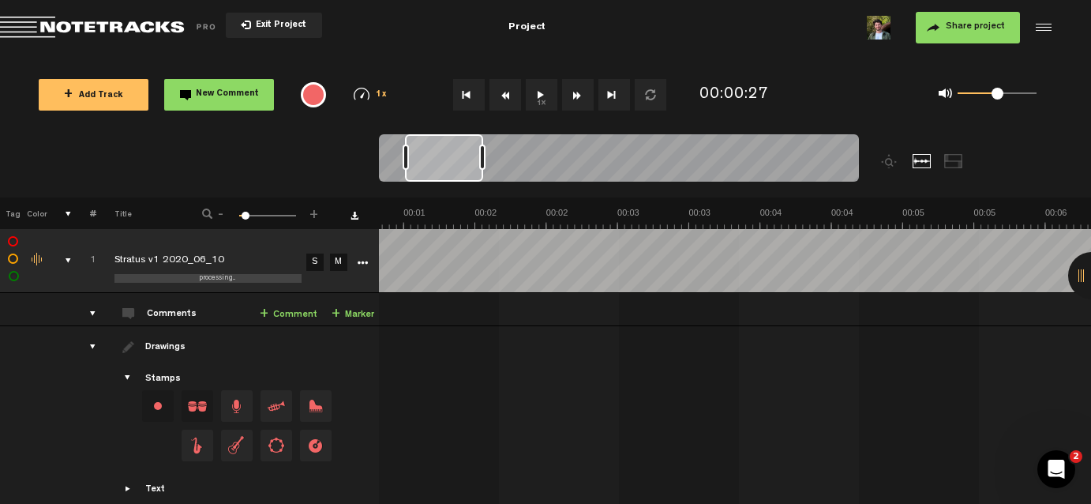
drag, startPoint x: 797, startPoint y: 163, endPoint x: 410, endPoint y: 184, distance: 387.5
click at [410, 184] on div at bounding box center [619, 160] width 480 height 53
click at [88, 86] on button "+ Add Track" at bounding box center [94, 95] width 110 height 32
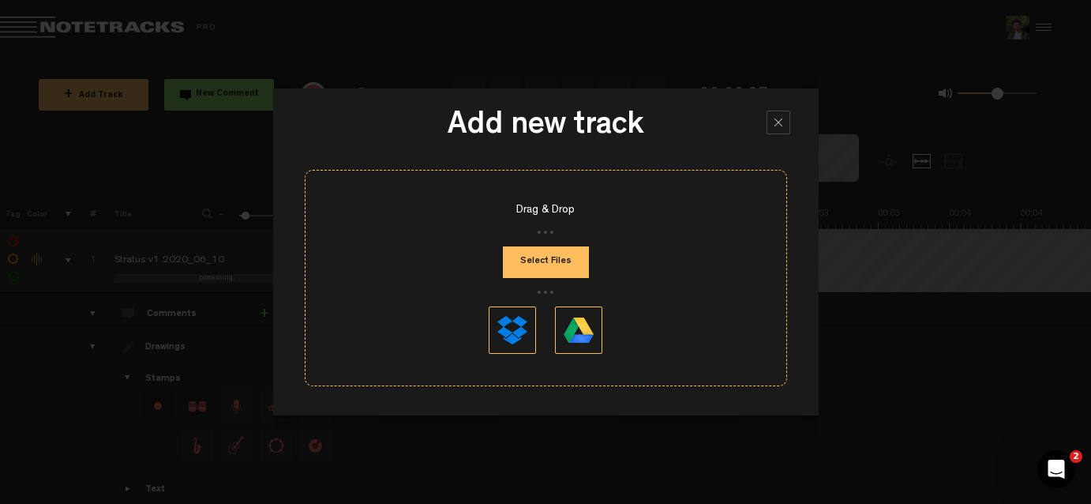
click at [562, 246] on button "Select Files" at bounding box center [546, 262] width 86 height 32
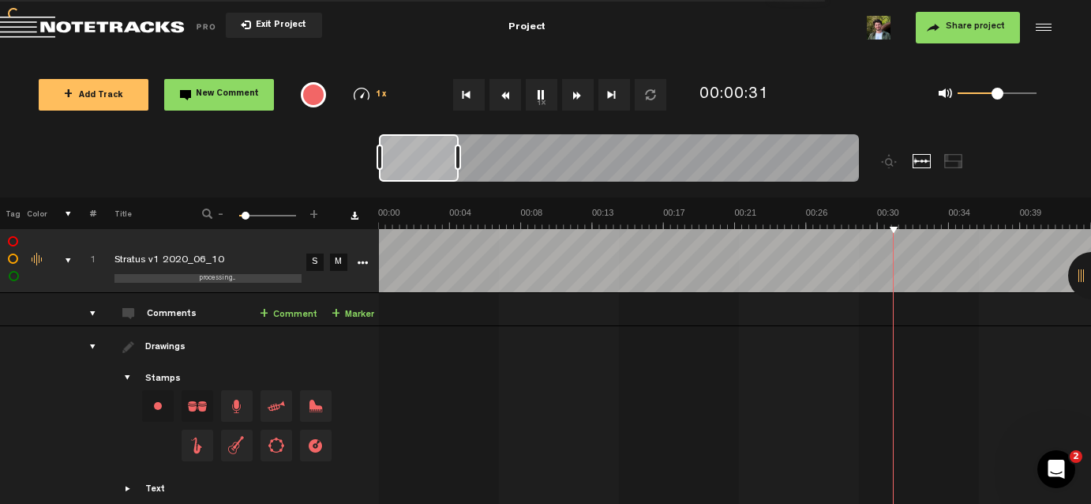
drag, startPoint x: 442, startPoint y: 159, endPoint x: 353, endPoint y: 189, distance: 94.1
click at [353, 189] on nt-zoom-navigation-bar at bounding box center [545, 165] width 1091 height 63
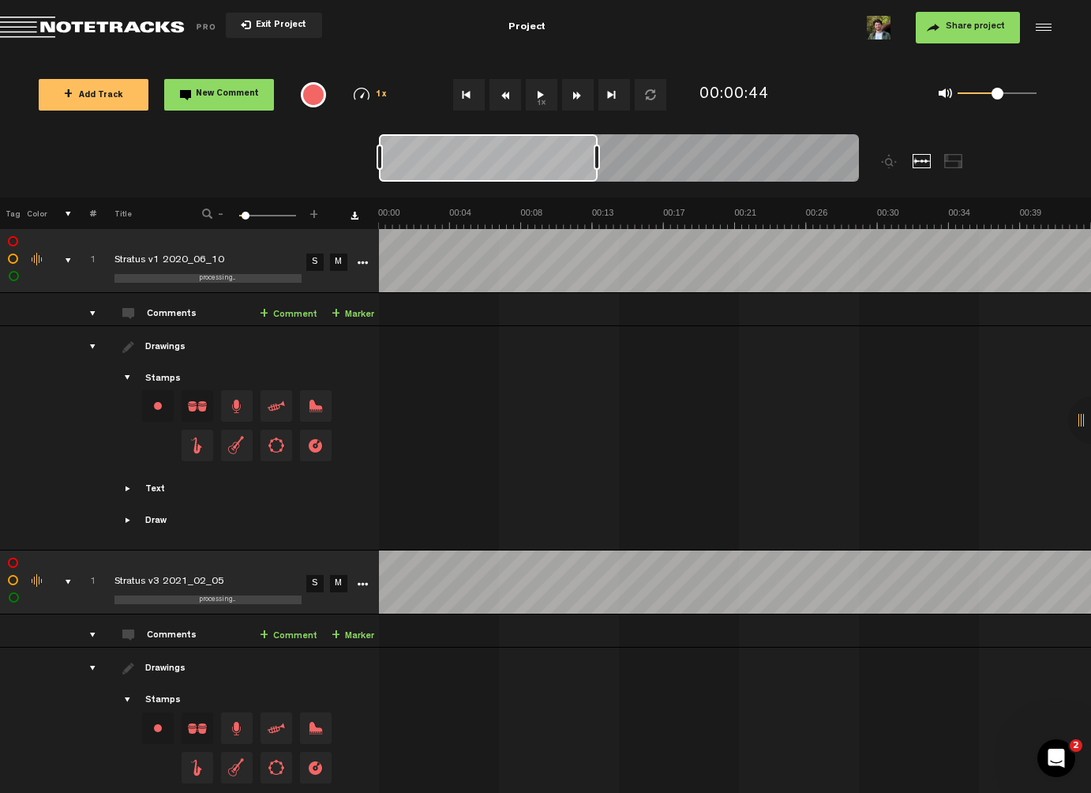
drag, startPoint x: 462, startPoint y: 160, endPoint x: 610, endPoint y: 163, distance: 148.5
click at [600, 162] on div at bounding box center [597, 157] width 6 height 25
click at [611, 163] on div at bounding box center [608, 157] width 6 height 25
drag, startPoint x: 657, startPoint y: 162, endPoint x: 696, endPoint y: 162, distance: 38.7
click at [689, 162] on div at bounding box center [685, 157] width 6 height 25
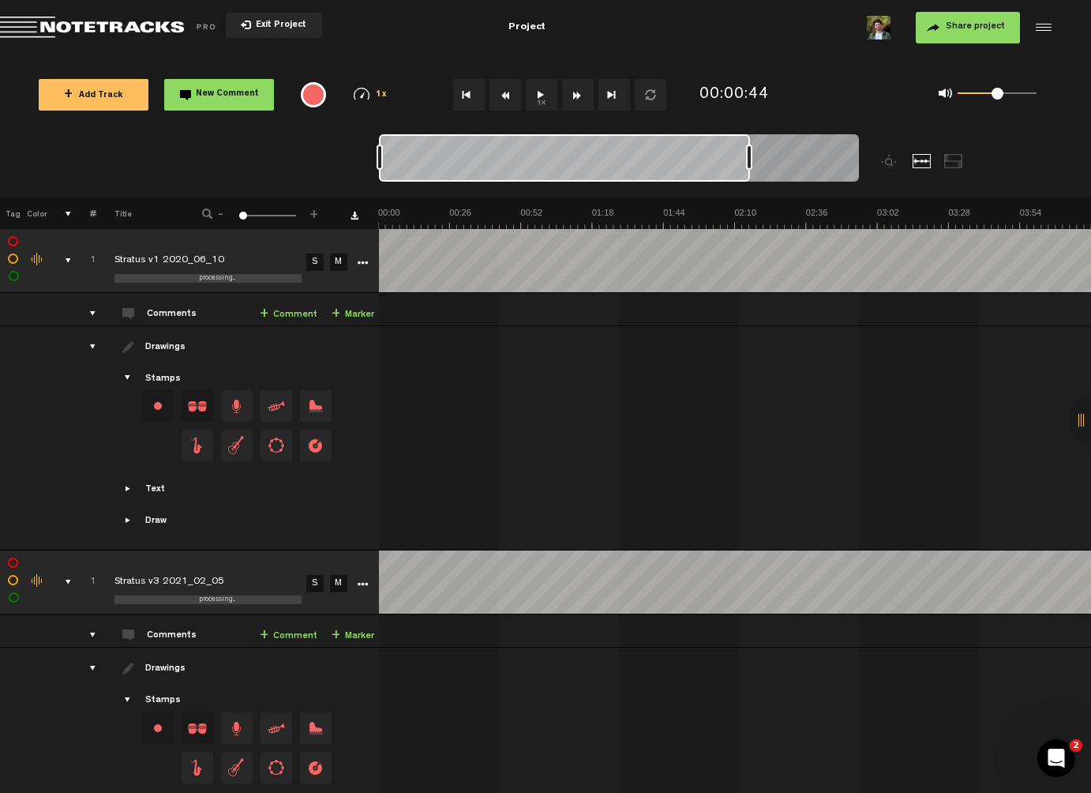
click at [850, 170] on div at bounding box center [619, 160] width 480 height 53
drag, startPoint x: 845, startPoint y: 156, endPoint x: 924, endPoint y: 156, distance: 79.0
click at [924, 156] on div at bounding box center [679, 165] width 600 height 63
click at [370, 247] on td at bounding box center [361, 261] width 24 height 64
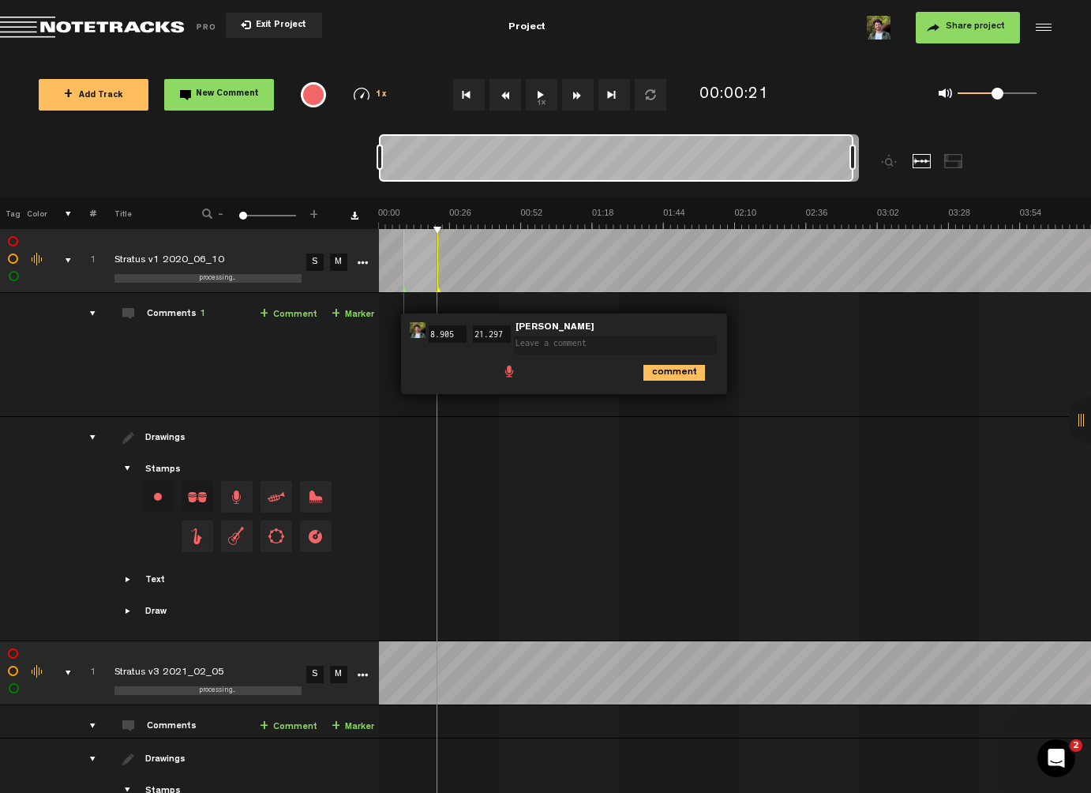
click at [524, 442] on div at bounding box center [737, 463] width 713 height 66
click at [512, 374] on span at bounding box center [509, 370] width 16 height 16
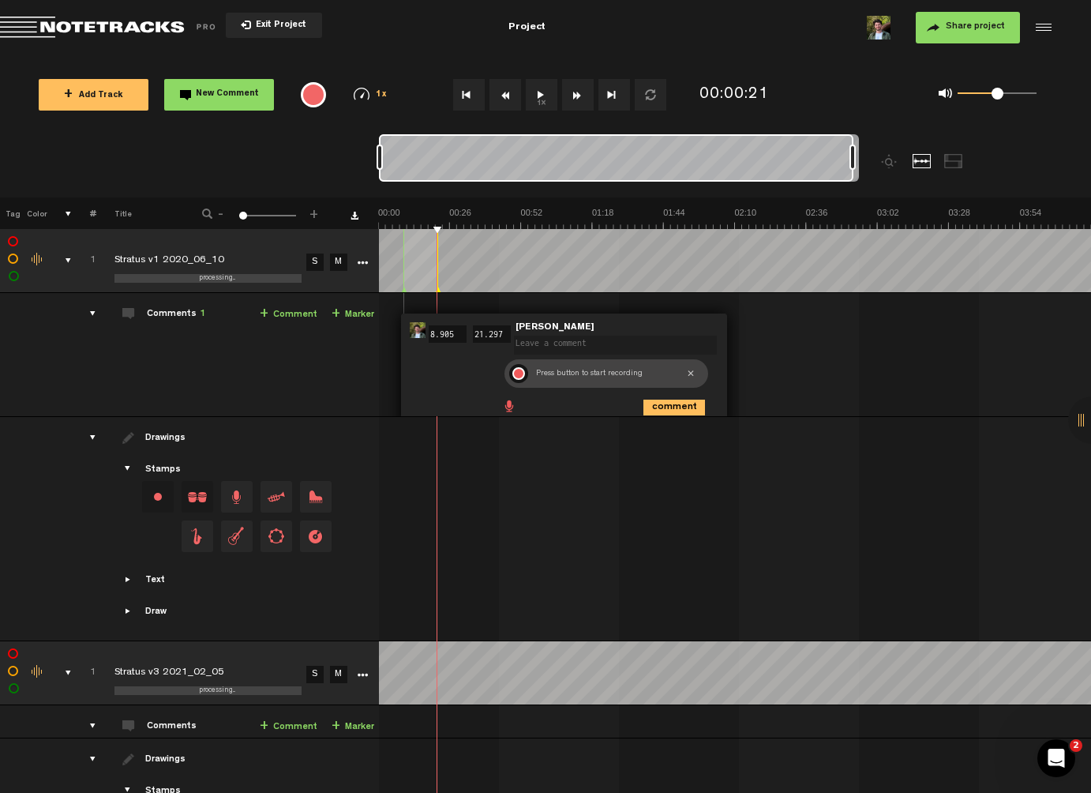
click at [694, 374] on div "Press button to start recording" at bounding box center [607, 373] width 204 height 28
click at [688, 374] on div at bounding box center [690, 374] width 10 height 18
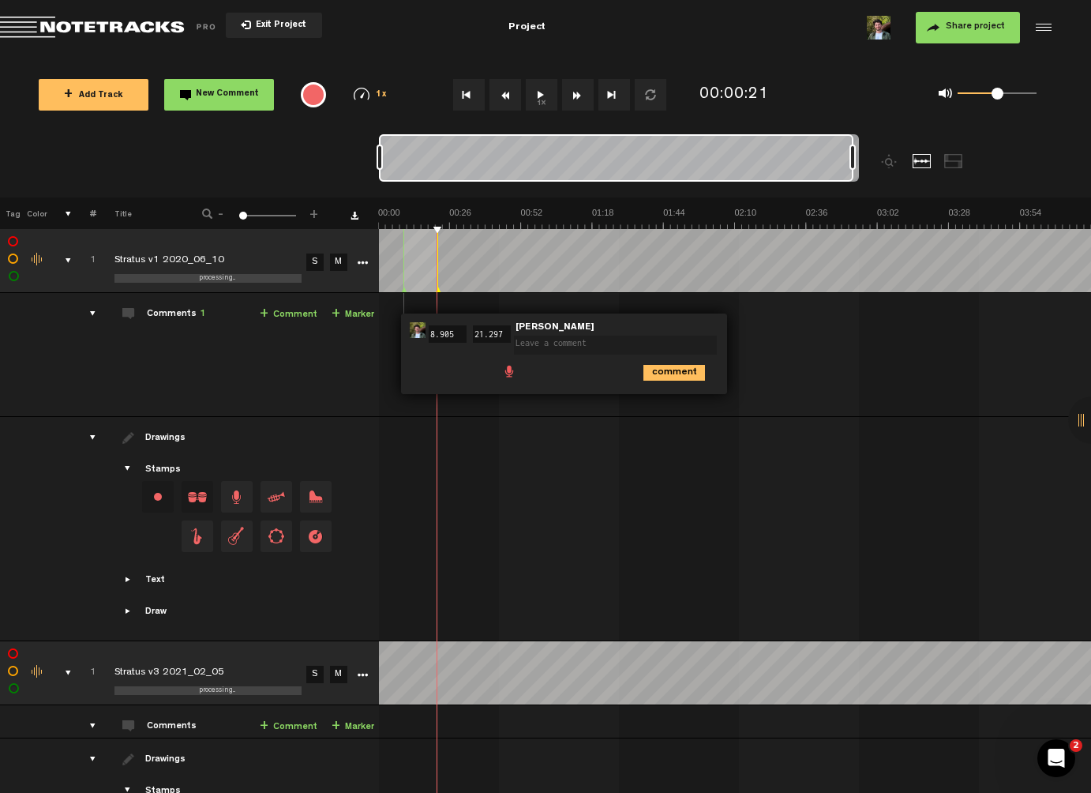
click at [456, 424] on td at bounding box center [735, 529] width 713 height 224
click at [631, 452] on td at bounding box center [735, 529] width 713 height 224
click at [311, 452] on link "S" at bounding box center [314, 674] width 17 height 17
click at [313, 260] on link "S" at bounding box center [314, 261] width 17 height 17
click at [216, 276] on span "processing..." at bounding box center [217, 278] width 36 height 7
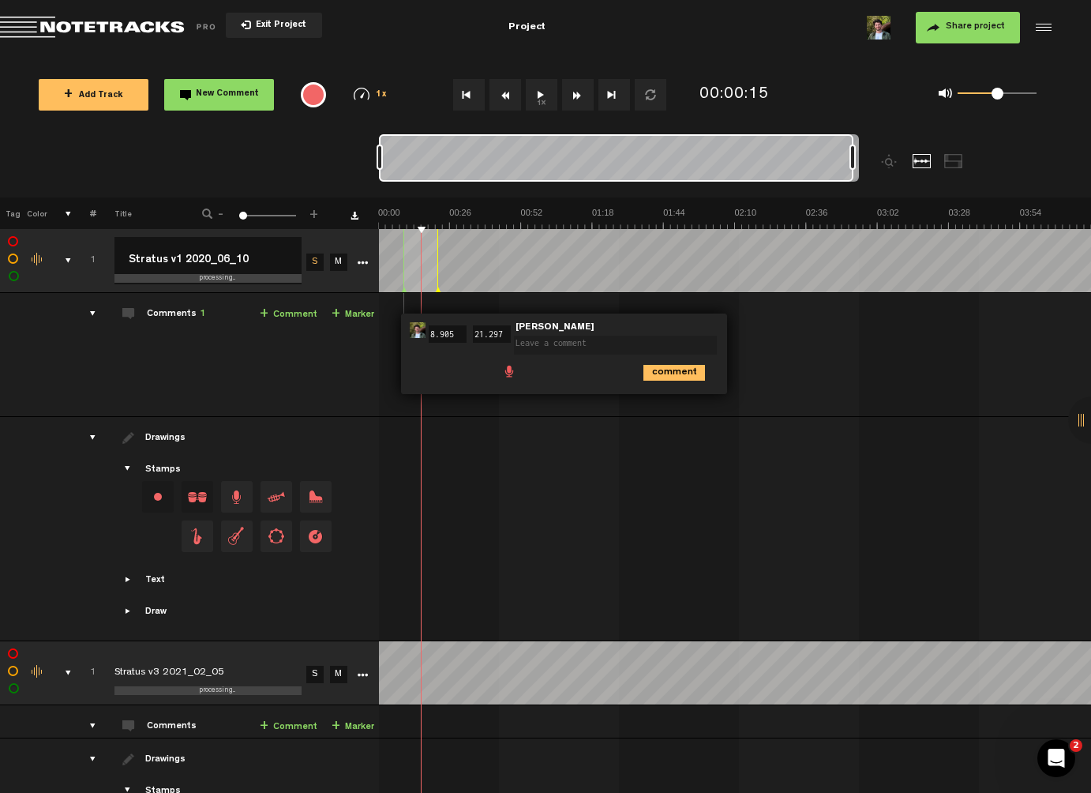
click at [222, 281] on span "processing..." at bounding box center [217, 278] width 36 height 7
click at [222, 278] on span "processing..." at bounding box center [217, 278] width 36 height 7
click at [225, 262] on input "Stratus v1 2020_06_10" at bounding box center [208, 260] width 187 height 47
click at [238, 256] on input "Stratus v1 2020_06_10" at bounding box center [208, 260] width 187 height 47
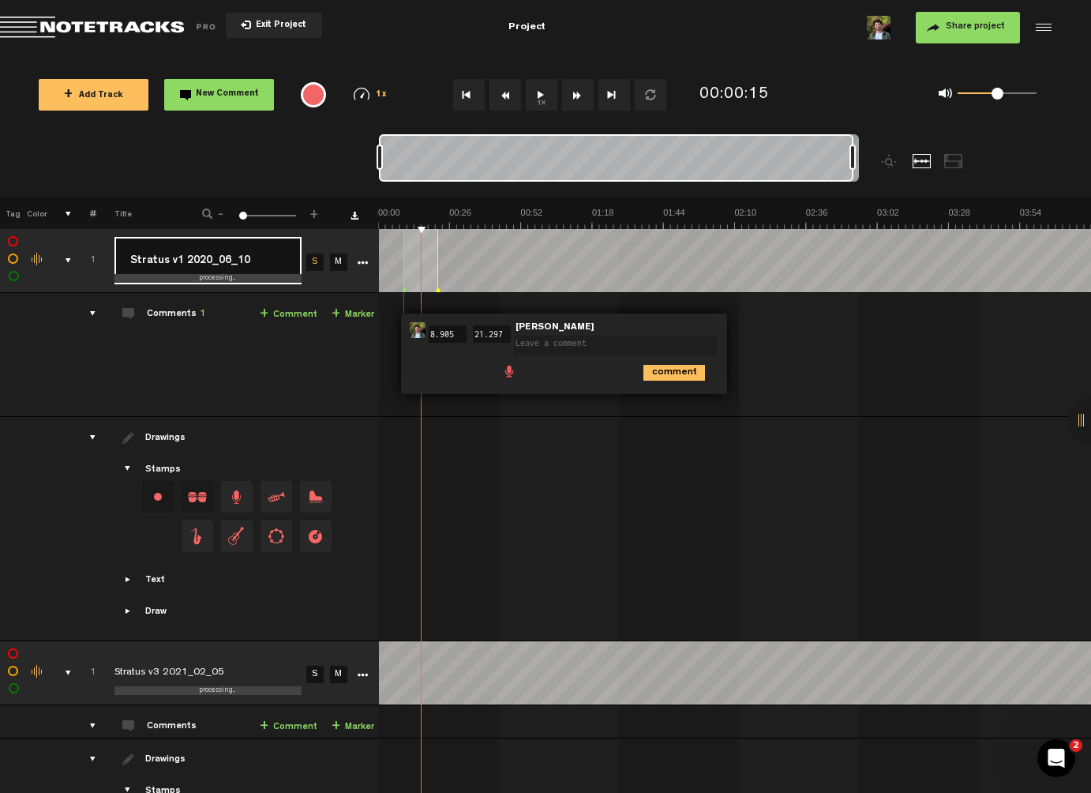
click at [238, 256] on input "Stratus v1 2020_06_10" at bounding box center [208, 260] width 187 height 47
type input "Stratus v1"
click at [183, 265] on div "Click to edit the title" at bounding box center [217, 261] width 205 height 16
click at [183, 265] on input "Stratus v1" at bounding box center [208, 260] width 187 height 47
click at [220, 260] on input "Stratus v1" at bounding box center [208, 260] width 187 height 47
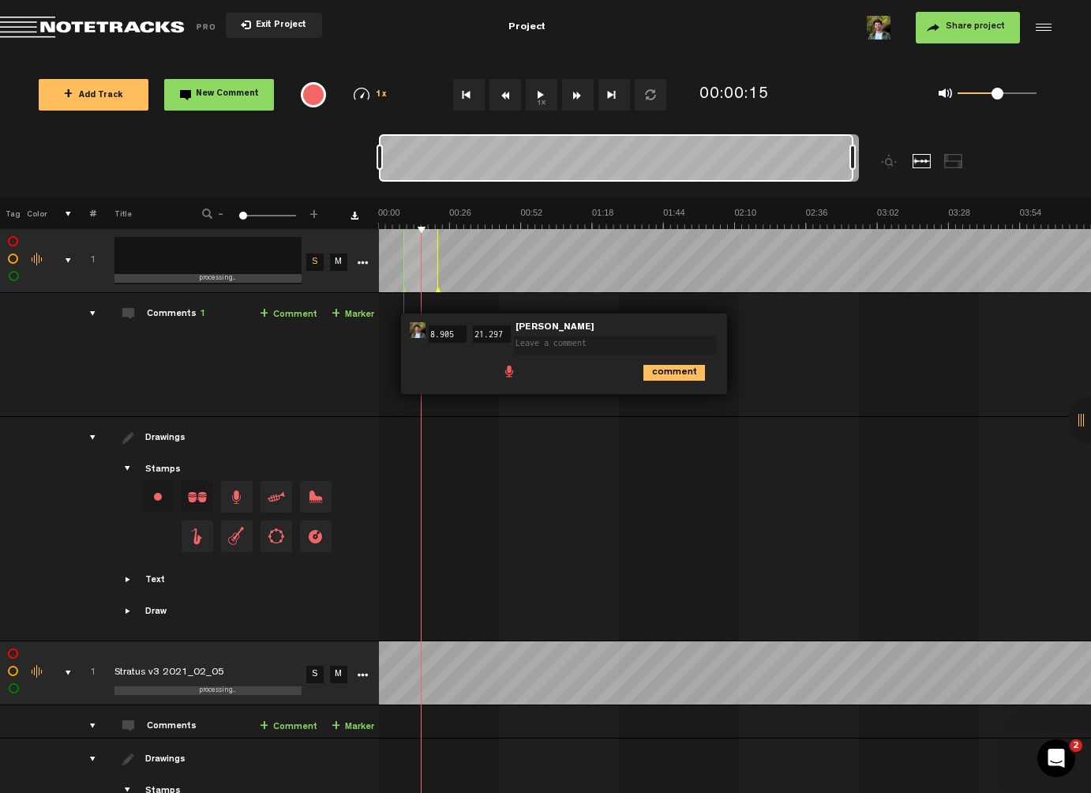
click at [172, 362] on td "Comments 1 + Comment + Marker" at bounding box center [237, 355] width 283 height 124
click at [209, 246] on div "Click to edit the title" at bounding box center [217, 245] width 205 height 16
click at [198, 261] on input "text" at bounding box center [208, 260] width 187 height 47
click at [141, 336] on td "Comments 1 + Comment + Marker" at bounding box center [237, 355] width 283 height 124
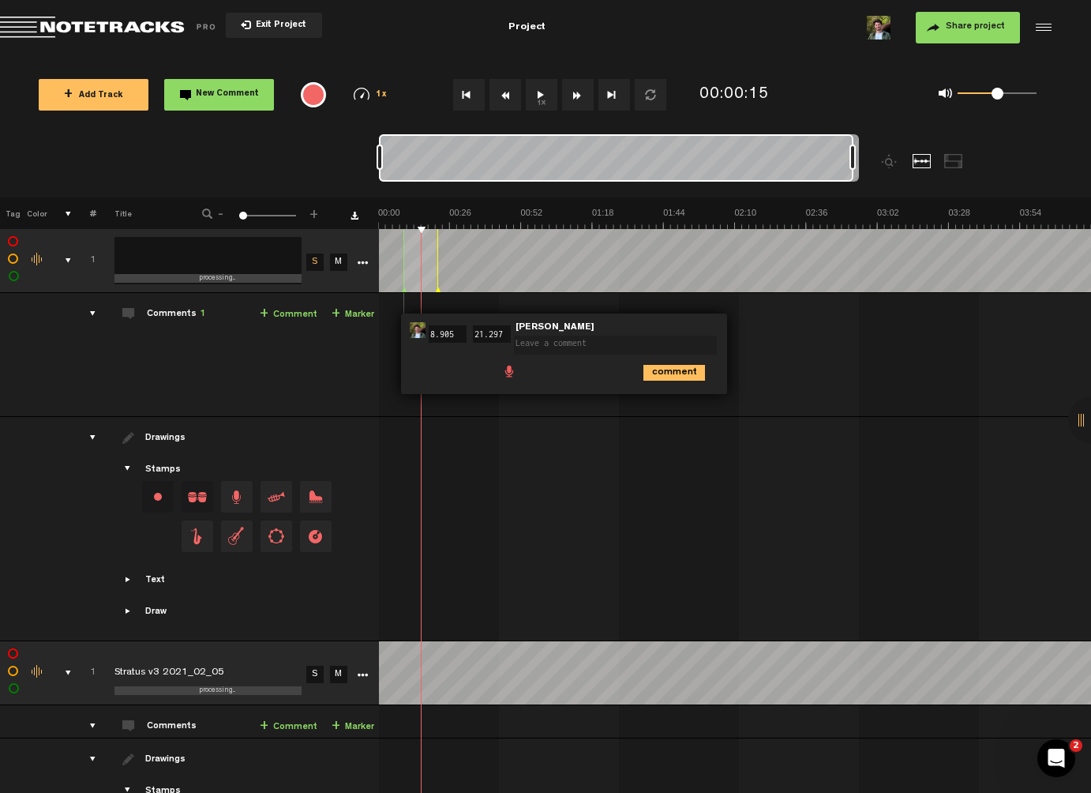
click at [67, 253] on div "comments, stamps & drawings" at bounding box center [62, 261] width 24 height 16
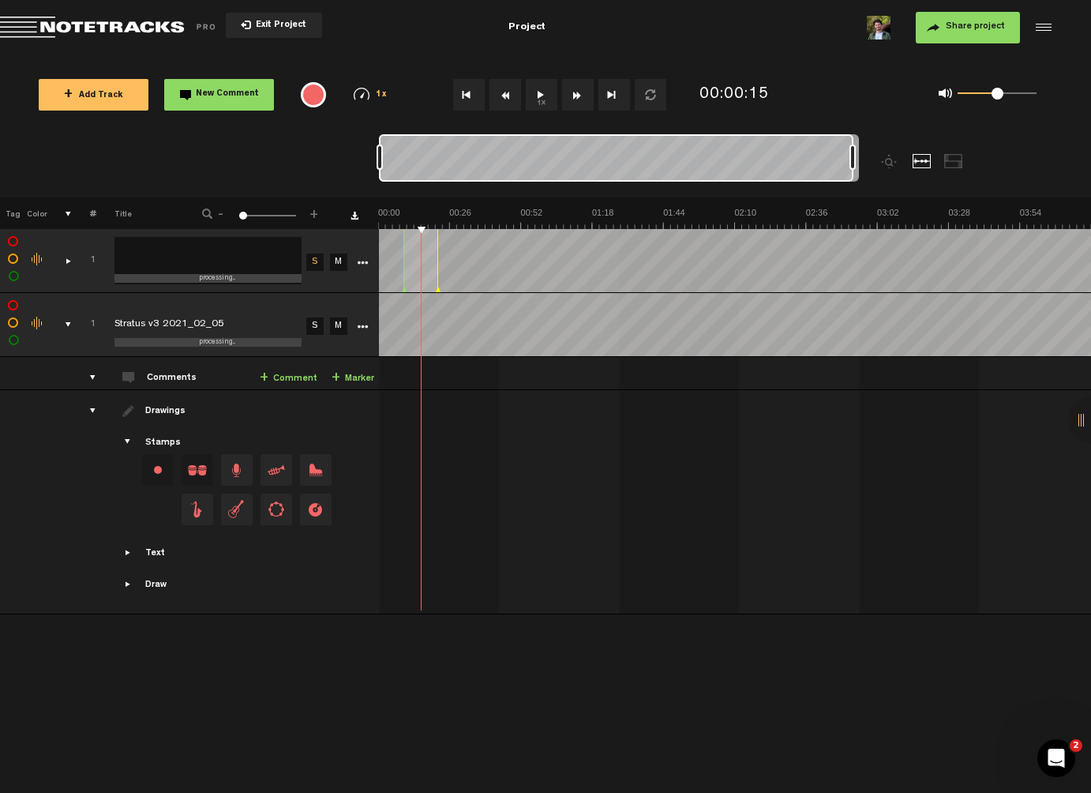
click at [67, 325] on div "comments, stamps & drawings" at bounding box center [62, 325] width 24 height 16
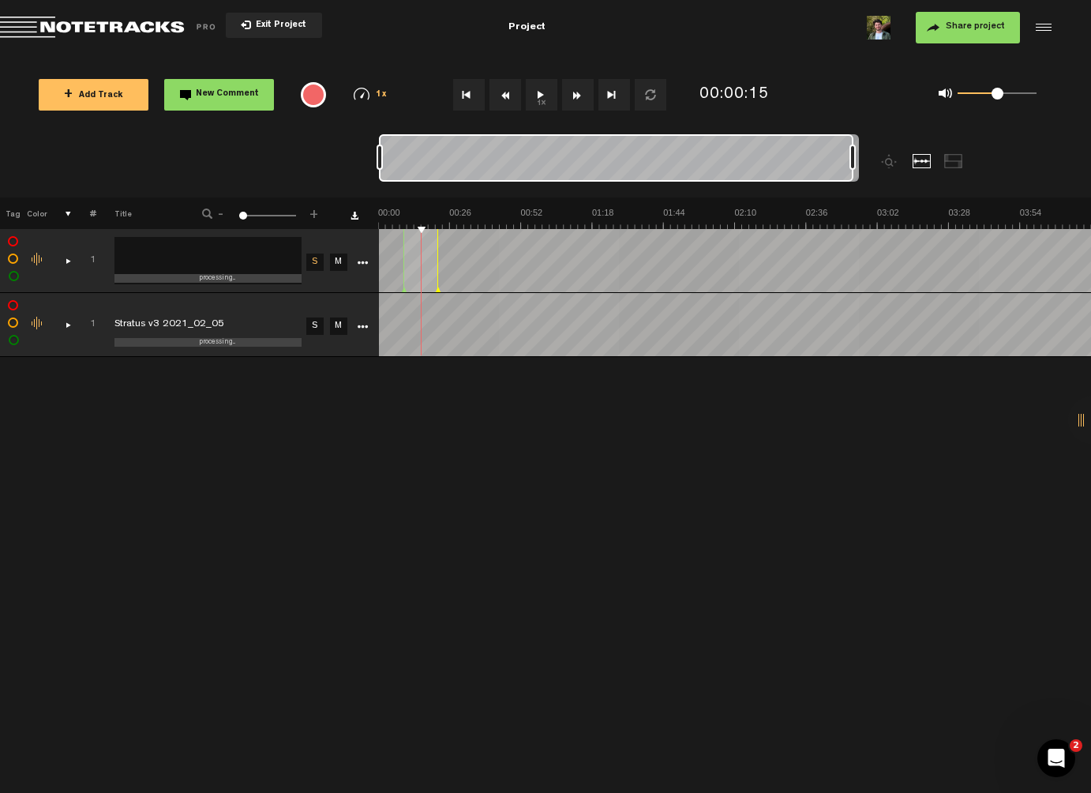
click at [176, 418] on div "+ New drawing Tag Color # Title - 1 100 1 + 1 processing... Stratus v1 S M Expo…" at bounding box center [545, 494] width 1091 height 595
click at [364, 326] on icon "More" at bounding box center [362, 326] width 11 height 11
click at [364, 325] on icon "More" at bounding box center [362, 326] width 11 height 11
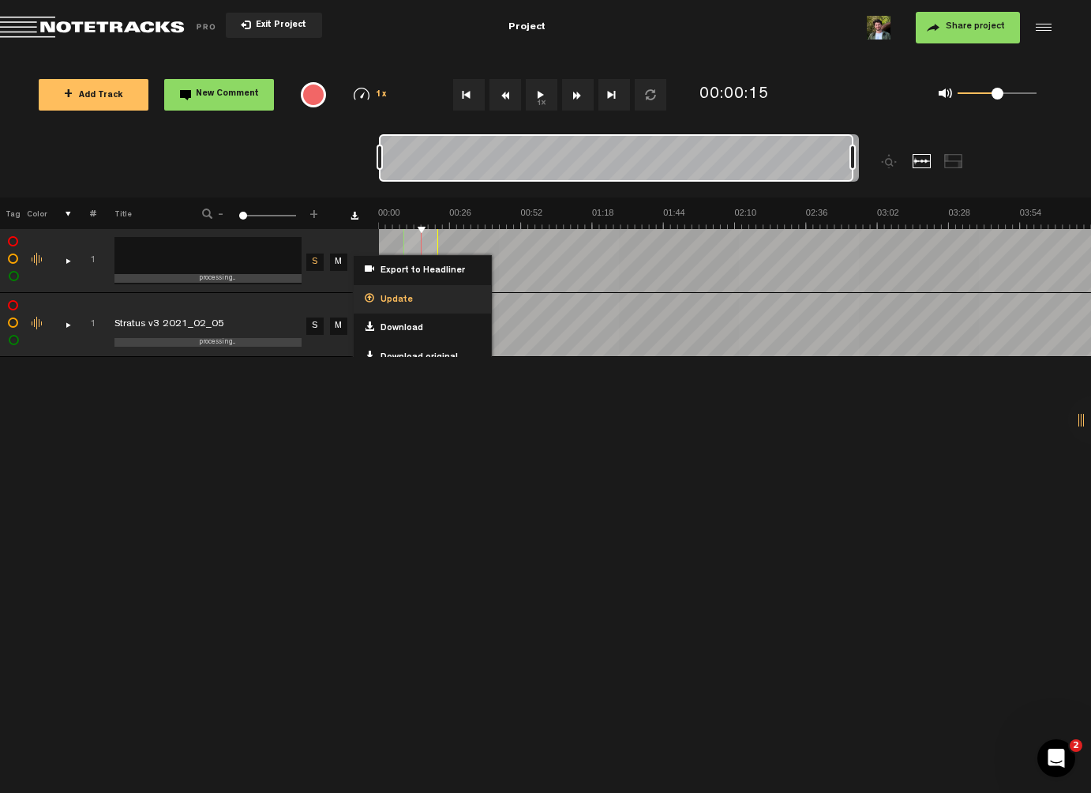
click at [418, 294] on div "Update" at bounding box center [422, 299] width 137 height 29
click at [390, 299] on span "Update" at bounding box center [393, 300] width 39 height 13
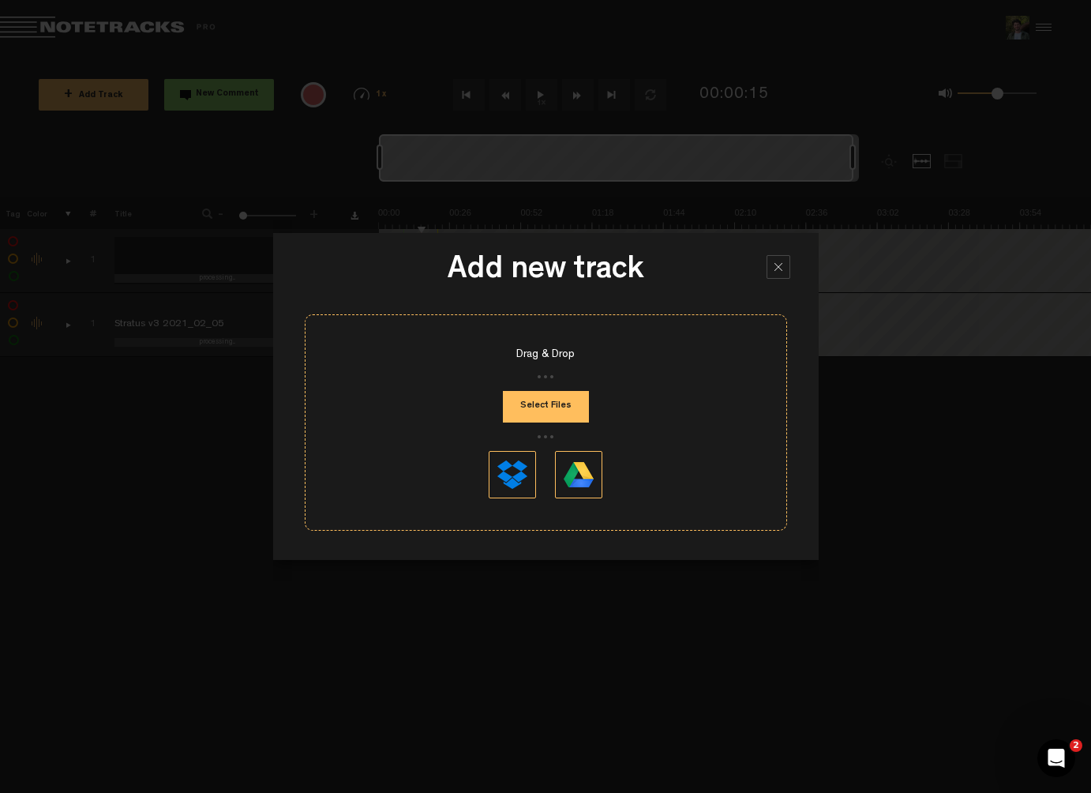
click at [769, 268] on div at bounding box center [779, 267] width 24 height 24
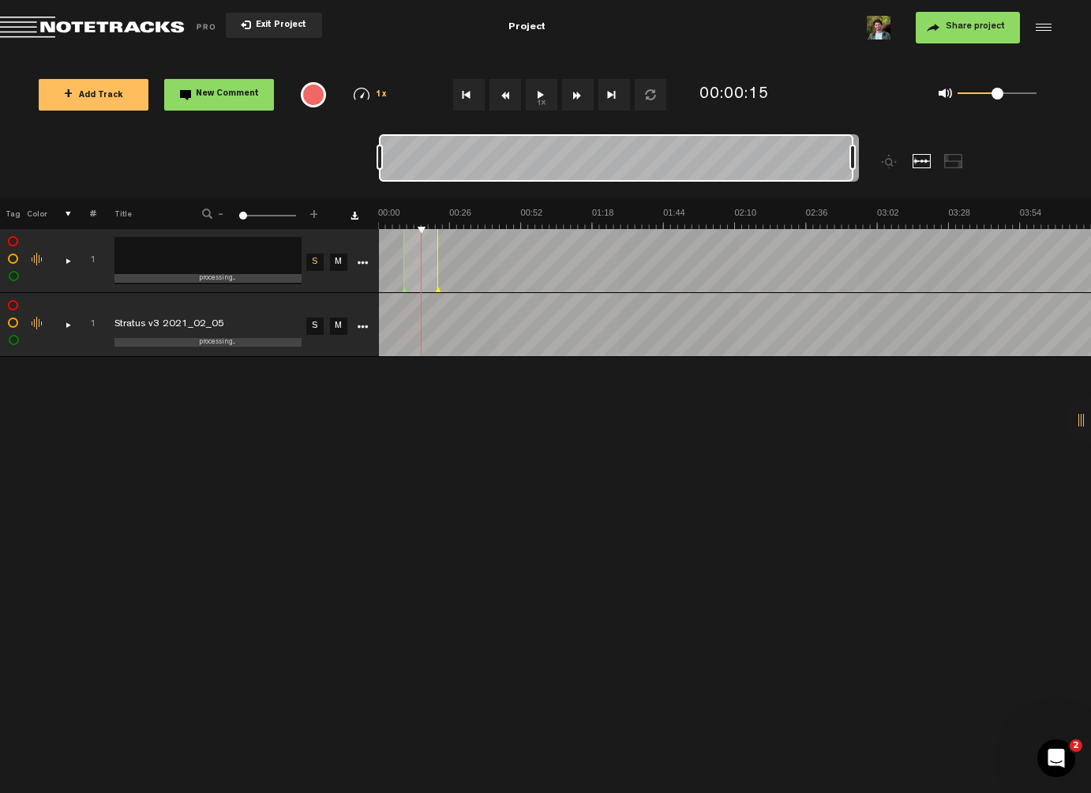
click at [272, 30] on button "Exit Project" at bounding box center [274, 25] width 96 height 25
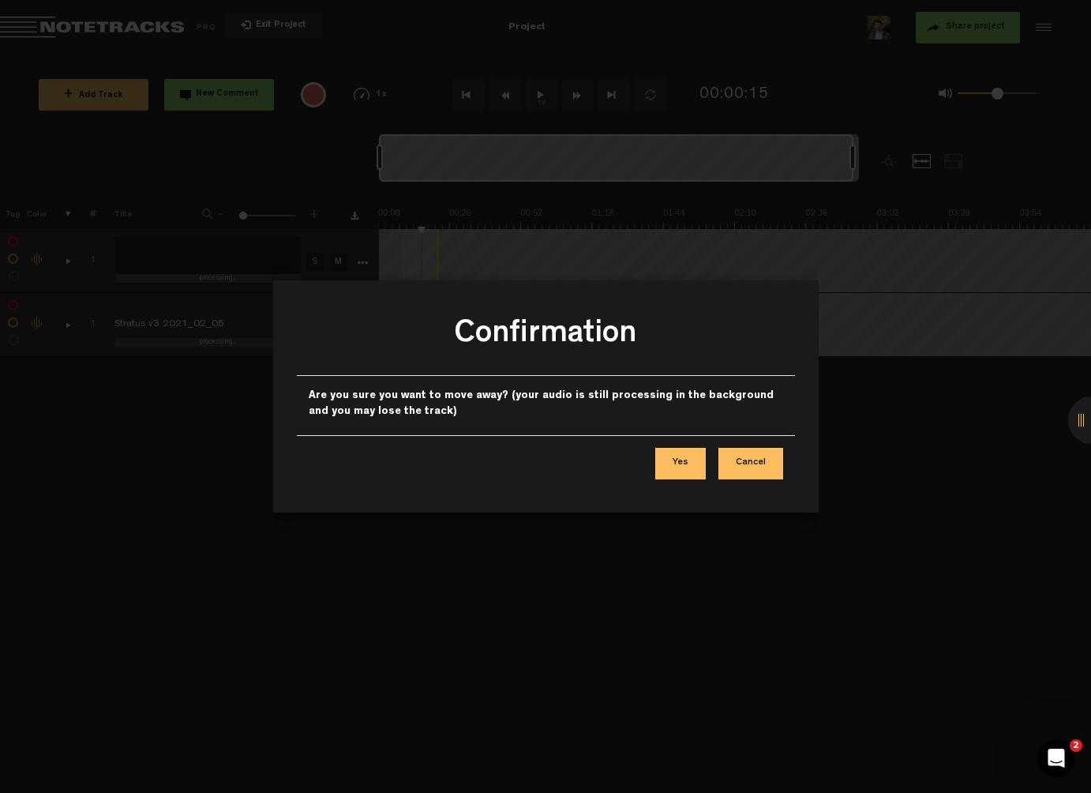
click at [770, 452] on button "Cancel" at bounding box center [751, 464] width 65 height 32
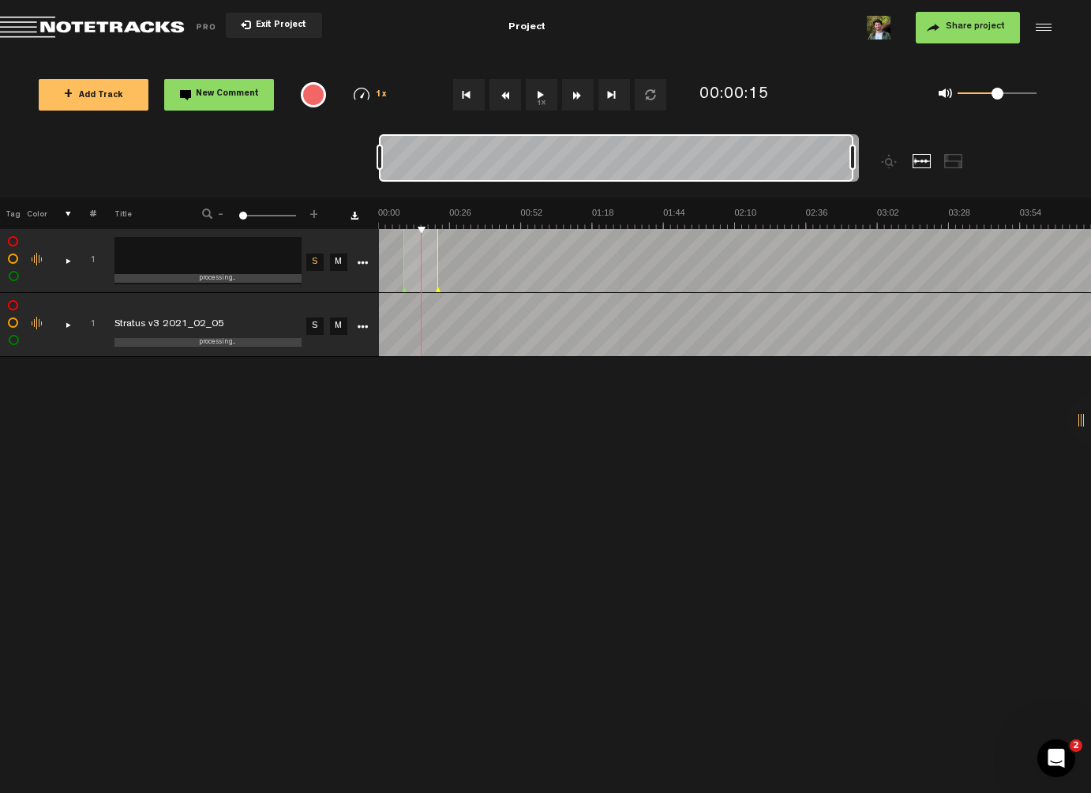
click at [1045, 29] on div at bounding box center [1042, 28] width 24 height 24
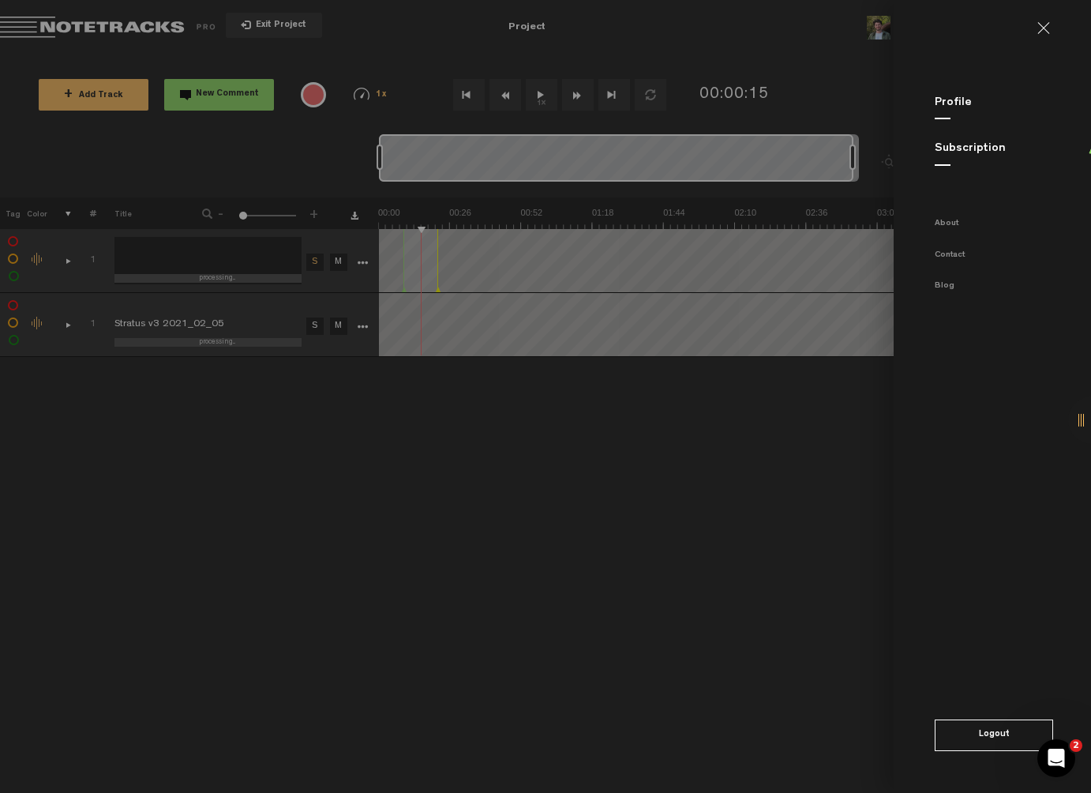
click at [1042, 22] on link at bounding box center [1050, 28] width 25 height 13
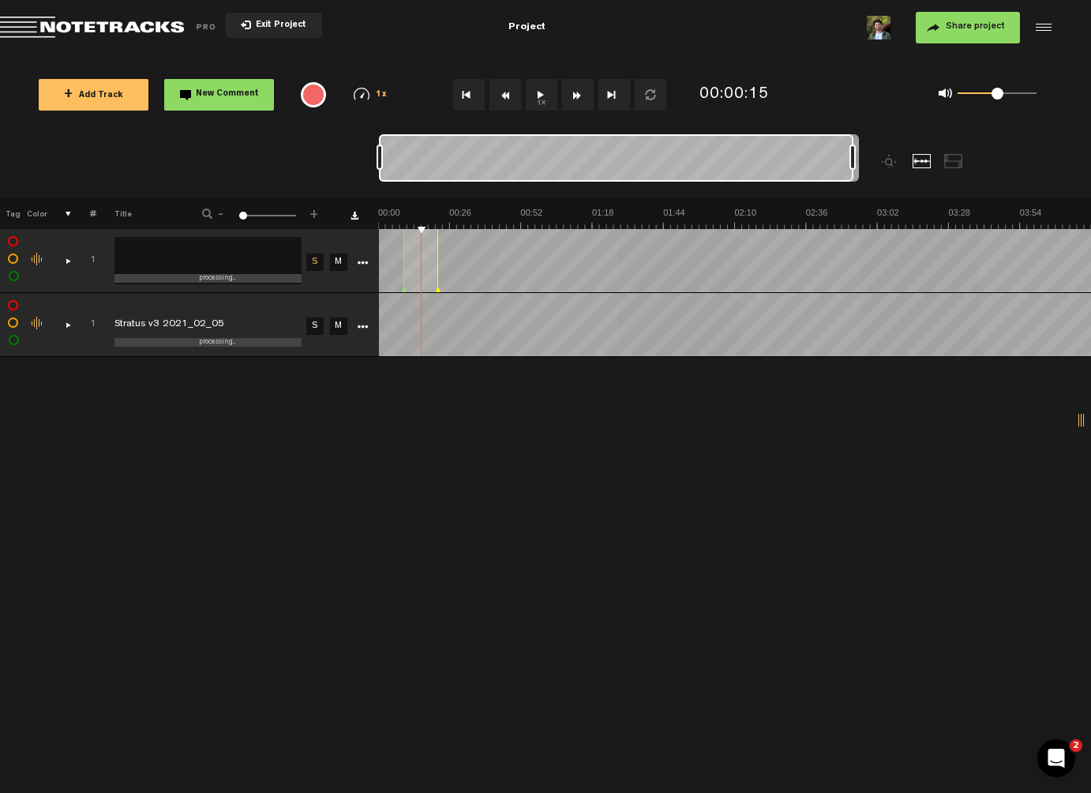
click at [940, 38] on button "Share project" at bounding box center [968, 28] width 104 height 32
click at [920, 55] on div "+ Add Track New Comment 1x 0.25x 0.5x 0.75x 1x 1.25x 1.5x 1.75x 2x All emojis 😀…" at bounding box center [545, 94] width 1091 height 79
click at [943, 37] on button "Share project" at bounding box center [968, 28] width 104 height 32
